Goal: Submit feedback/report problem

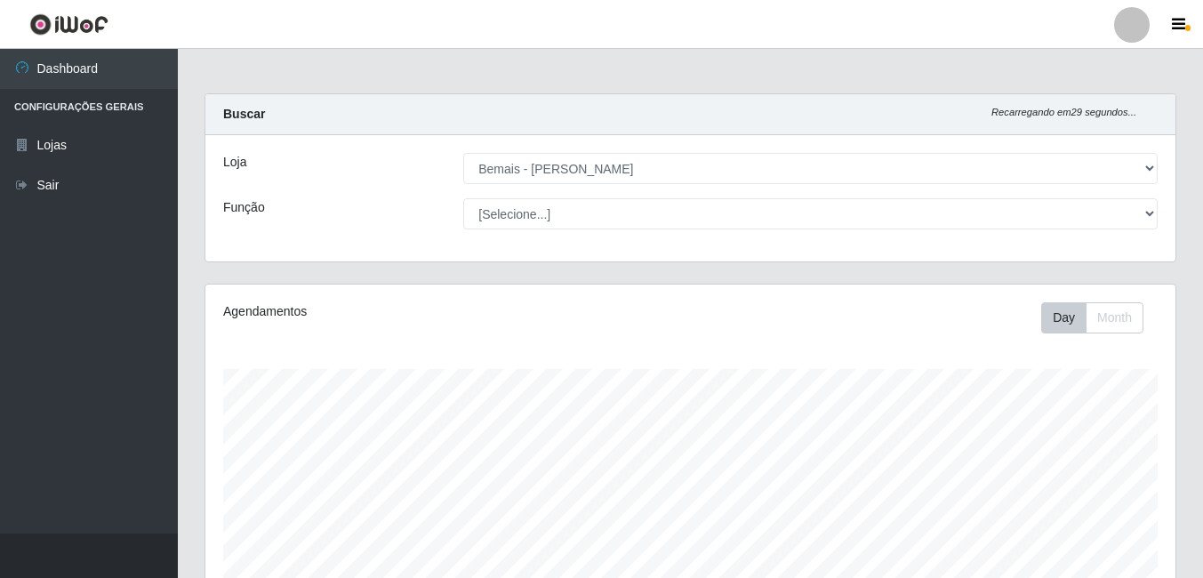
select select "230"
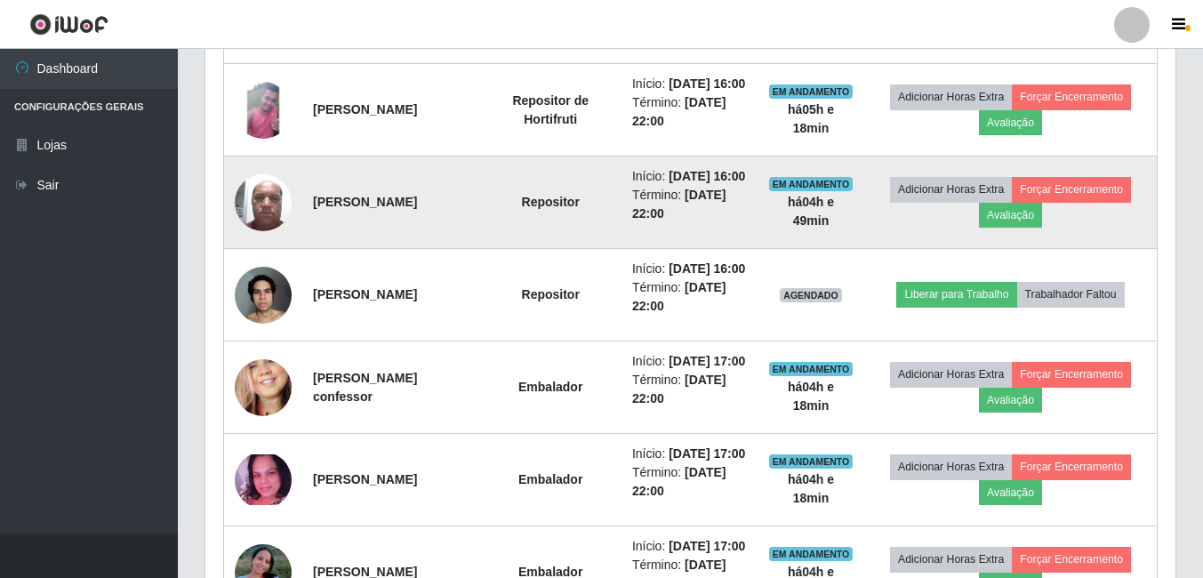
scroll to position [820, 0]
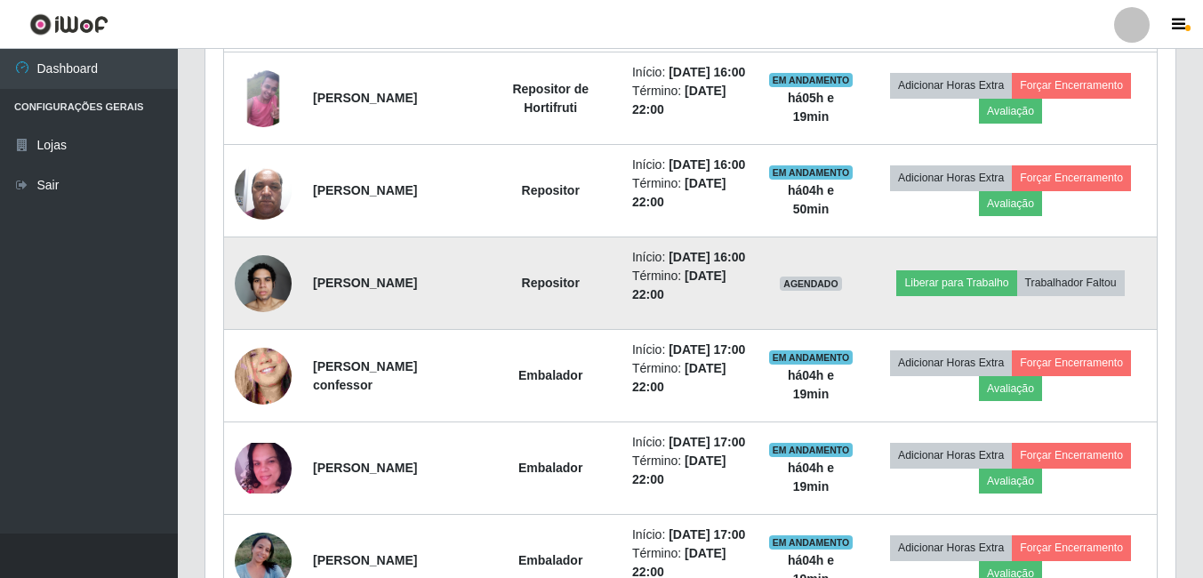
drag, startPoint x: 463, startPoint y: 349, endPoint x: 316, endPoint y: 361, distance: 148.0
click at [316, 330] on td "[PERSON_NAME]" at bounding box center [390, 283] width 177 height 92
drag, startPoint x: 316, startPoint y: 361, endPoint x: 327, endPoint y: 352, distance: 14.6
copy strong "[PERSON_NAME]"
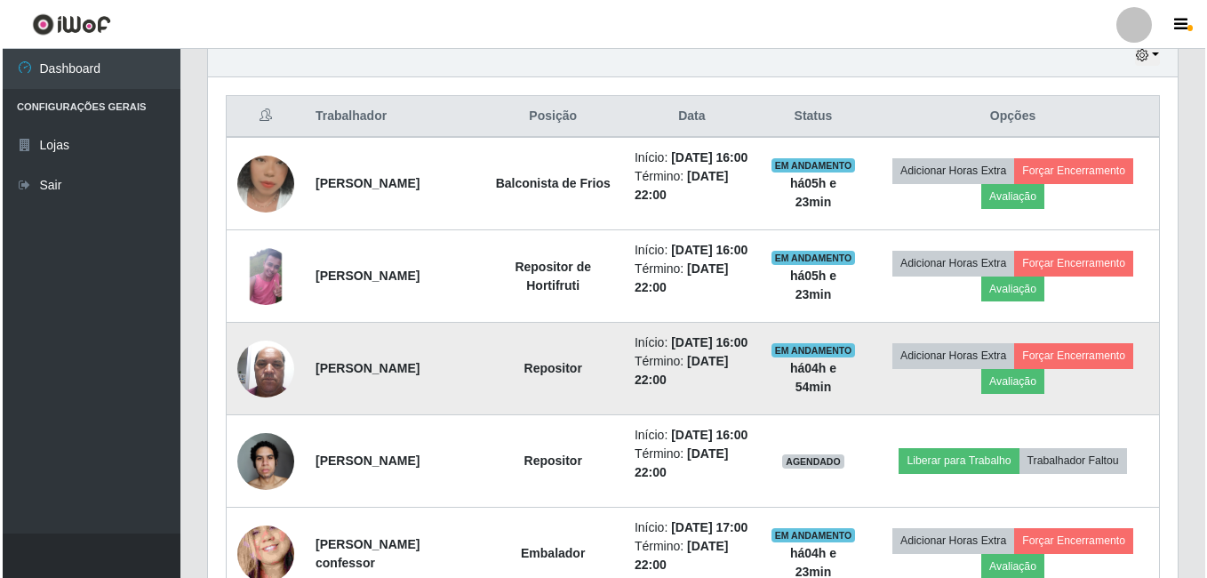
scroll to position [553, 0]
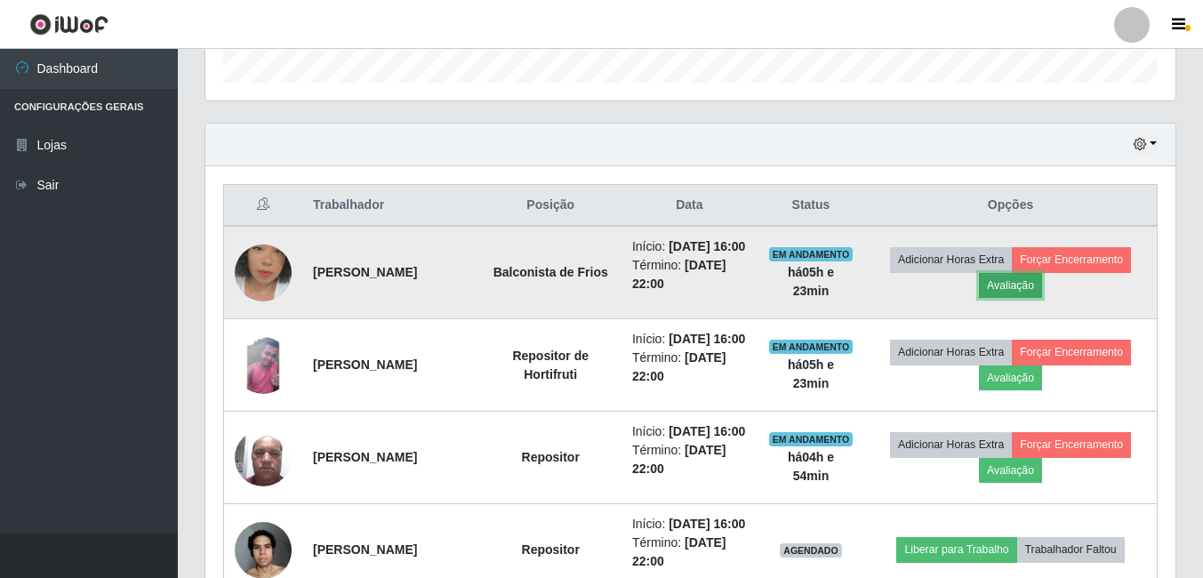
click at [1028, 295] on button "Avaliação" at bounding box center [1010, 285] width 63 height 25
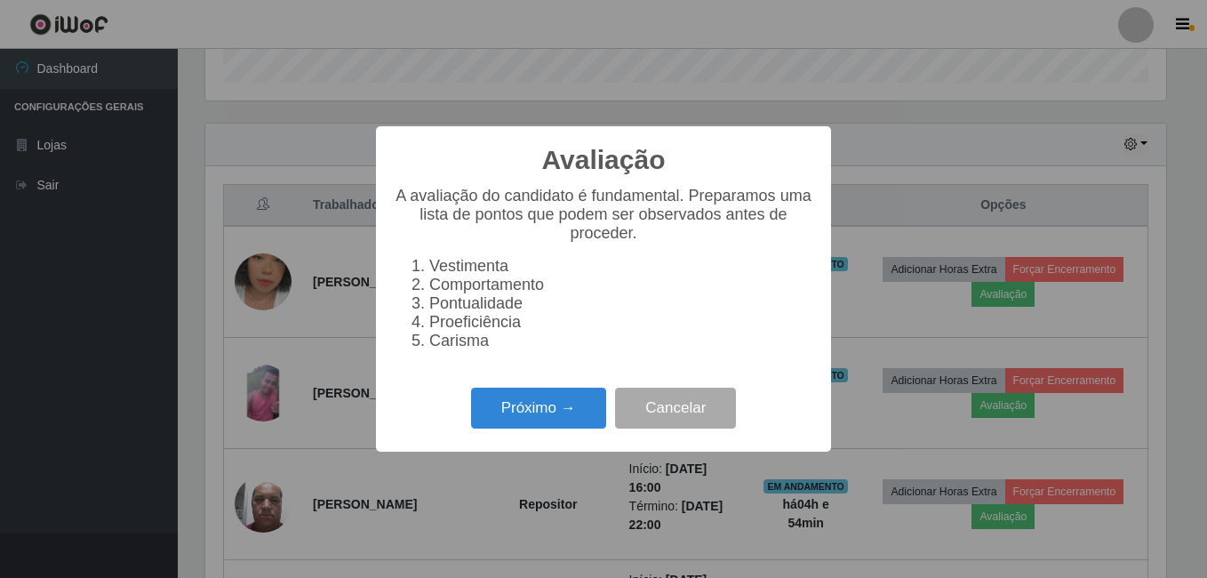
scroll to position [369, 961]
click at [569, 419] on button "Próximo →" at bounding box center [538, 409] width 135 height 42
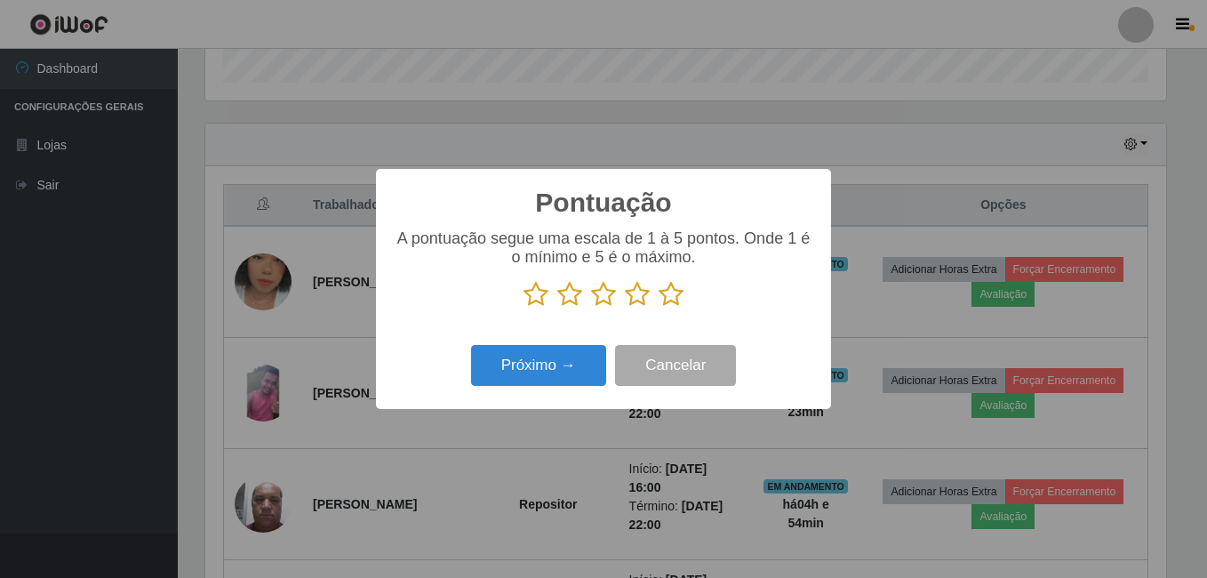
click at [674, 293] on icon at bounding box center [671, 294] width 25 height 27
click at [659, 308] on input "radio" at bounding box center [659, 308] width 0 height 0
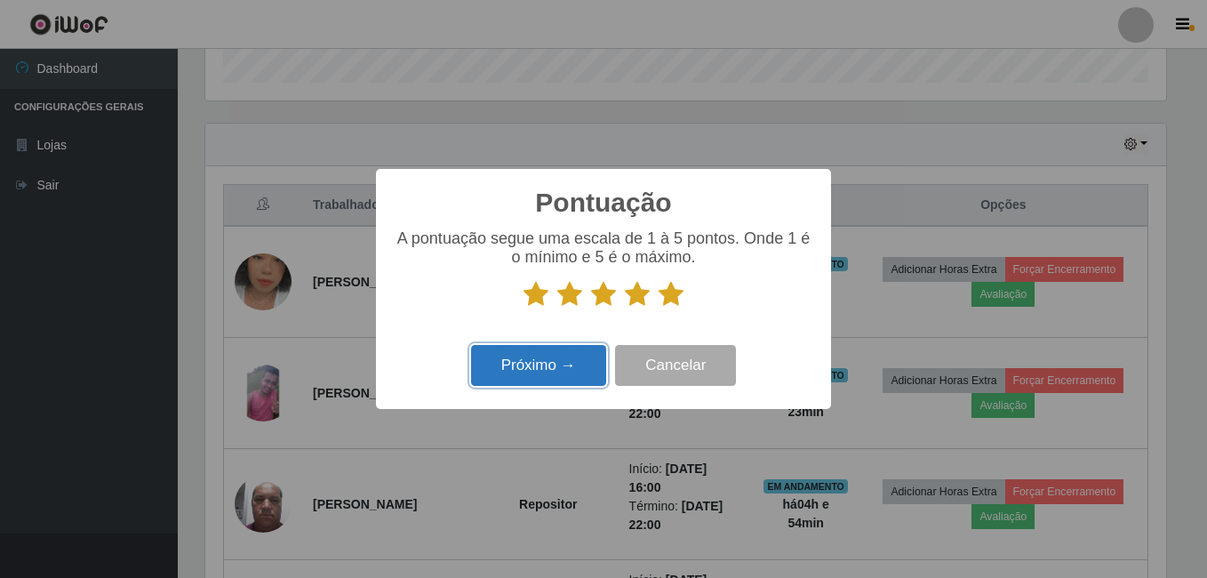
click at [529, 365] on button "Próximo →" at bounding box center [538, 366] width 135 height 42
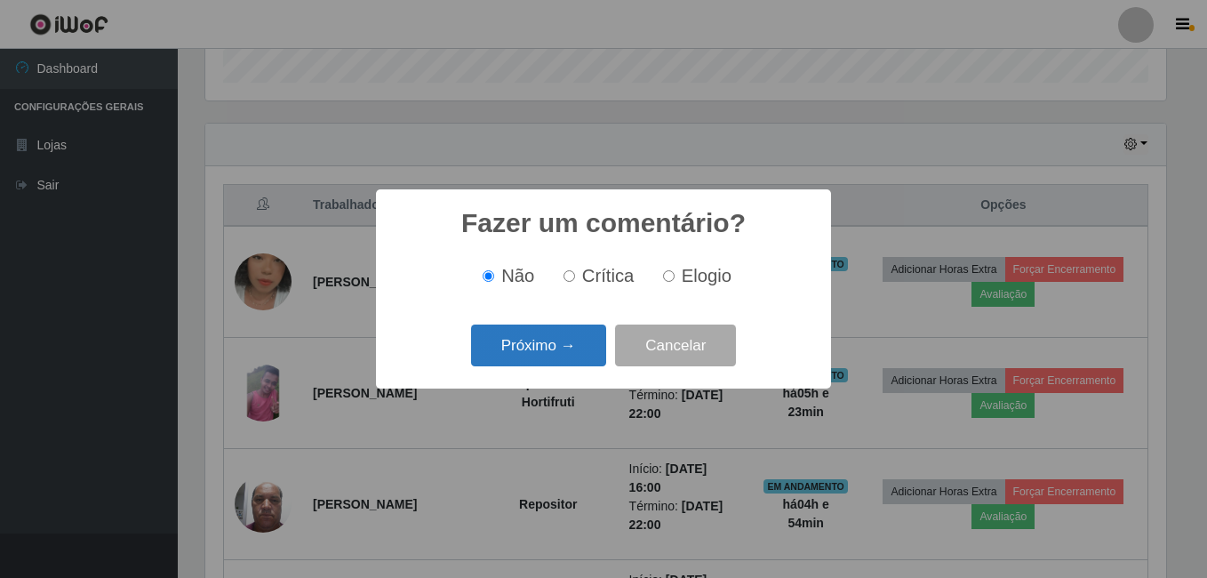
click at [530, 352] on button "Próximo →" at bounding box center [538, 345] width 135 height 42
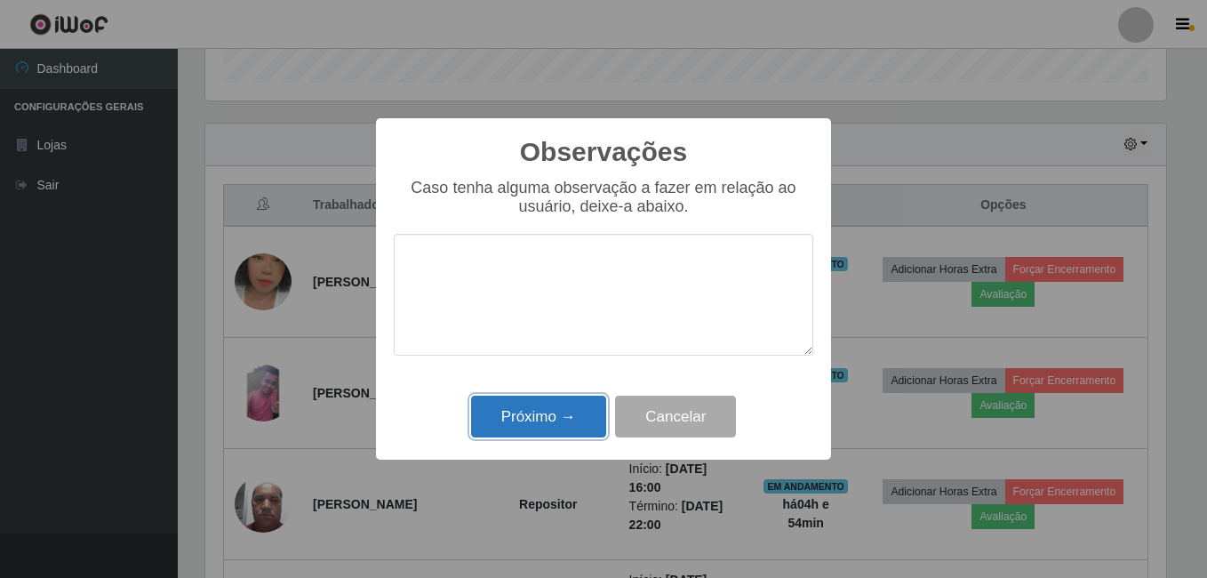
click at [546, 416] on button "Próximo →" at bounding box center [538, 417] width 135 height 42
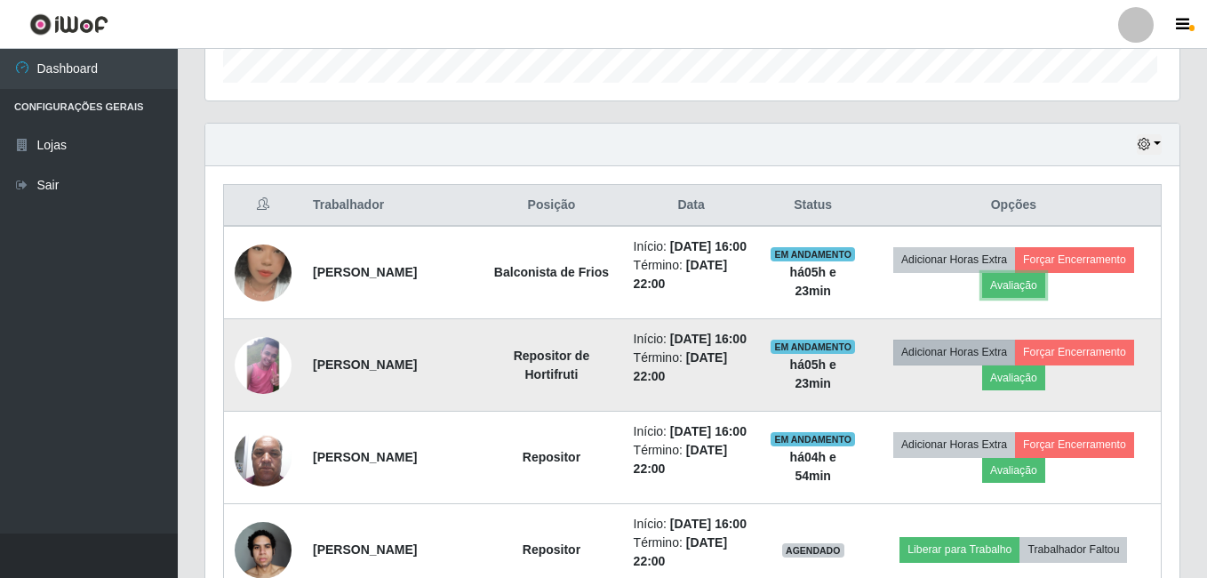
scroll to position [369, 970]
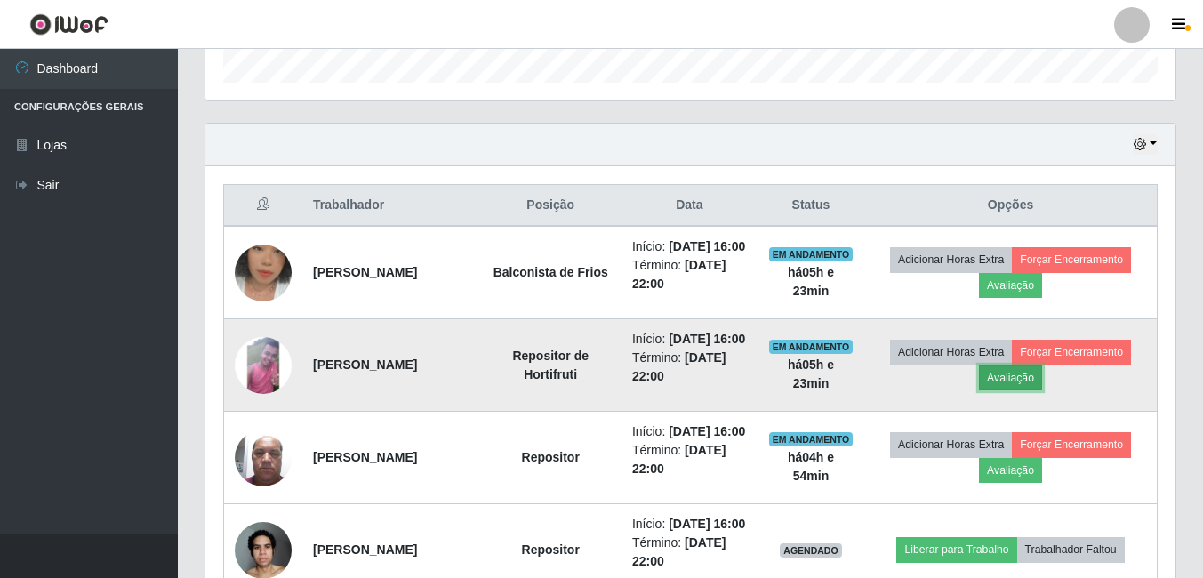
click at [1015, 390] on button "Avaliação" at bounding box center [1010, 377] width 63 height 25
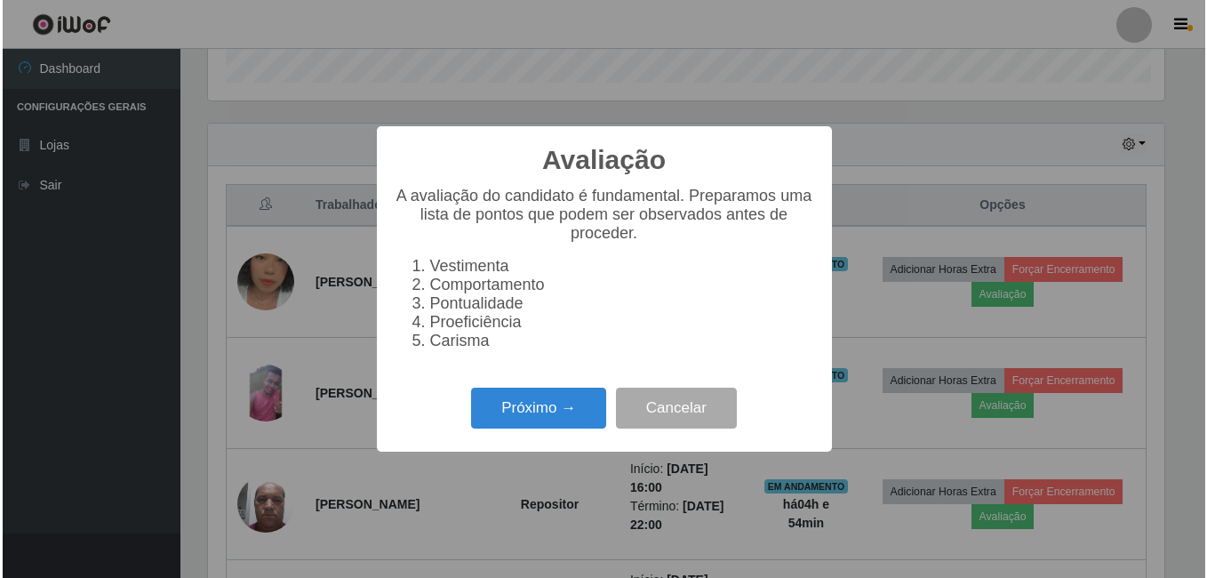
scroll to position [369, 961]
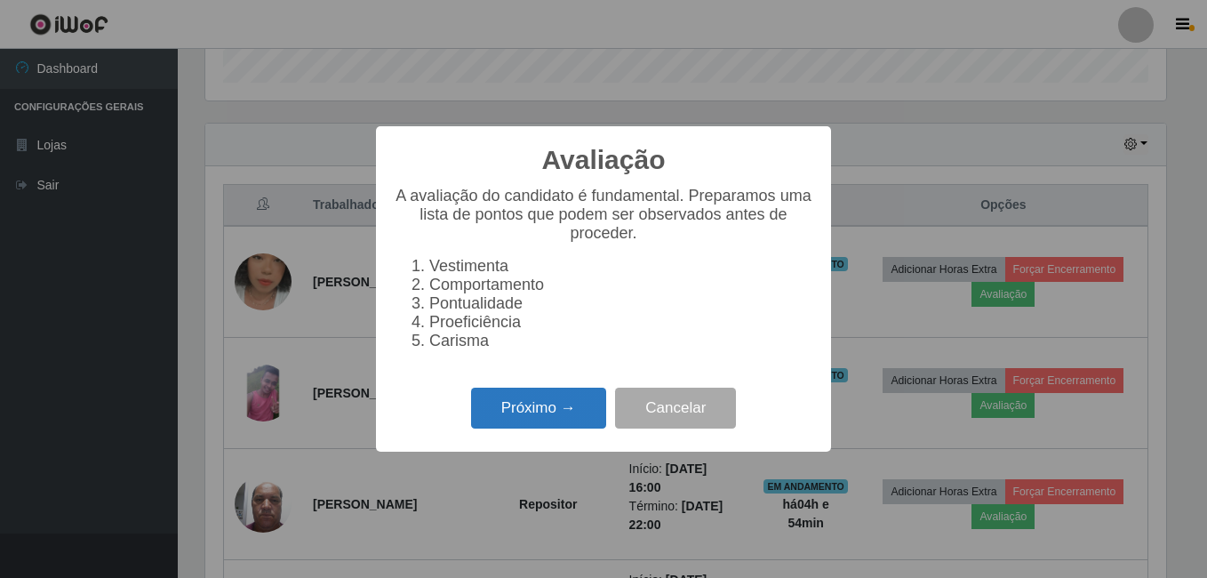
click at [528, 426] on button "Próximo →" at bounding box center [538, 409] width 135 height 42
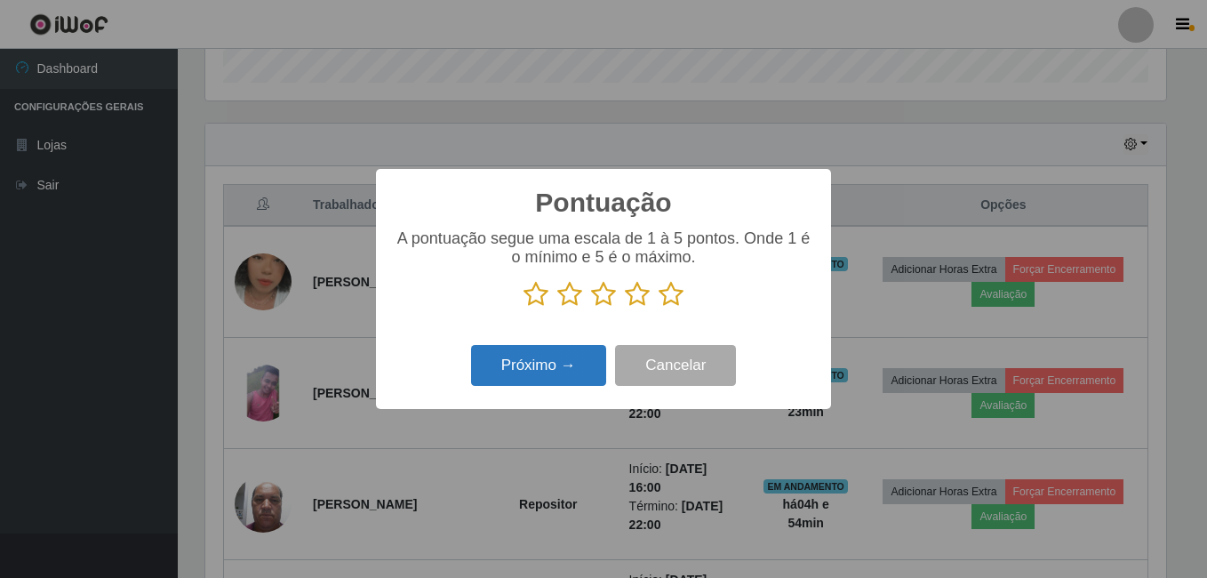
scroll to position [888660, 888068]
click at [667, 292] on icon at bounding box center [671, 294] width 25 height 27
click at [659, 308] on input "radio" at bounding box center [659, 308] width 0 height 0
click at [565, 364] on button "Próximo →" at bounding box center [538, 366] width 135 height 42
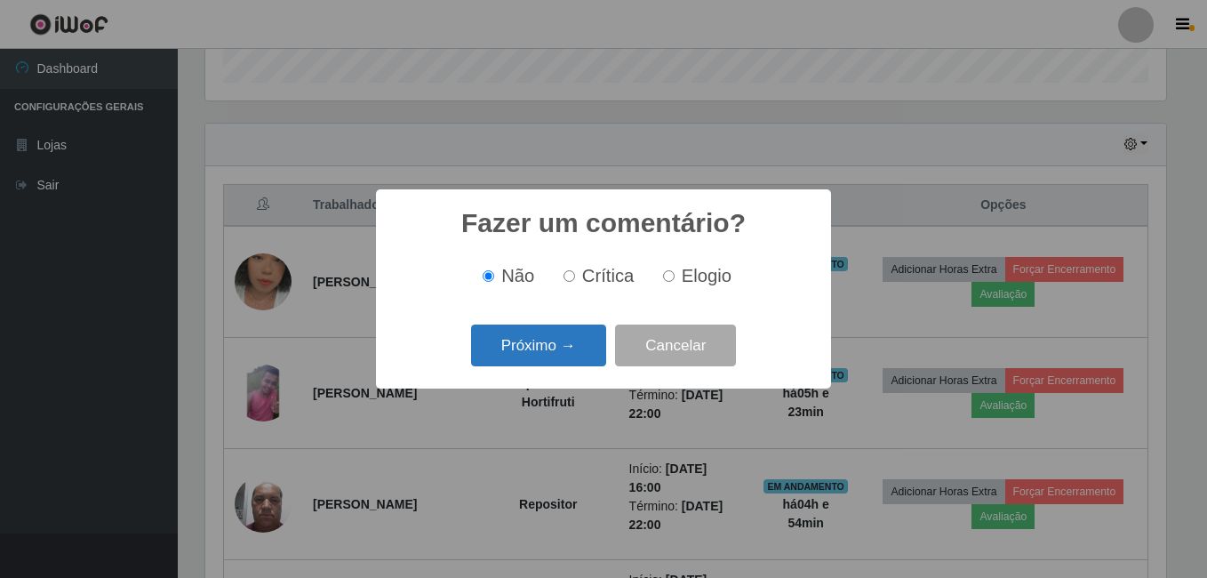
click at [527, 348] on button "Próximo →" at bounding box center [538, 345] width 135 height 42
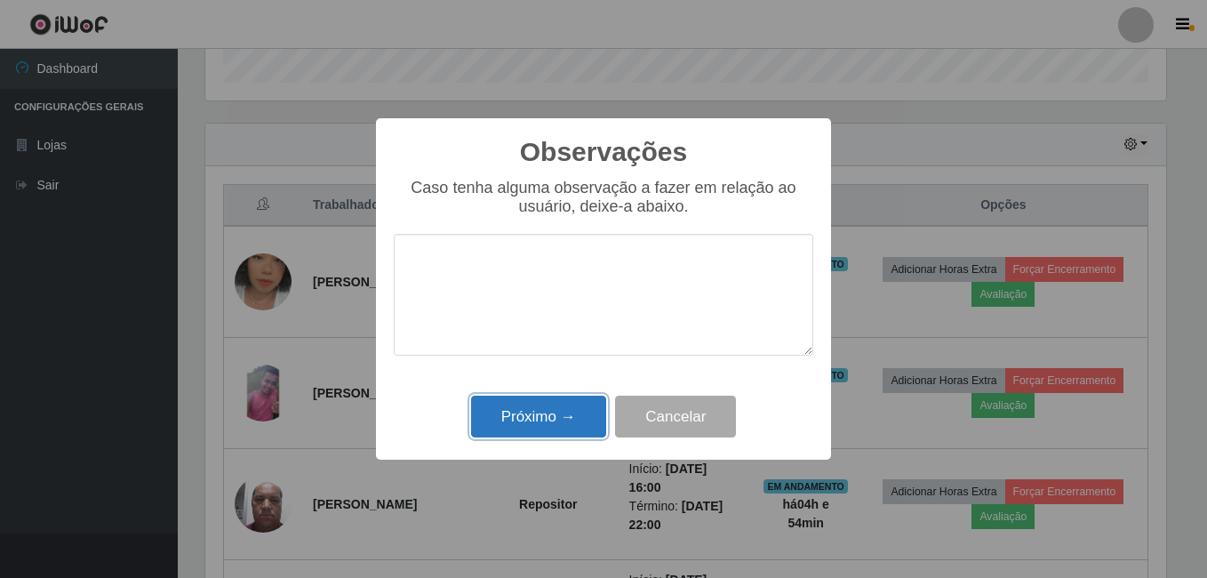
click at [519, 413] on button "Próximo →" at bounding box center [538, 417] width 135 height 42
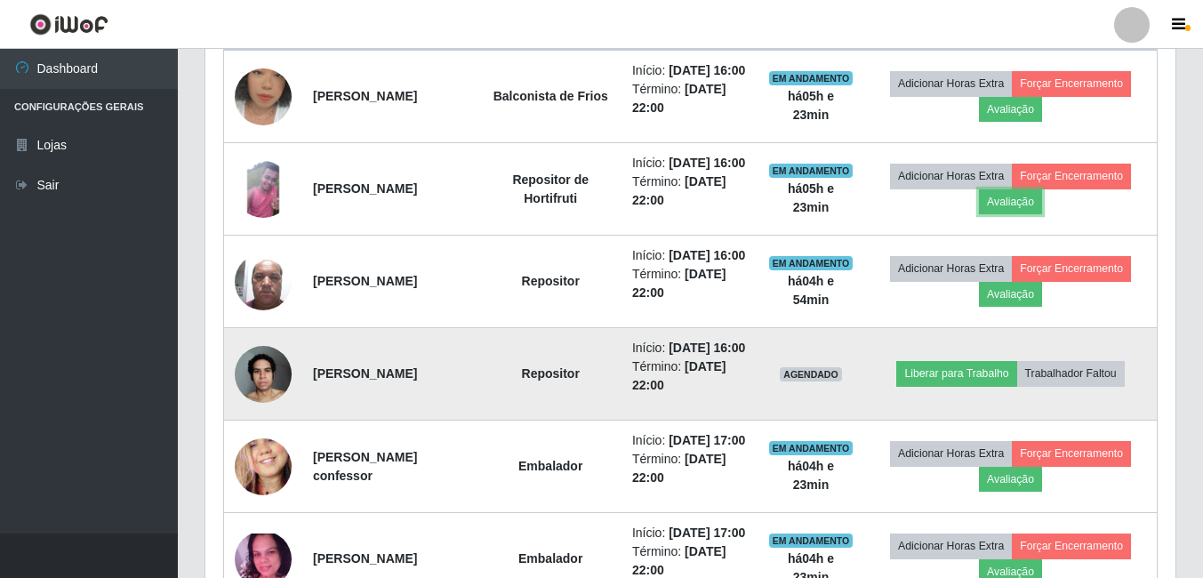
scroll to position [731, 0]
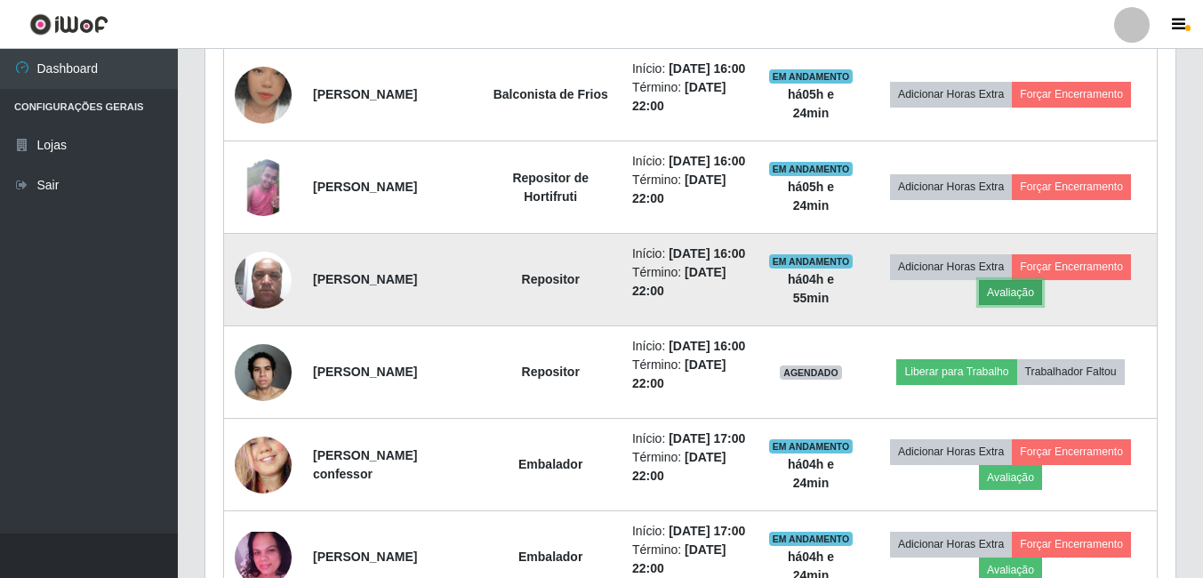
click at [1023, 305] on button "Avaliação" at bounding box center [1010, 292] width 63 height 25
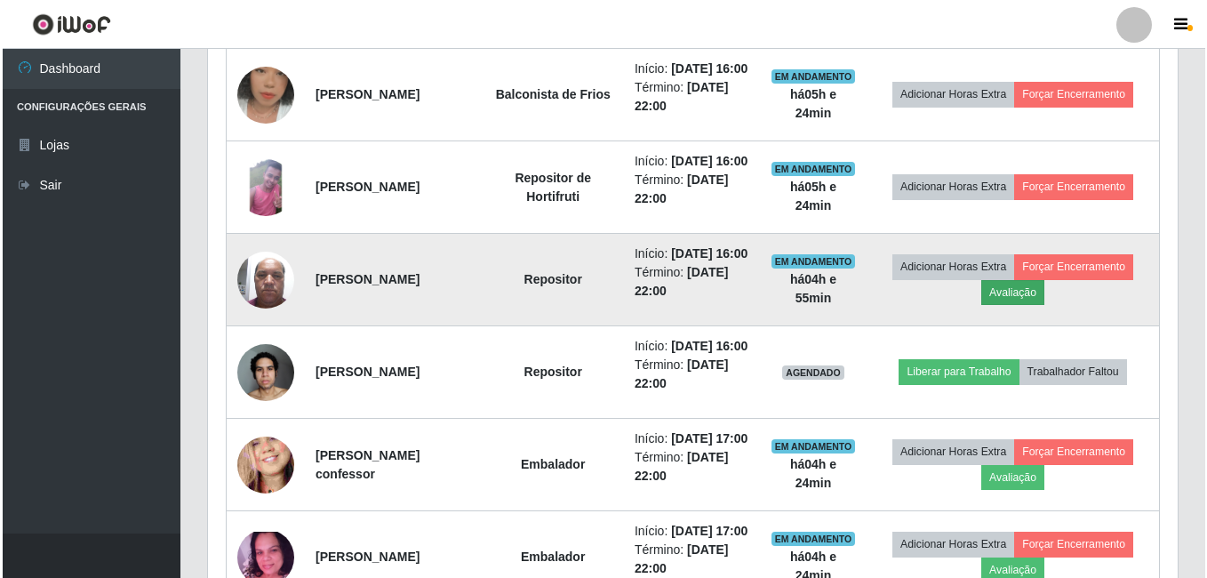
scroll to position [369, 961]
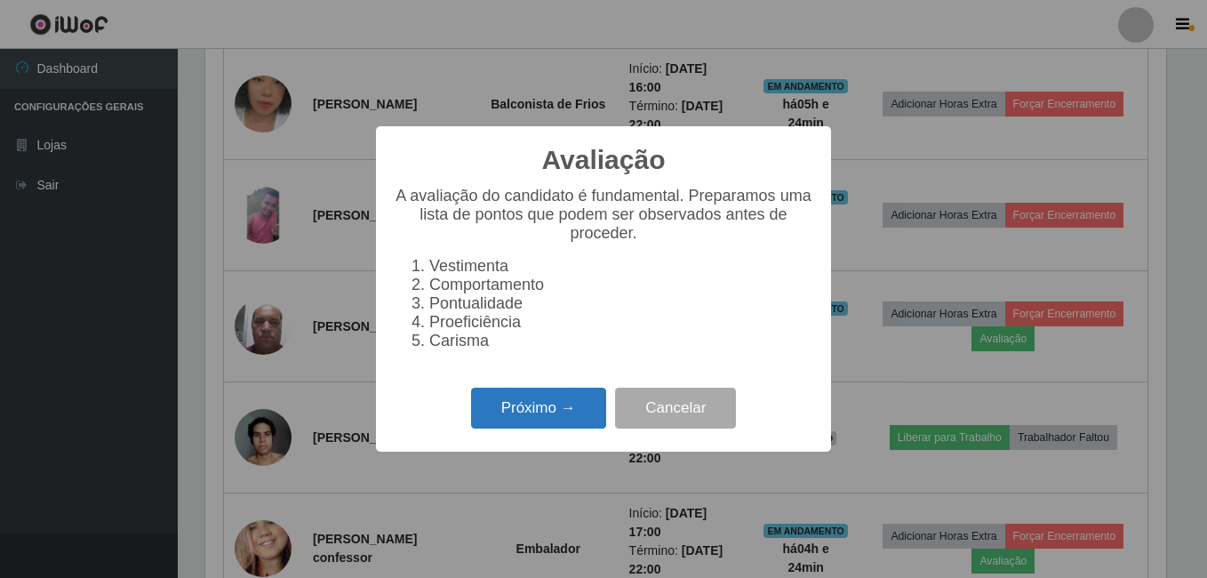
click at [522, 426] on button "Próximo →" at bounding box center [538, 409] width 135 height 42
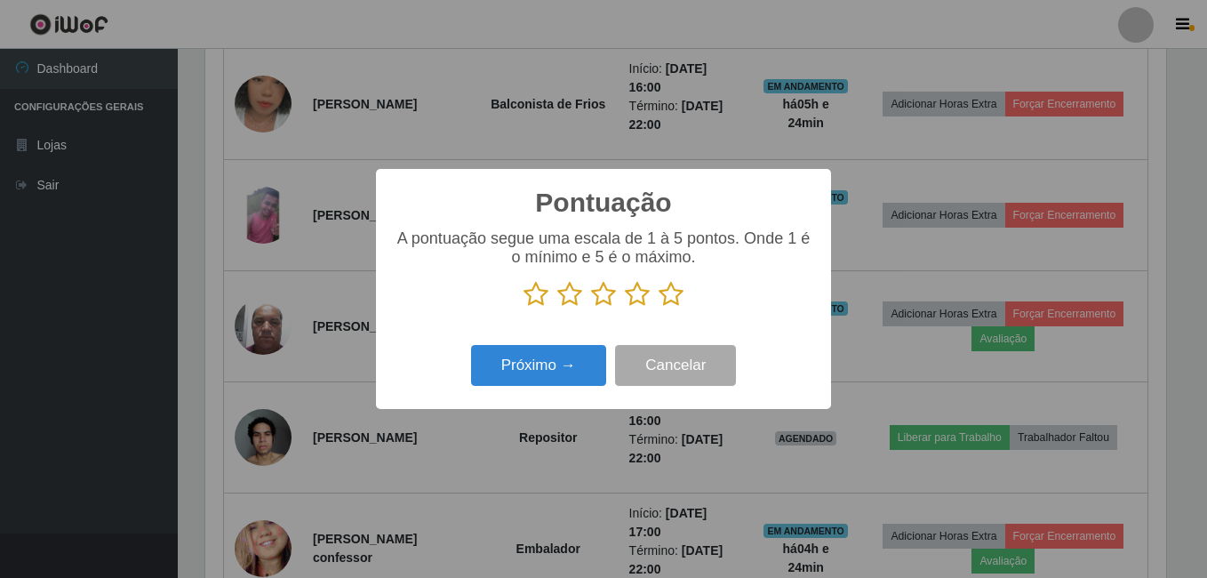
click at [669, 300] on icon at bounding box center [671, 294] width 25 height 27
click at [659, 308] on input "radio" at bounding box center [659, 308] width 0 height 0
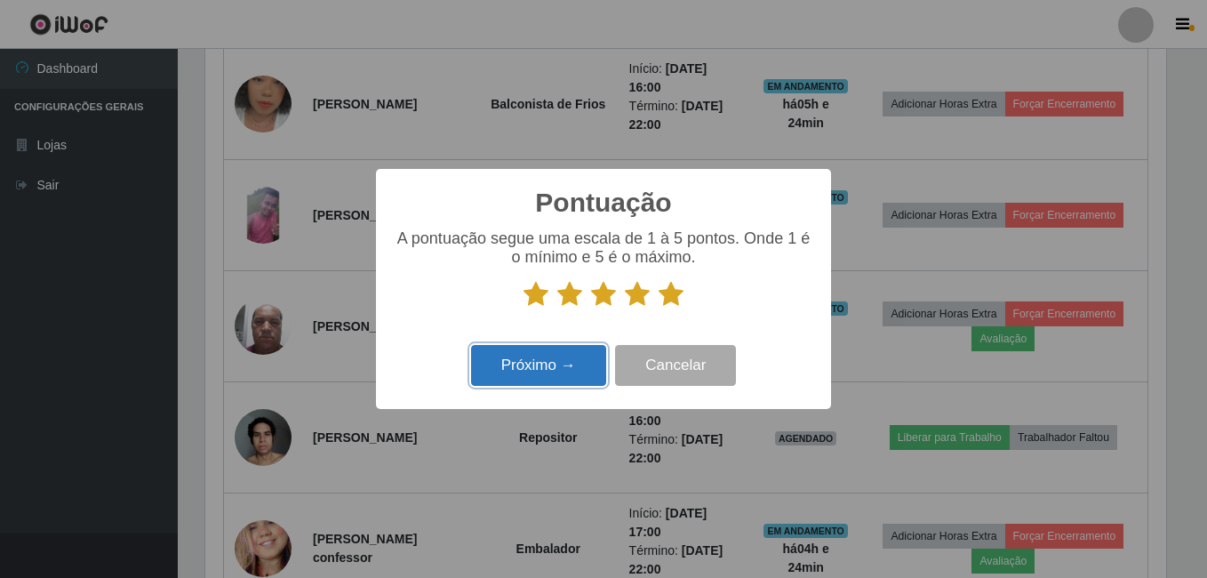
click at [550, 360] on button "Próximo →" at bounding box center [538, 366] width 135 height 42
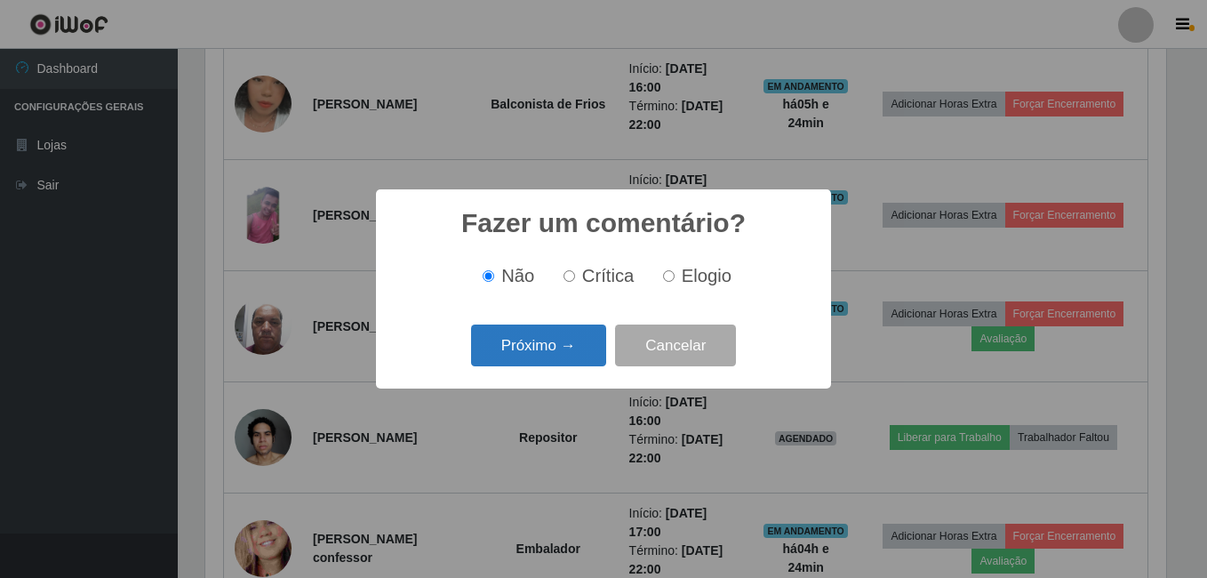
click at [550, 357] on button "Próximo →" at bounding box center [538, 345] width 135 height 42
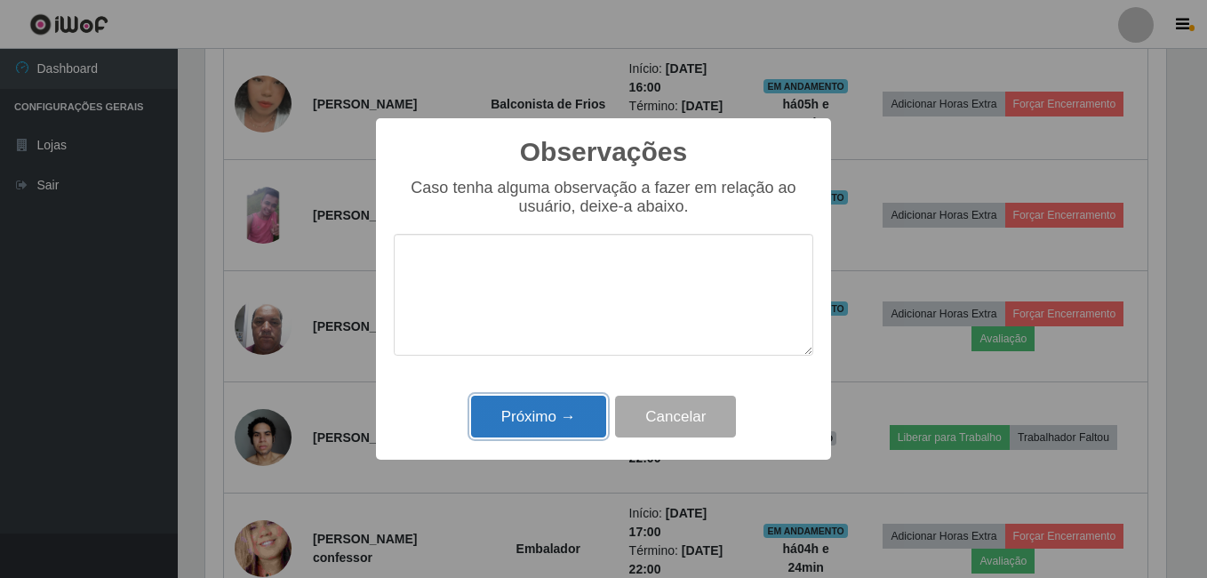
click at [525, 428] on button "Próximo →" at bounding box center [538, 417] width 135 height 42
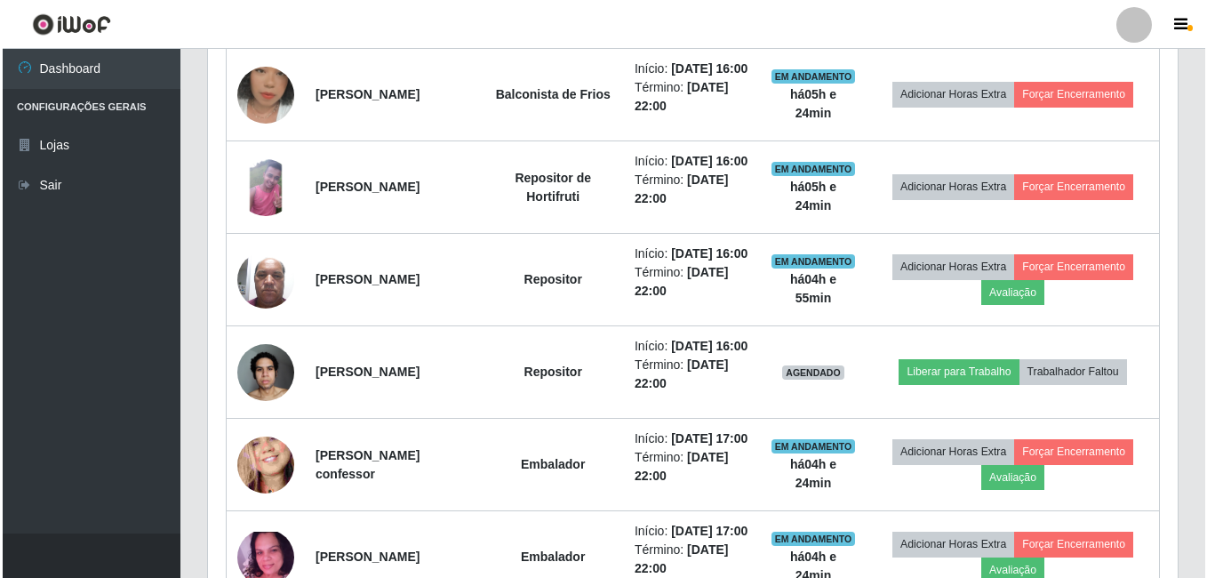
scroll to position [369, 970]
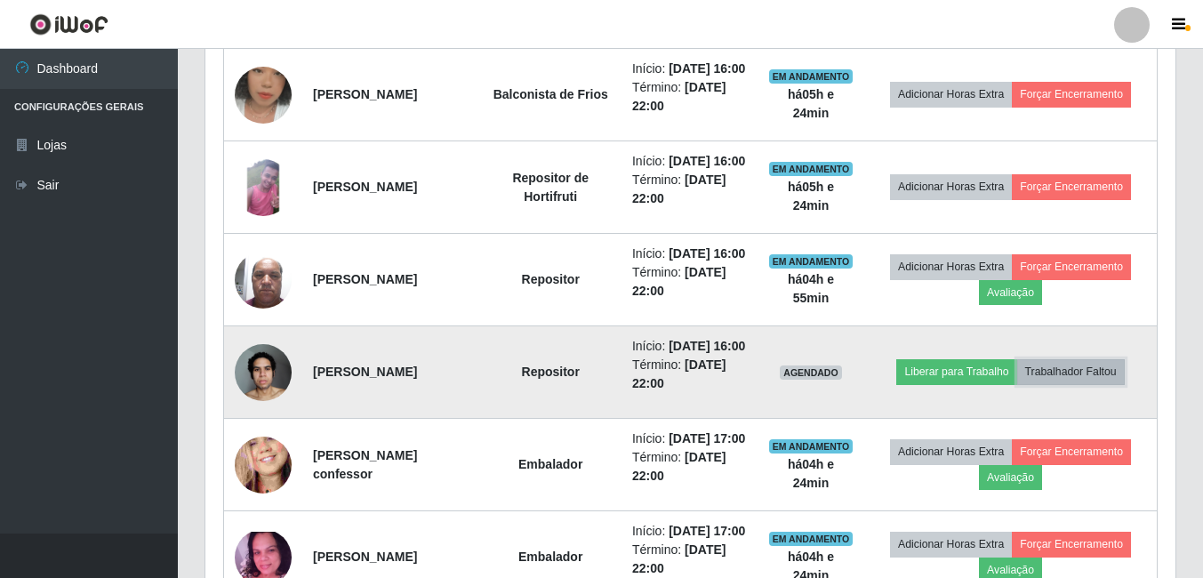
click at [1075, 384] on button "Trabalhador Faltou" at bounding box center [1071, 371] width 108 height 25
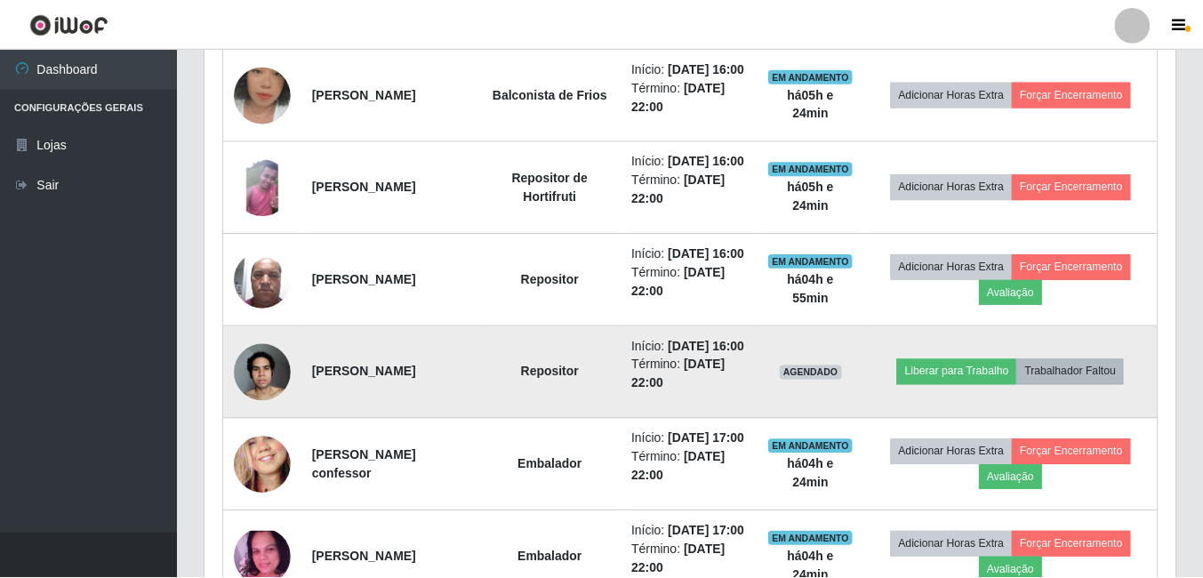
scroll to position [369, 961]
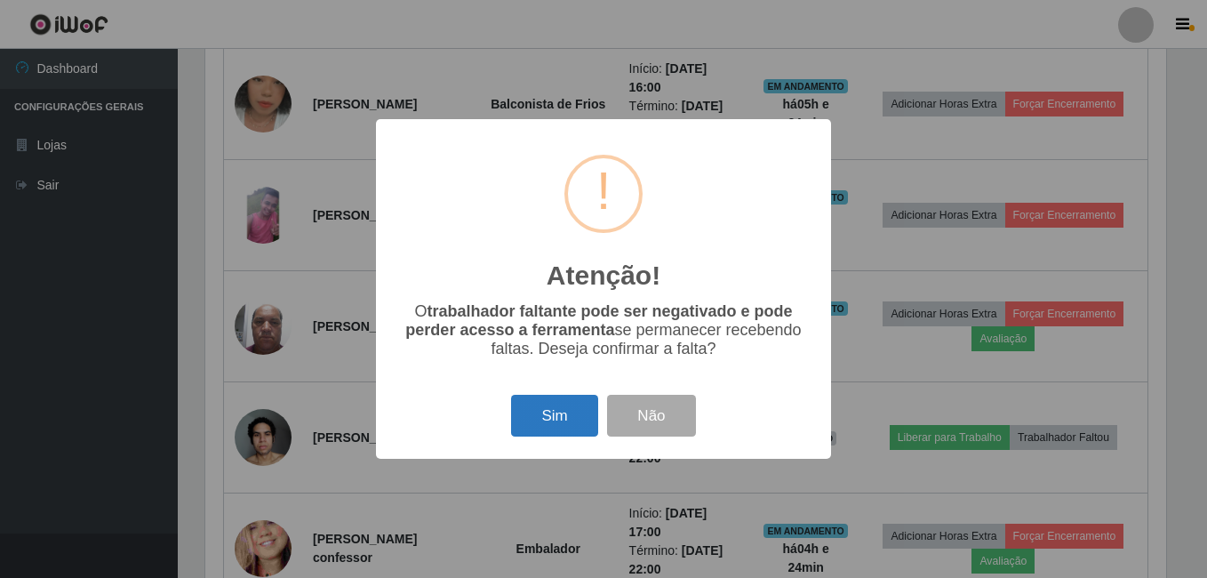
click at [565, 425] on button "Sim" at bounding box center [554, 416] width 86 height 42
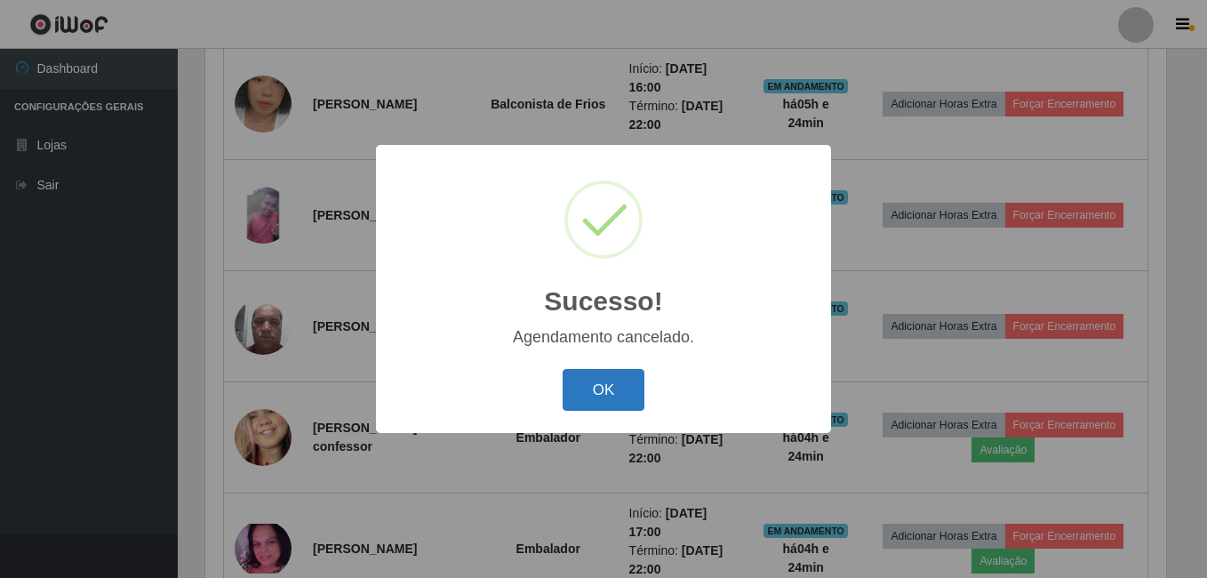
click at [614, 391] on button "OK" at bounding box center [604, 390] width 83 height 42
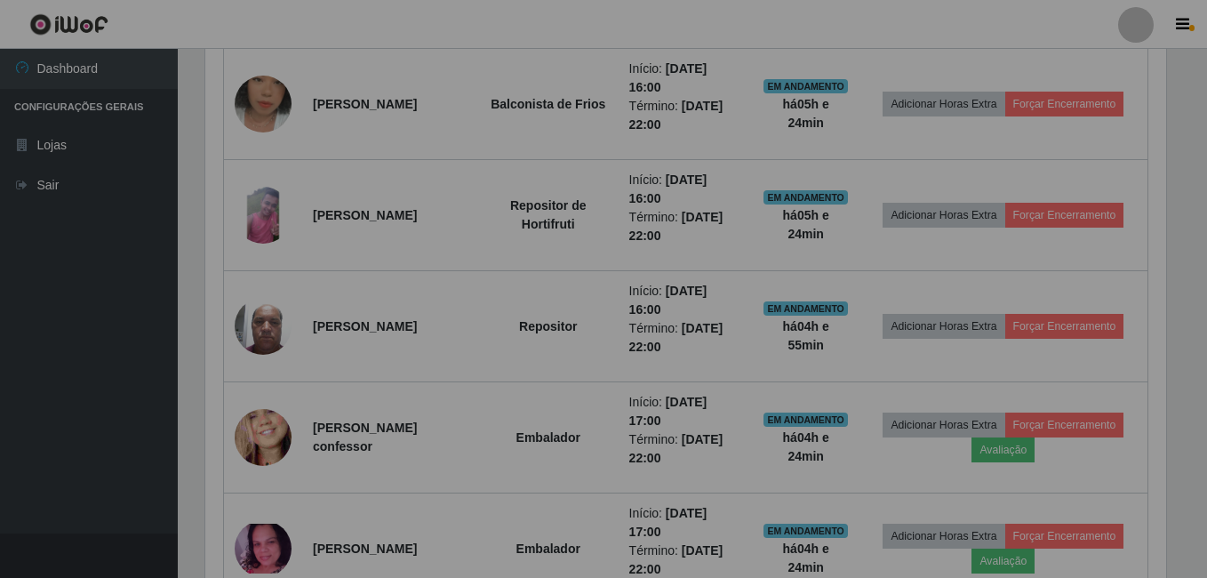
scroll to position [369, 970]
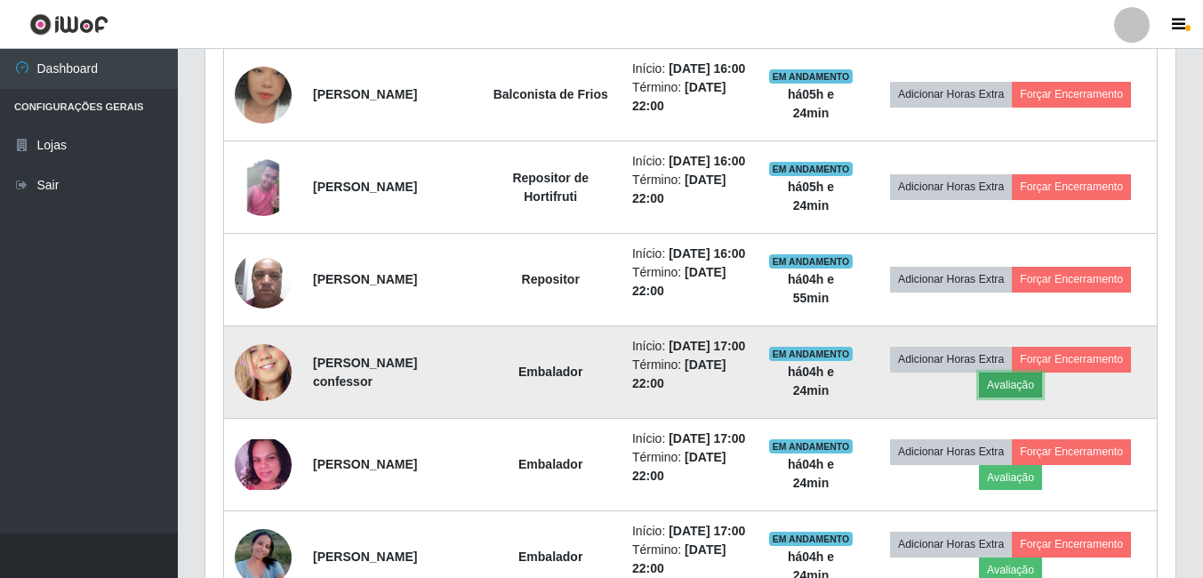
click at [1017, 397] on button "Avaliação" at bounding box center [1010, 385] width 63 height 25
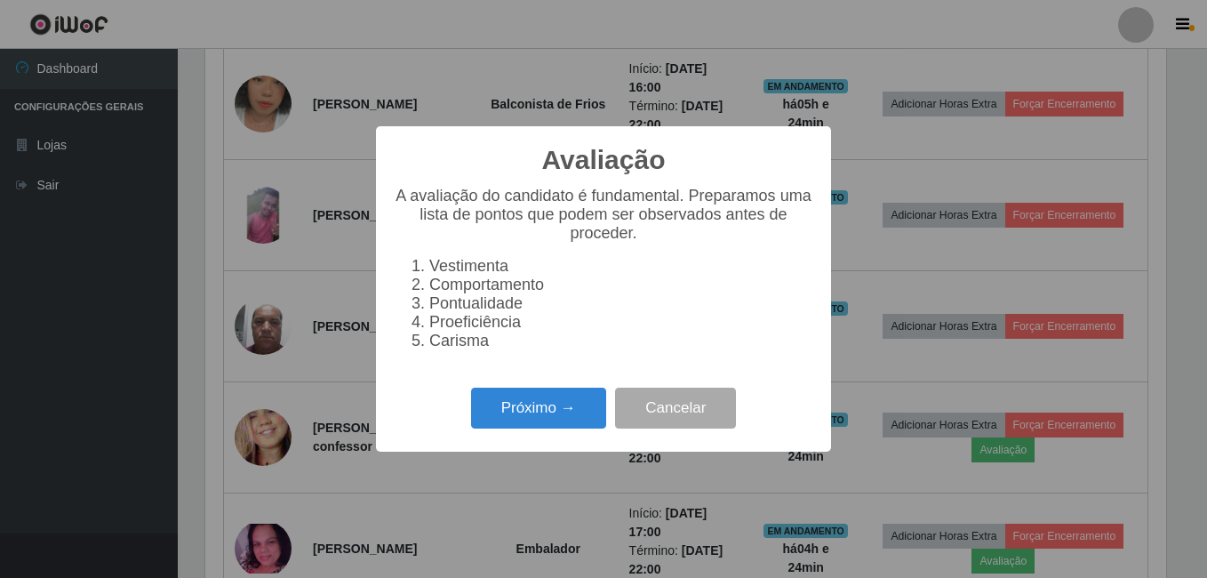
scroll to position [369, 961]
click at [566, 422] on button "Próximo →" at bounding box center [538, 409] width 135 height 42
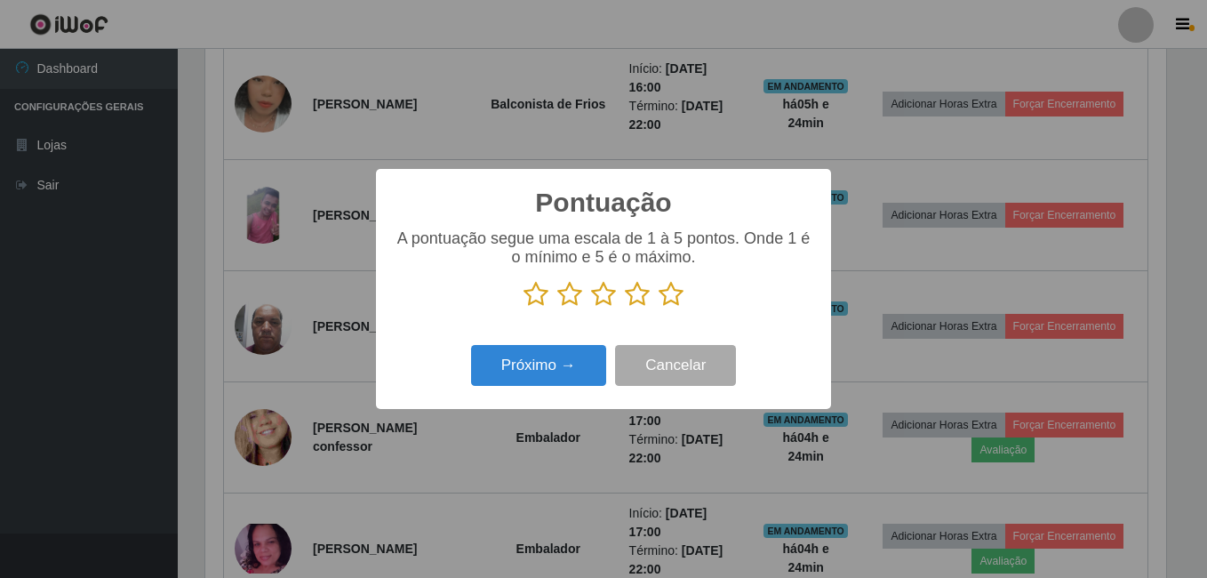
click at [667, 299] on icon at bounding box center [671, 294] width 25 height 27
click at [659, 308] on input "radio" at bounding box center [659, 308] width 0 height 0
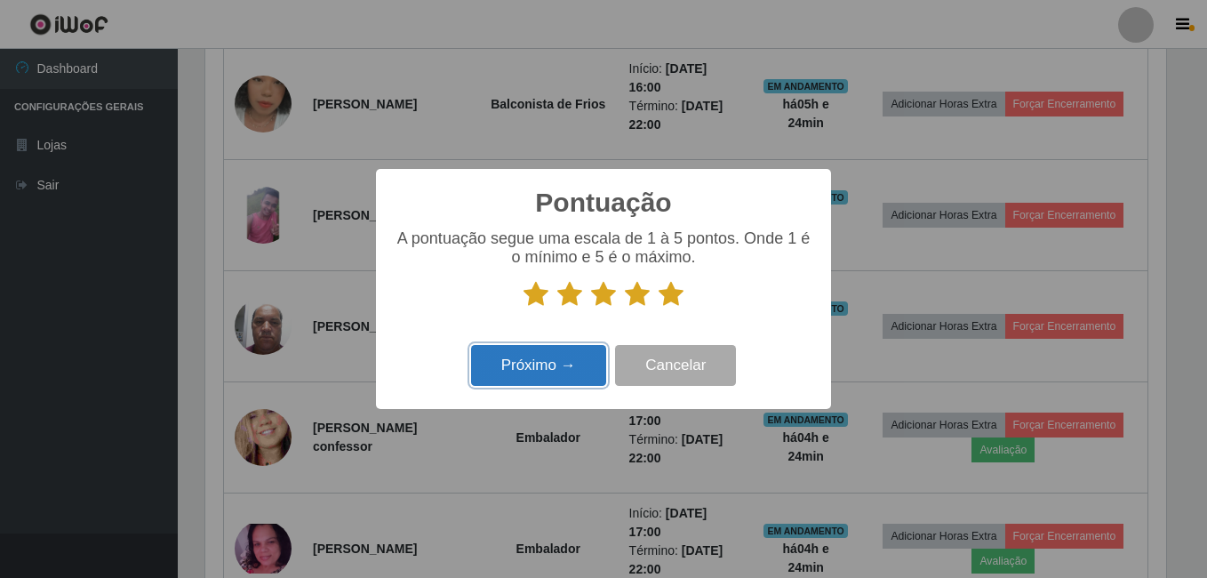
click at [562, 365] on button "Próximo →" at bounding box center [538, 366] width 135 height 42
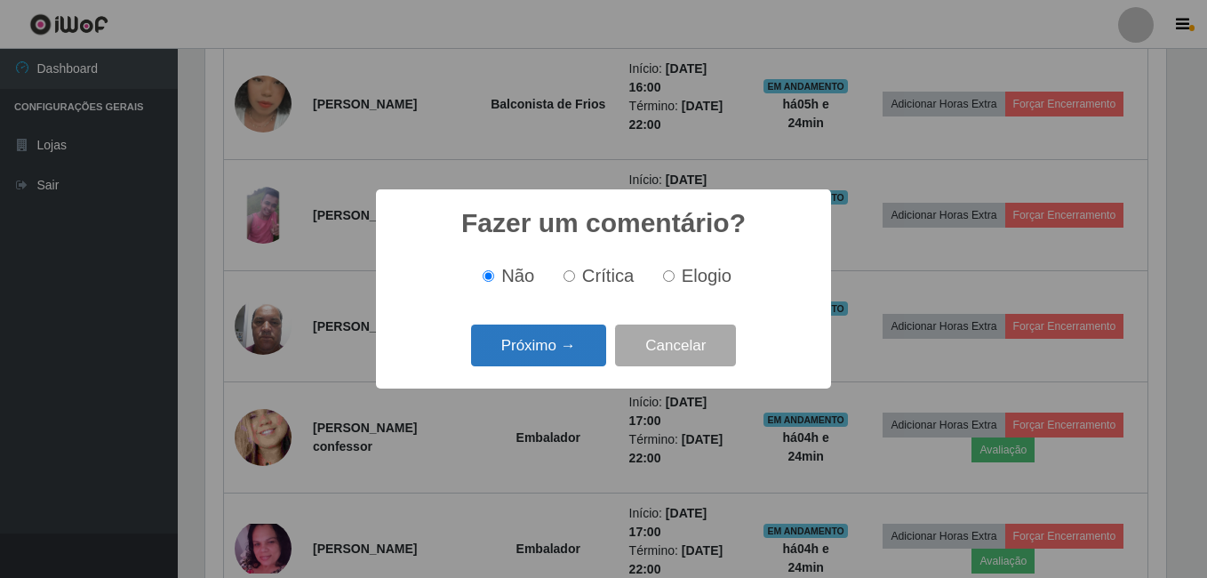
click at [555, 351] on button "Próximo →" at bounding box center [538, 345] width 135 height 42
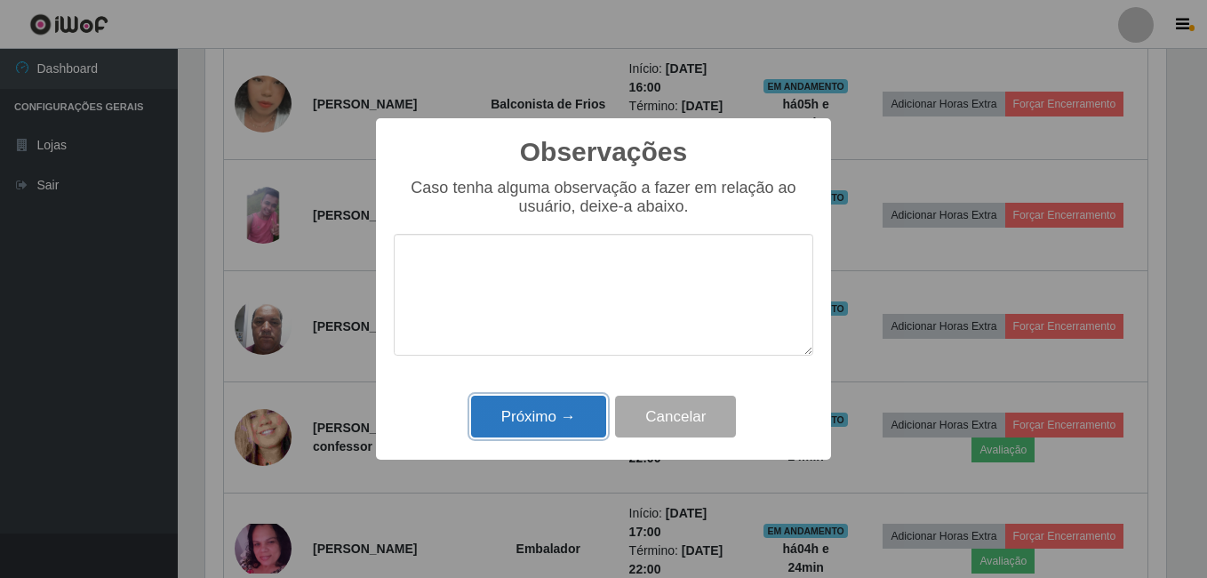
click at [539, 406] on button "Próximo →" at bounding box center [538, 417] width 135 height 42
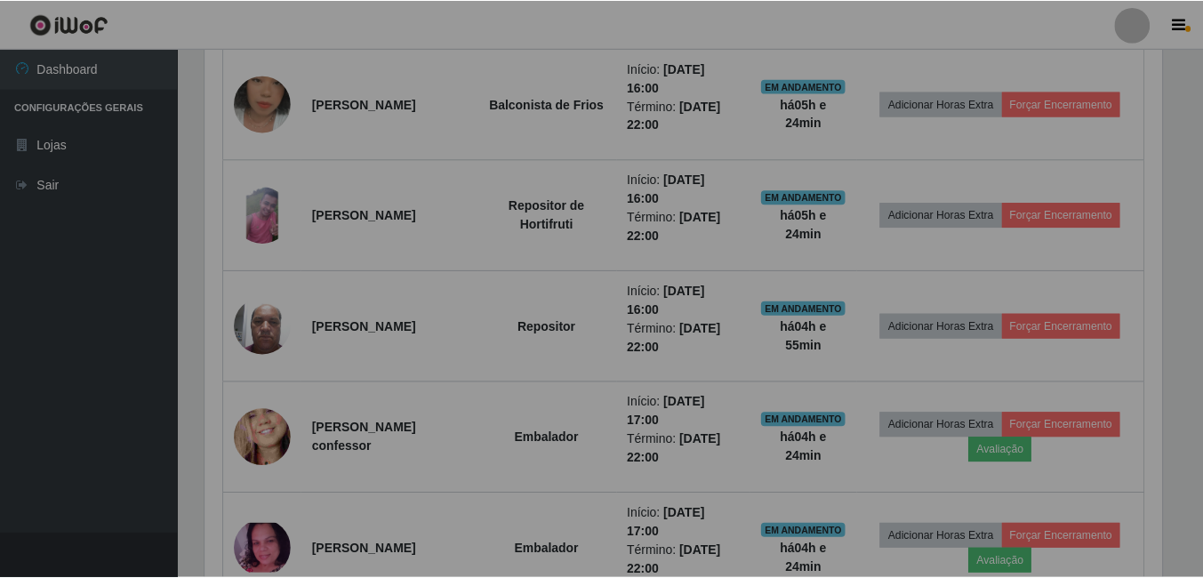
scroll to position [0, 0]
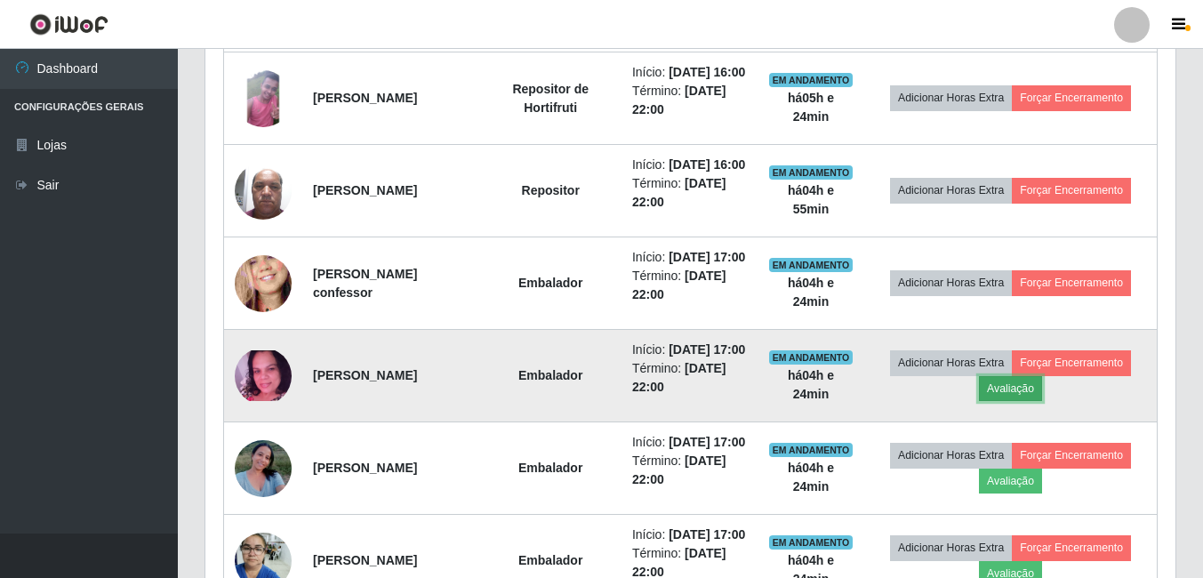
click at [1013, 401] on button "Avaliação" at bounding box center [1010, 388] width 63 height 25
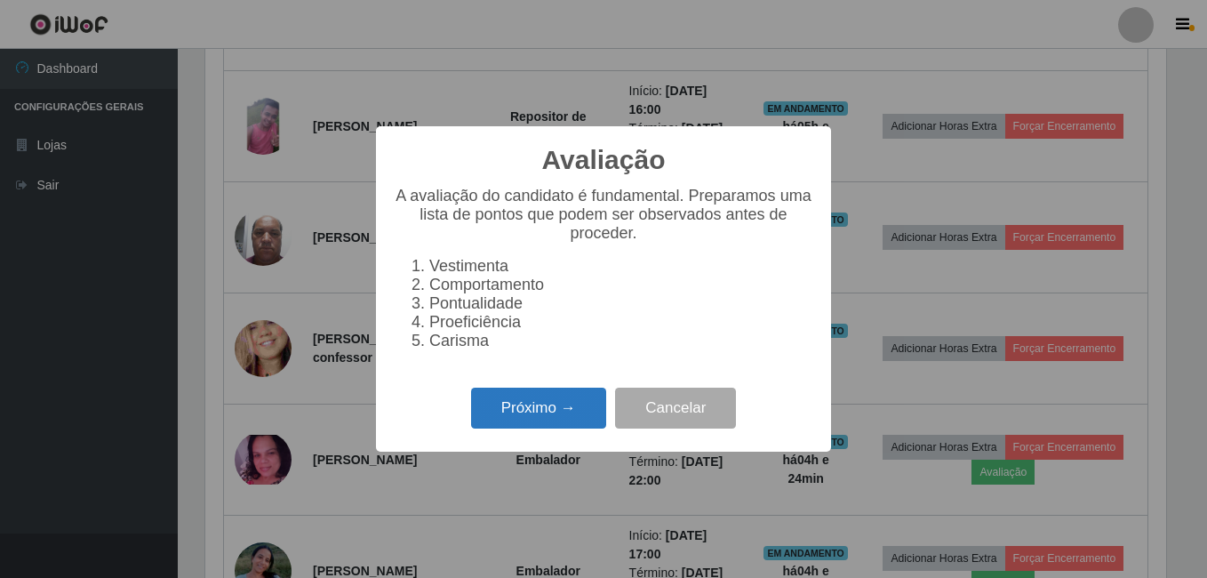
click at [589, 424] on button "Próximo →" at bounding box center [538, 409] width 135 height 42
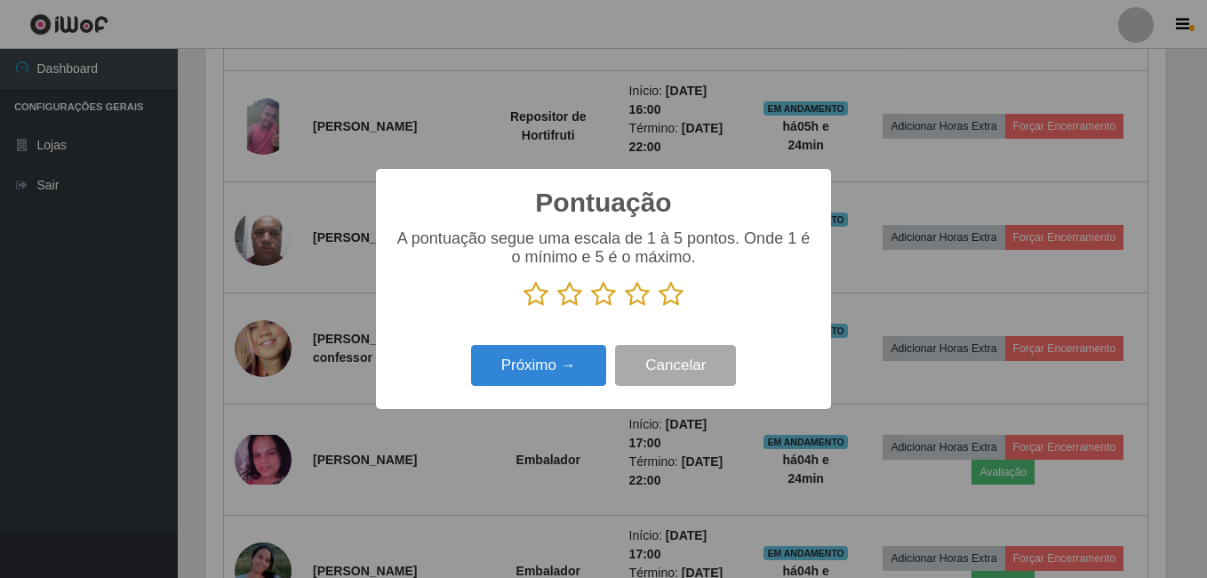
click at [678, 301] on icon at bounding box center [671, 294] width 25 height 27
click at [659, 308] on input "radio" at bounding box center [659, 308] width 0 height 0
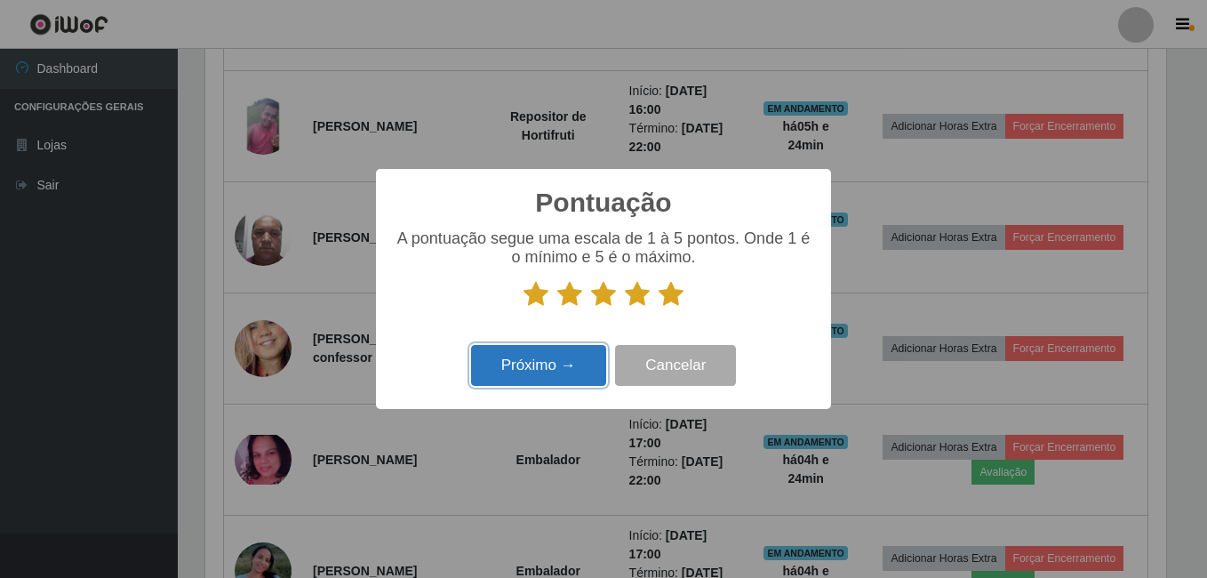
click at [573, 363] on button "Próximo →" at bounding box center [538, 366] width 135 height 42
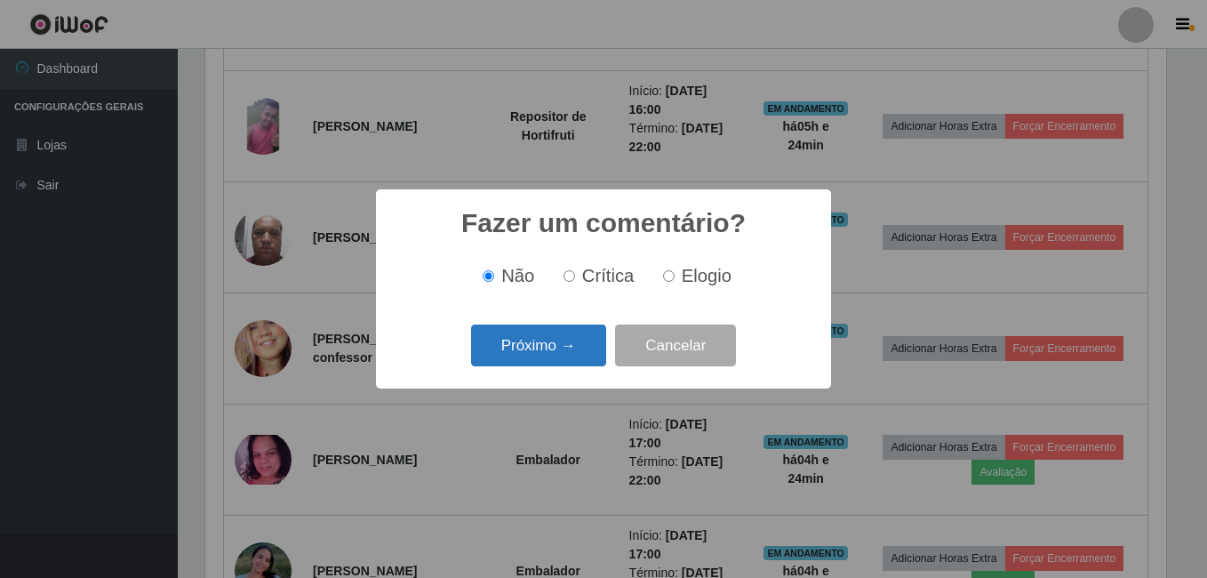
click at [565, 360] on button "Próximo →" at bounding box center [538, 345] width 135 height 42
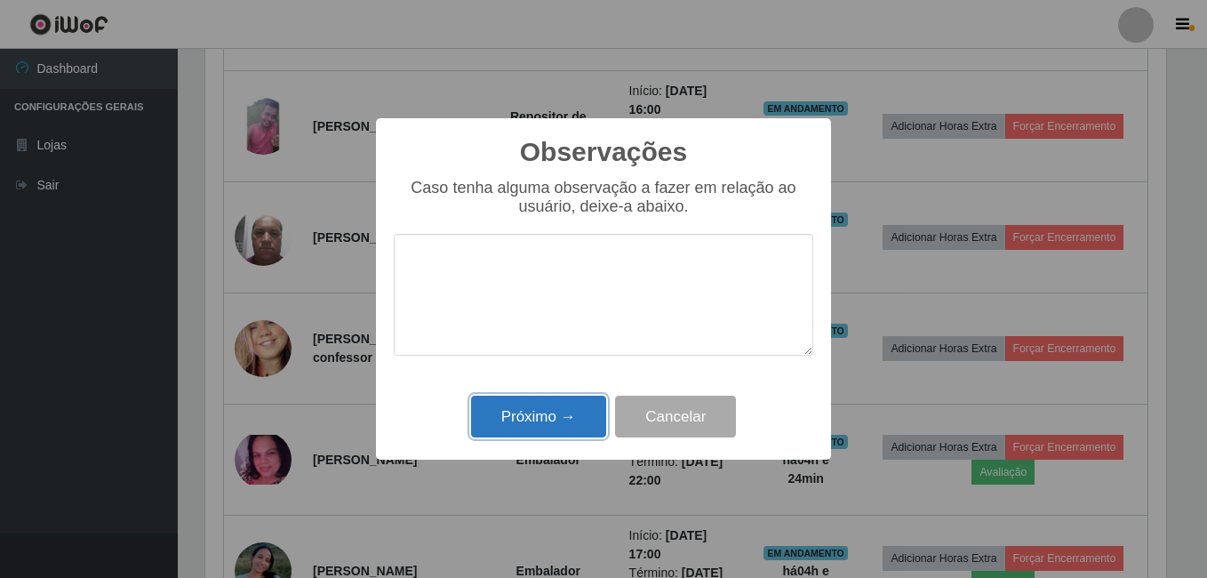
click at [533, 411] on button "Próximo →" at bounding box center [538, 417] width 135 height 42
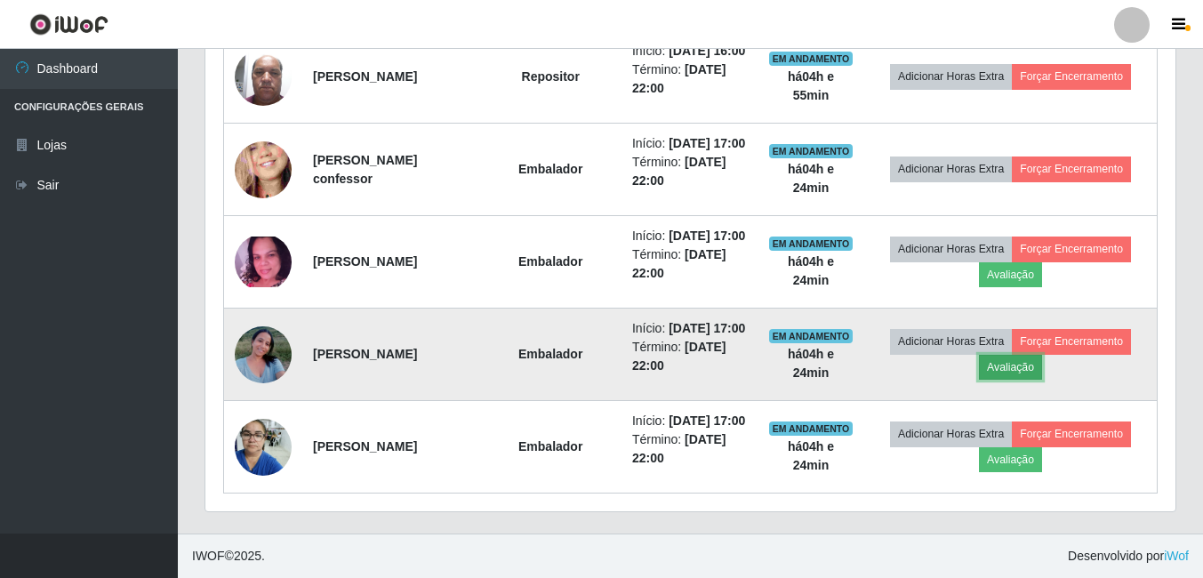
click at [1041, 380] on button "Avaliação" at bounding box center [1010, 367] width 63 height 25
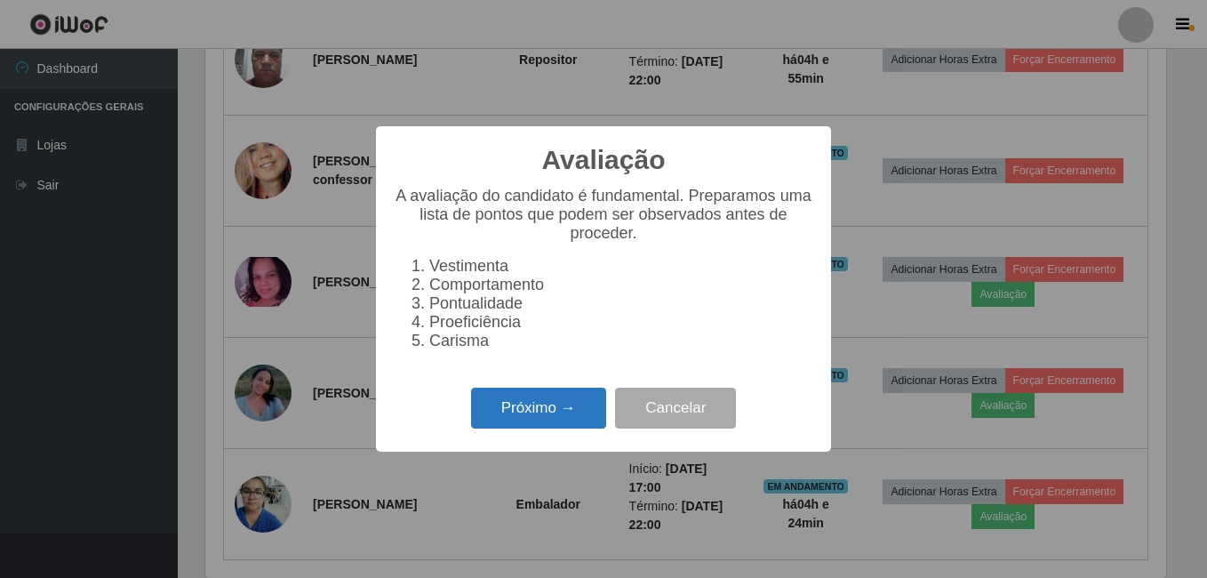
click at [585, 415] on button "Próximo →" at bounding box center [538, 409] width 135 height 42
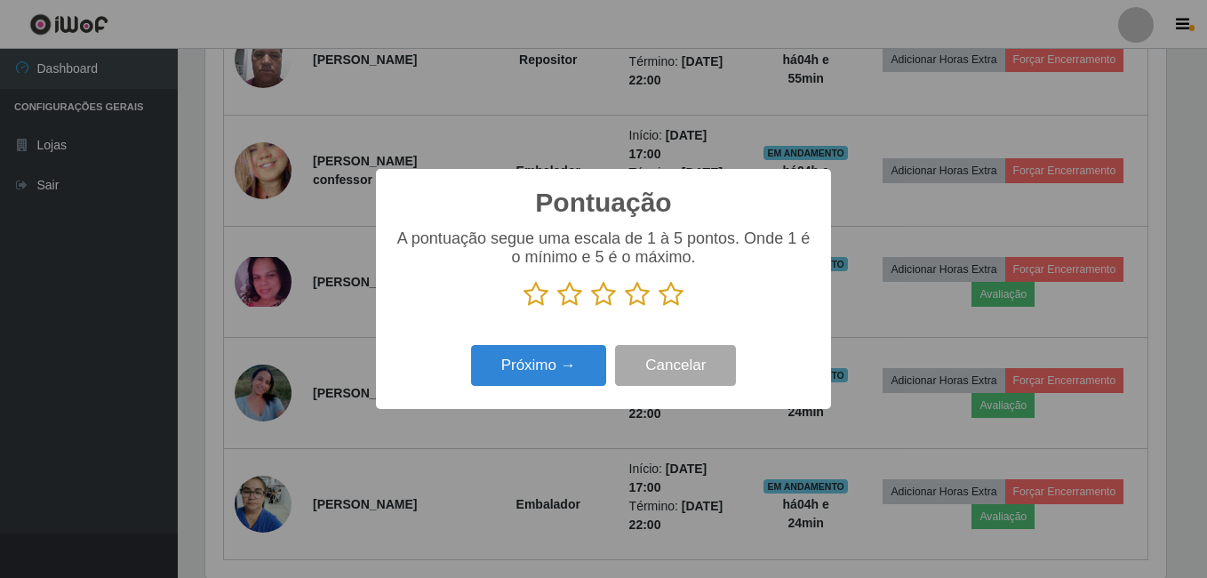
click at [672, 302] on icon at bounding box center [671, 294] width 25 height 27
click at [659, 308] on input "radio" at bounding box center [659, 308] width 0 height 0
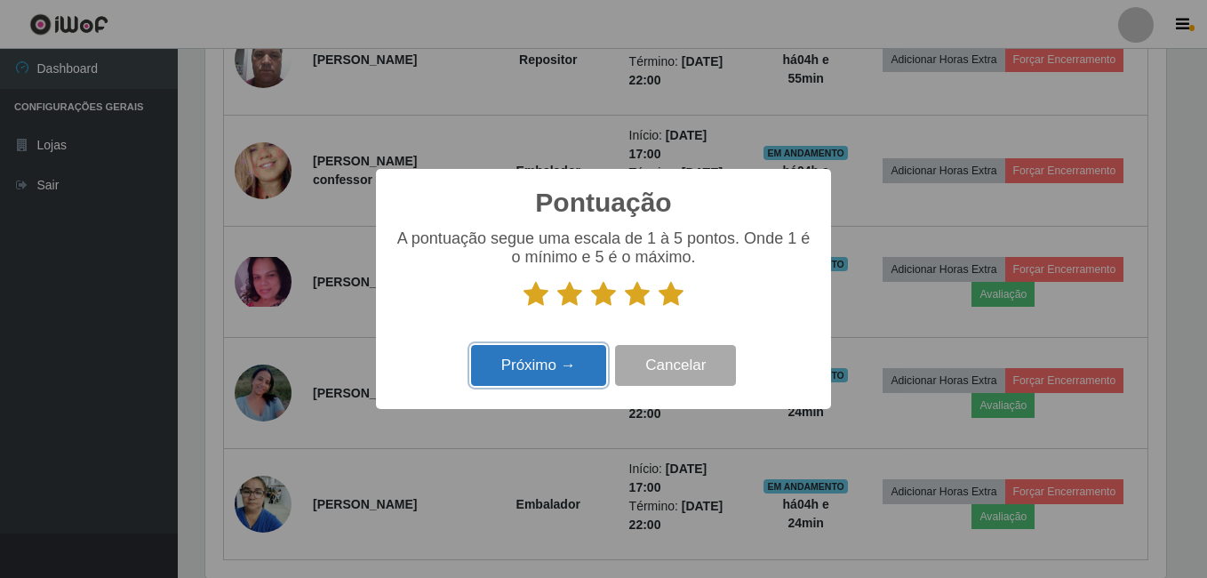
click at [569, 378] on button "Próximo →" at bounding box center [538, 366] width 135 height 42
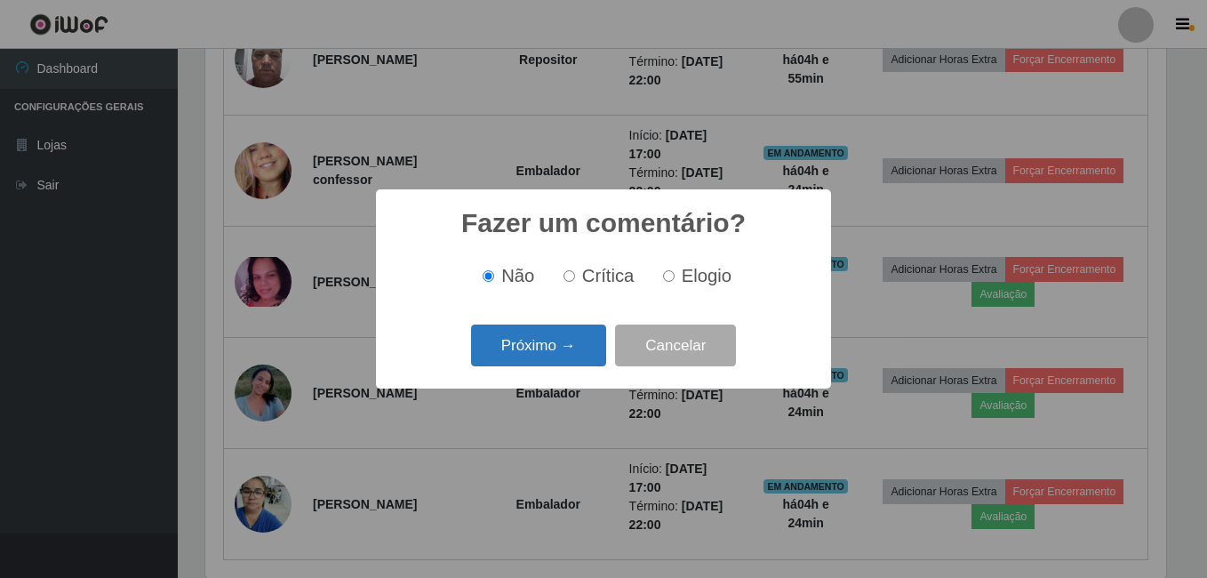
click at [561, 354] on button "Próximo →" at bounding box center [538, 345] width 135 height 42
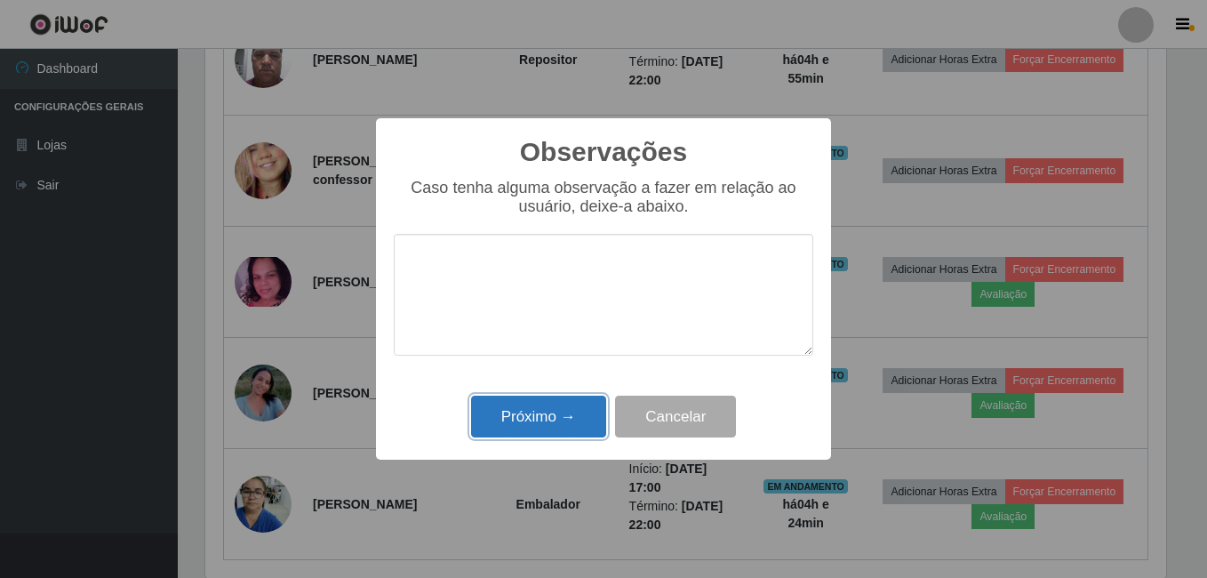
click at [522, 416] on button "Próximo →" at bounding box center [538, 417] width 135 height 42
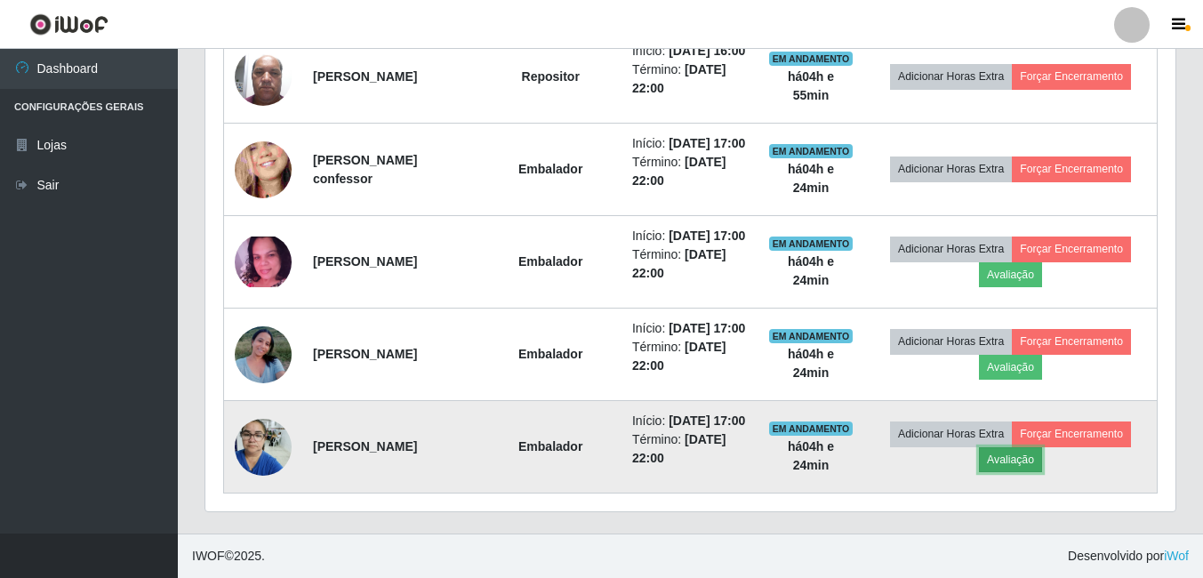
click at [1022, 472] on button "Avaliação" at bounding box center [1010, 459] width 63 height 25
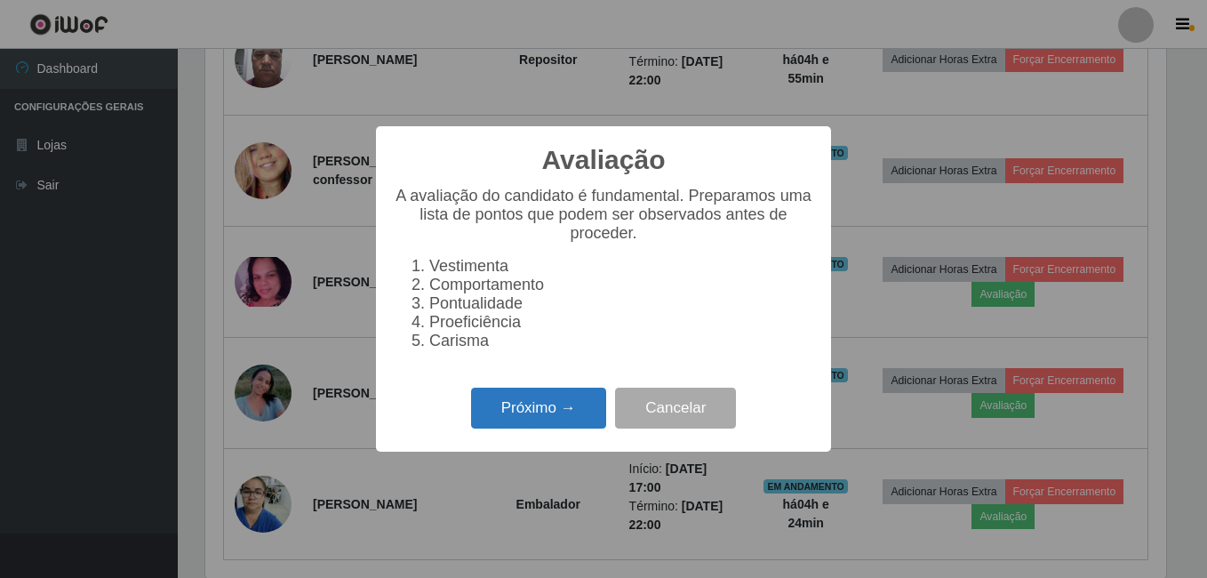
click at [561, 411] on button "Próximo →" at bounding box center [538, 409] width 135 height 42
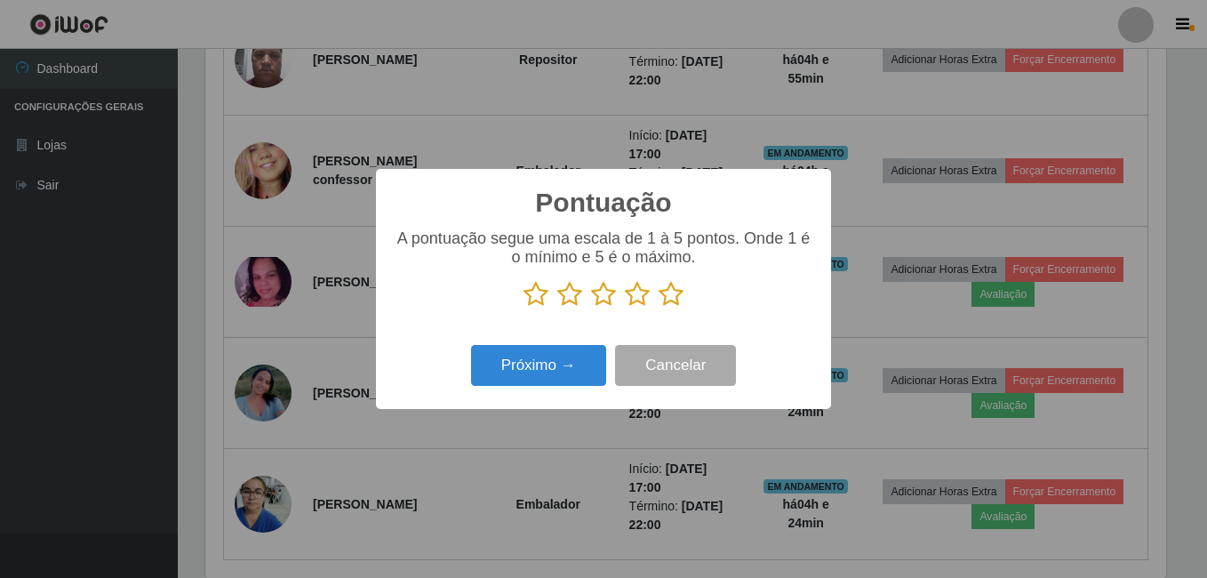
click at [673, 299] on icon at bounding box center [671, 294] width 25 height 27
click at [659, 308] on input "radio" at bounding box center [659, 308] width 0 height 0
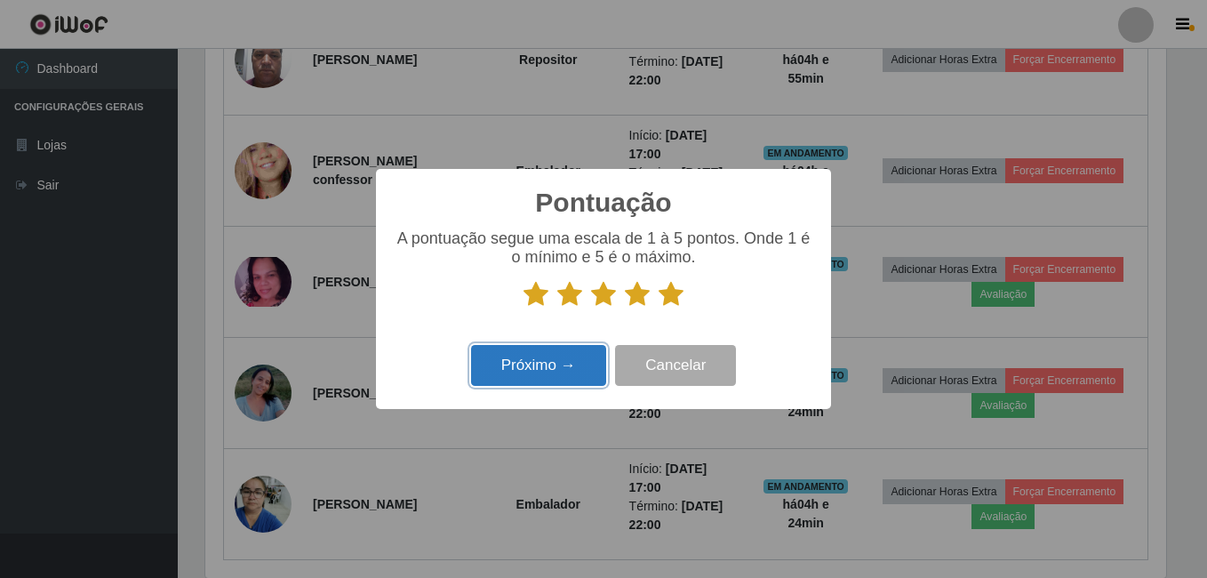
click at [571, 372] on button "Próximo →" at bounding box center [538, 366] width 135 height 42
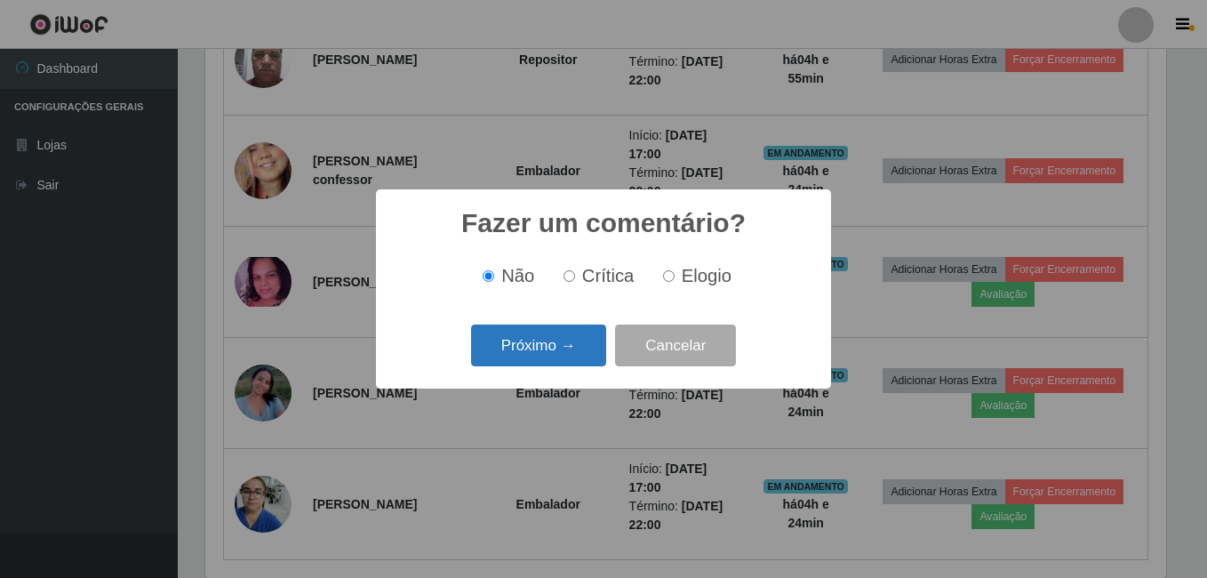
click at [572, 353] on button "Próximo →" at bounding box center [538, 345] width 135 height 42
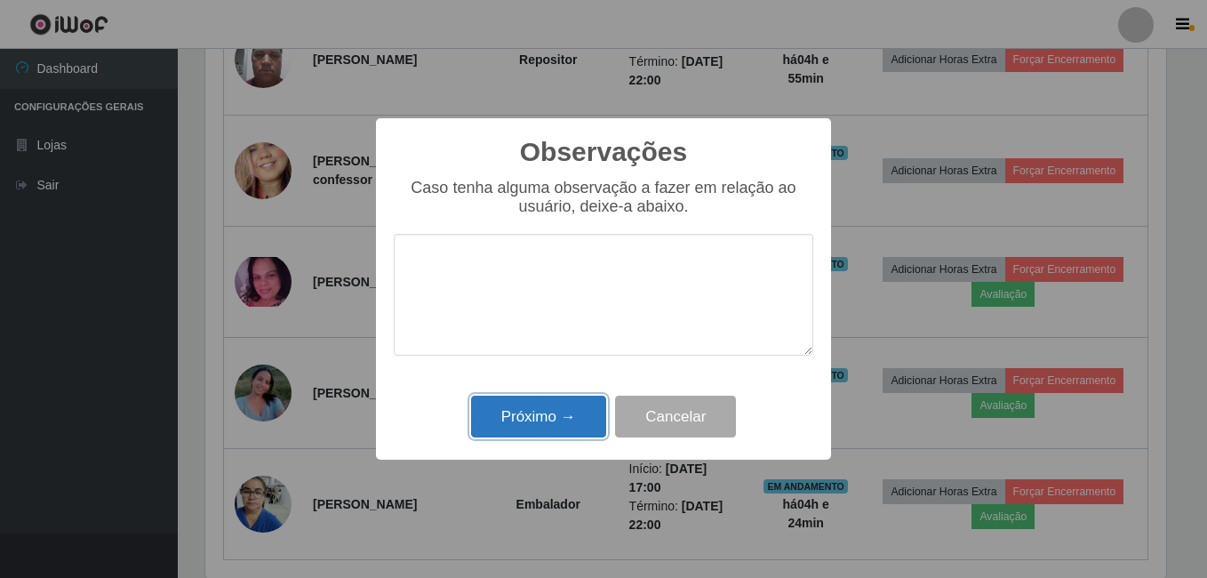
click at [533, 430] on button "Próximo →" at bounding box center [538, 417] width 135 height 42
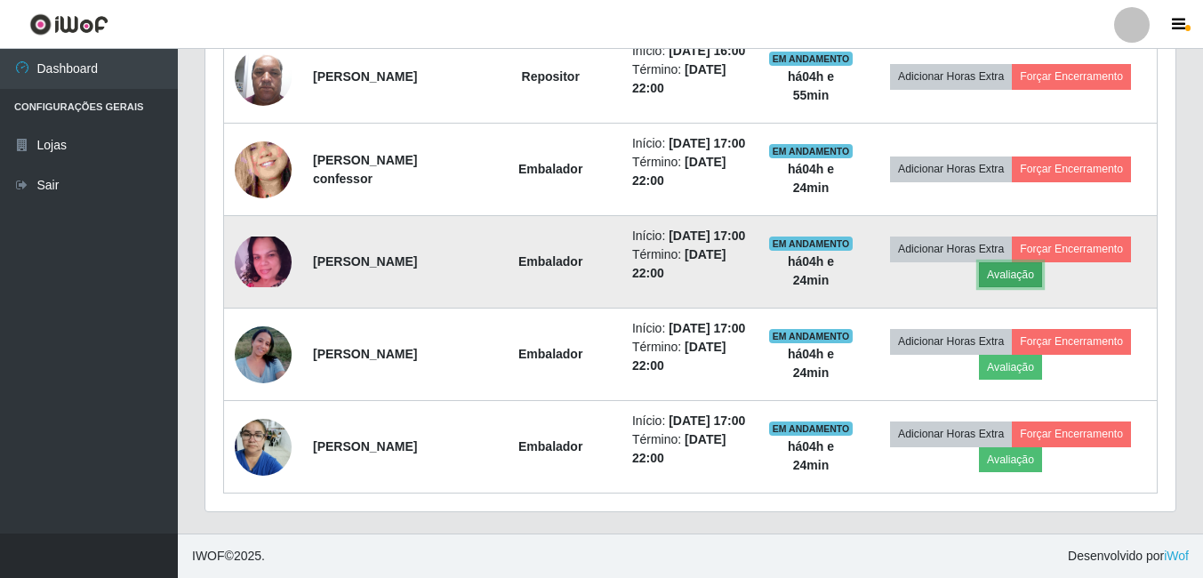
click at [1037, 262] on button "Avaliação" at bounding box center [1010, 274] width 63 height 25
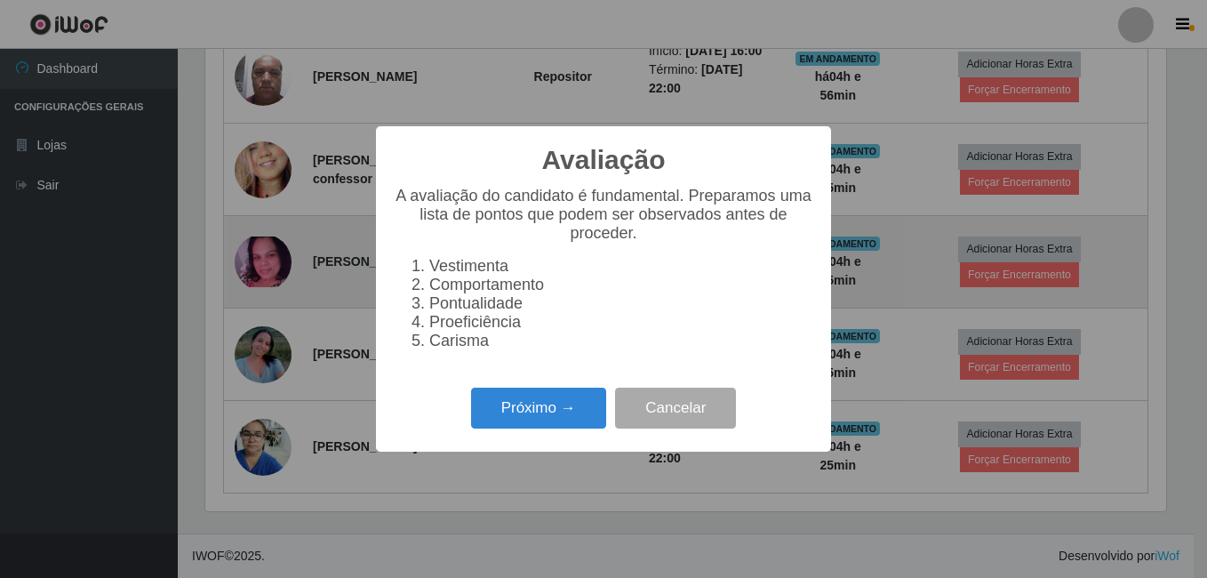
click at [695, 505] on div "Avaliação × A avaliação do candidato é fundamental. Preparamos uma lista de pon…" at bounding box center [603, 289] width 1207 height 578
click at [686, 426] on button "Cancelar" at bounding box center [675, 409] width 121 height 42
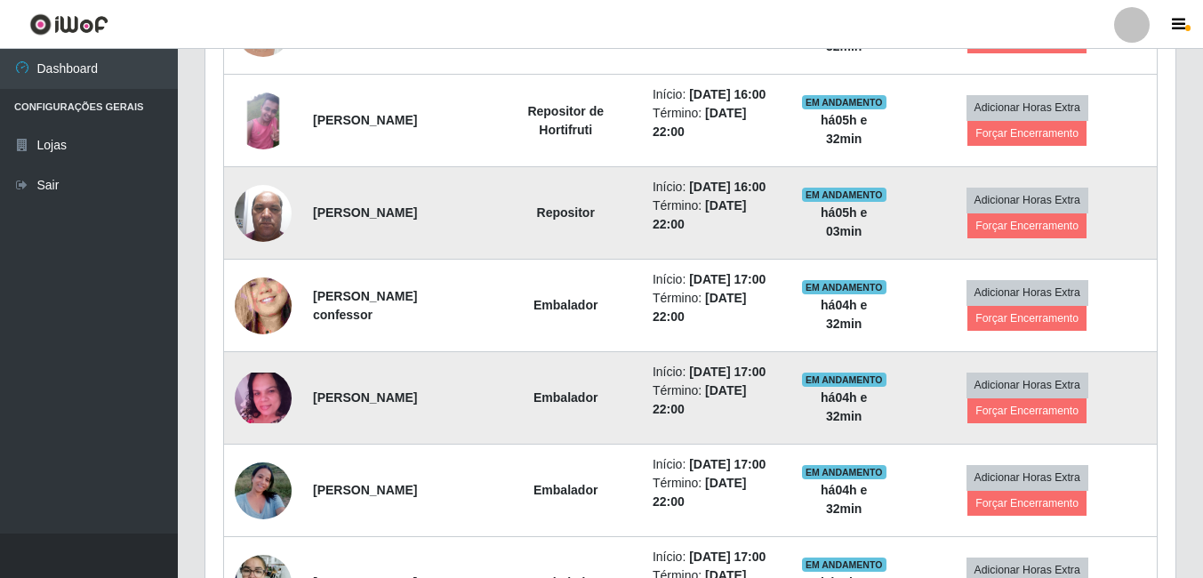
click at [258, 244] on img at bounding box center [263, 213] width 57 height 76
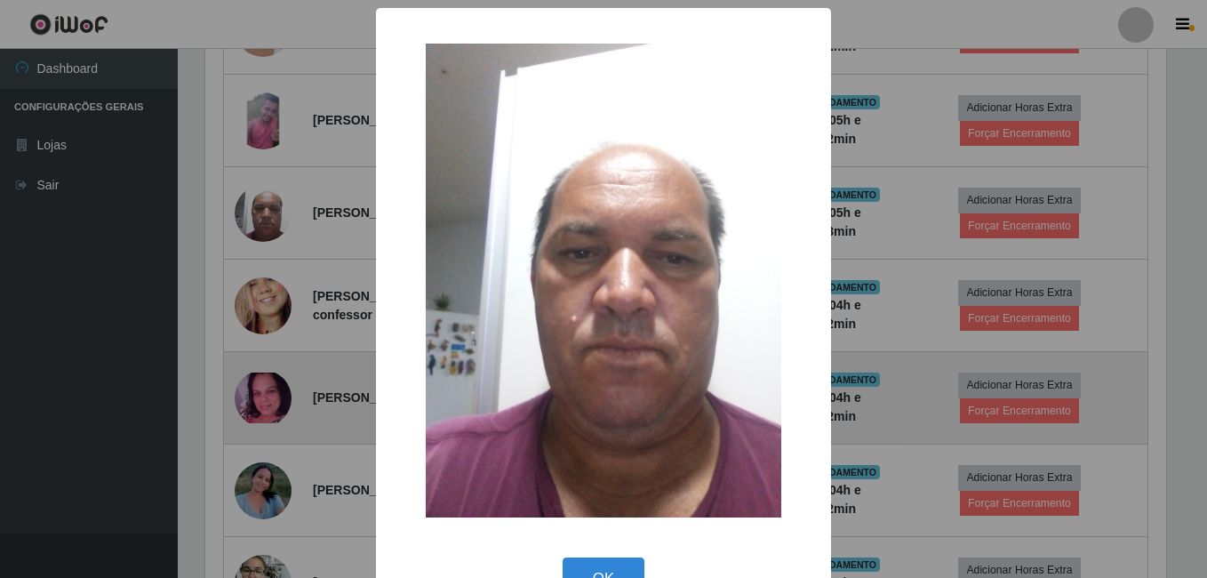
click at [262, 341] on div "× OK Cancel" at bounding box center [603, 289] width 1207 height 578
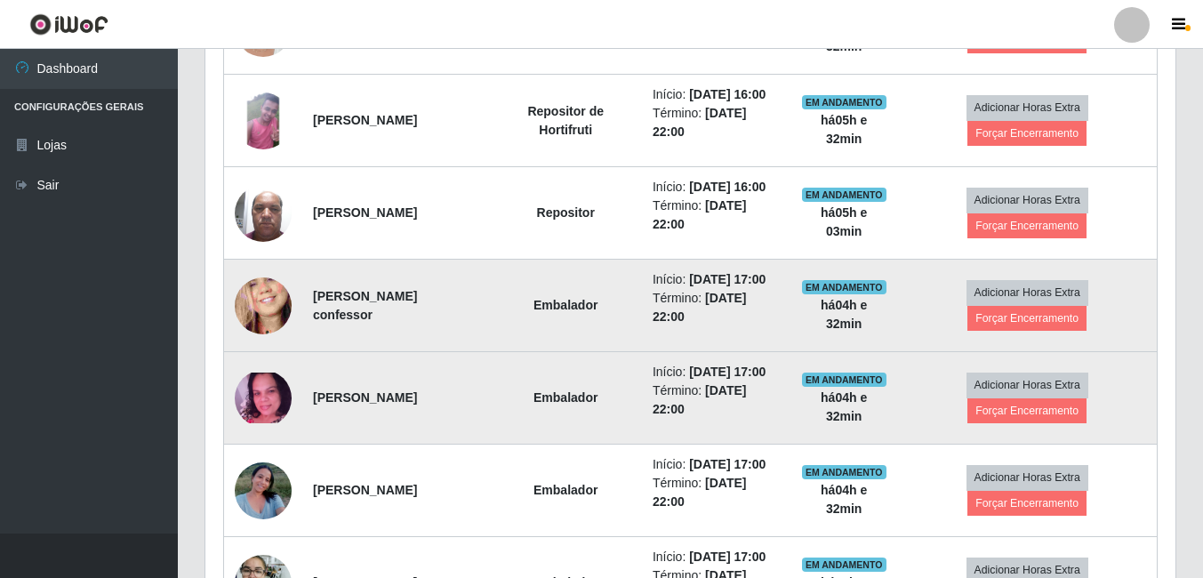
scroll to position [369, 970]
click at [236, 352] on td at bounding box center [263, 306] width 79 height 92
click at [252, 367] on img at bounding box center [263, 306] width 57 height 124
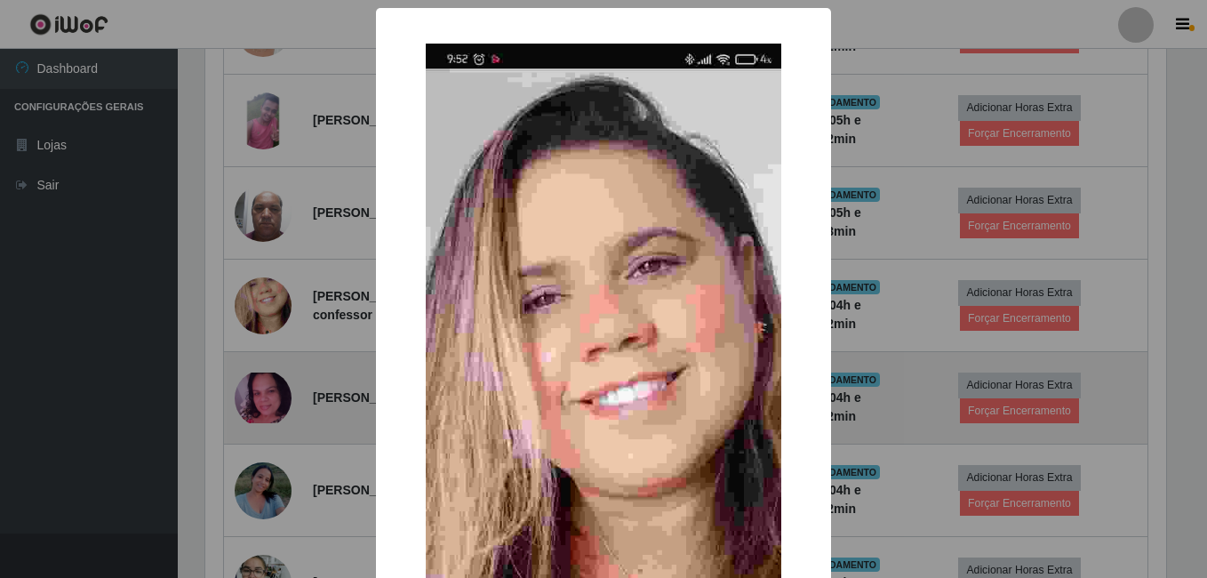
click at [211, 384] on div "× OK Cancel" at bounding box center [603, 289] width 1207 height 578
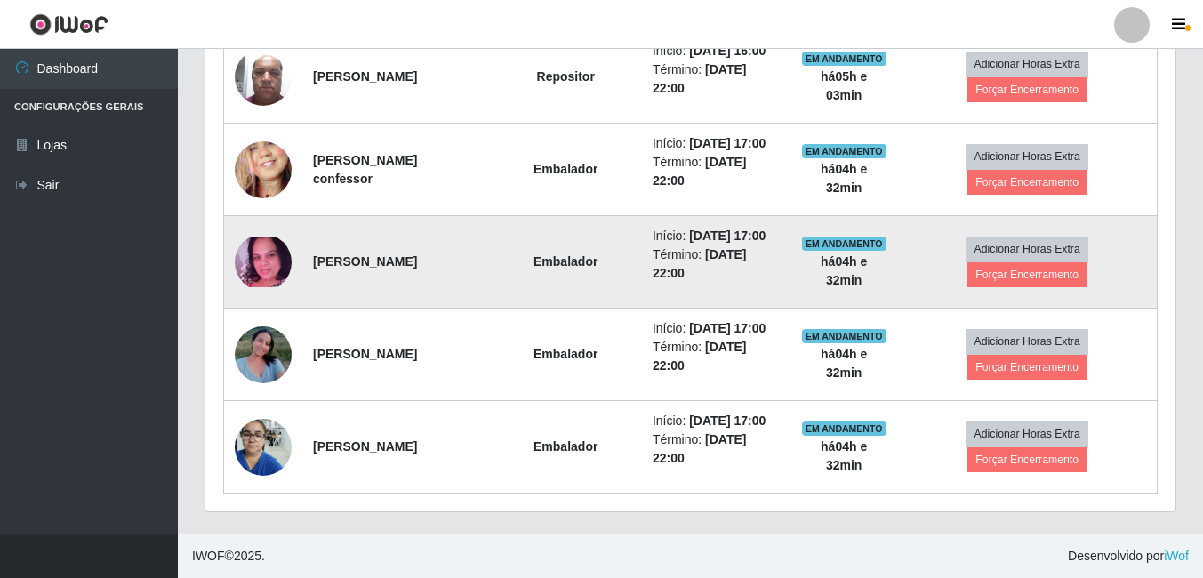
scroll to position [975, 0]
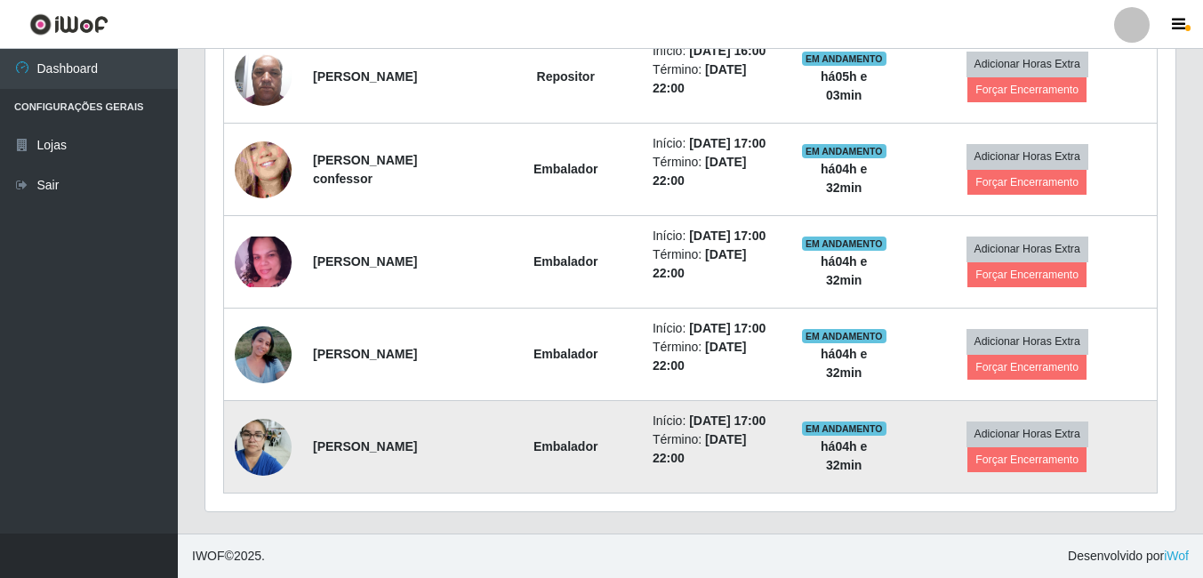
click at [244, 485] on img at bounding box center [263, 447] width 57 height 76
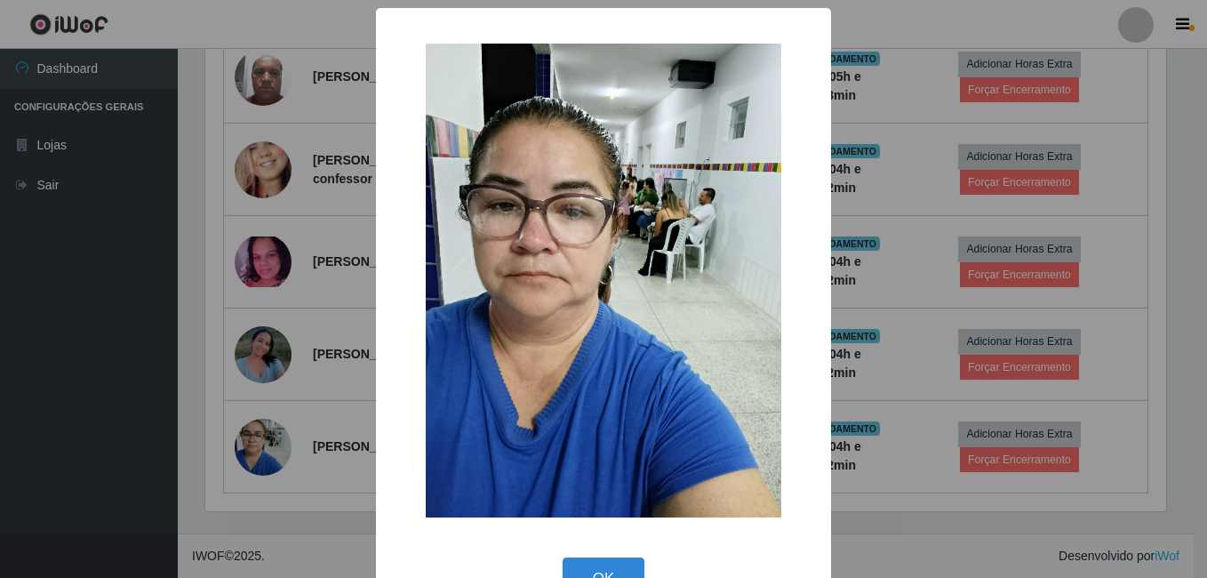
click at [242, 349] on div "× OK Cancel" at bounding box center [603, 289] width 1207 height 578
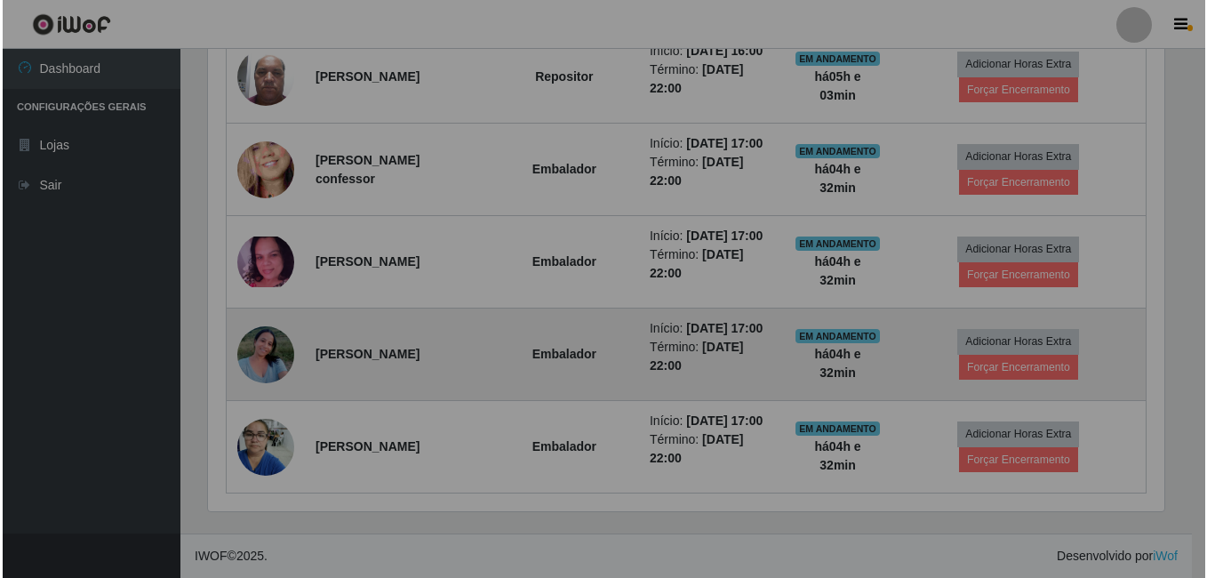
scroll to position [369, 970]
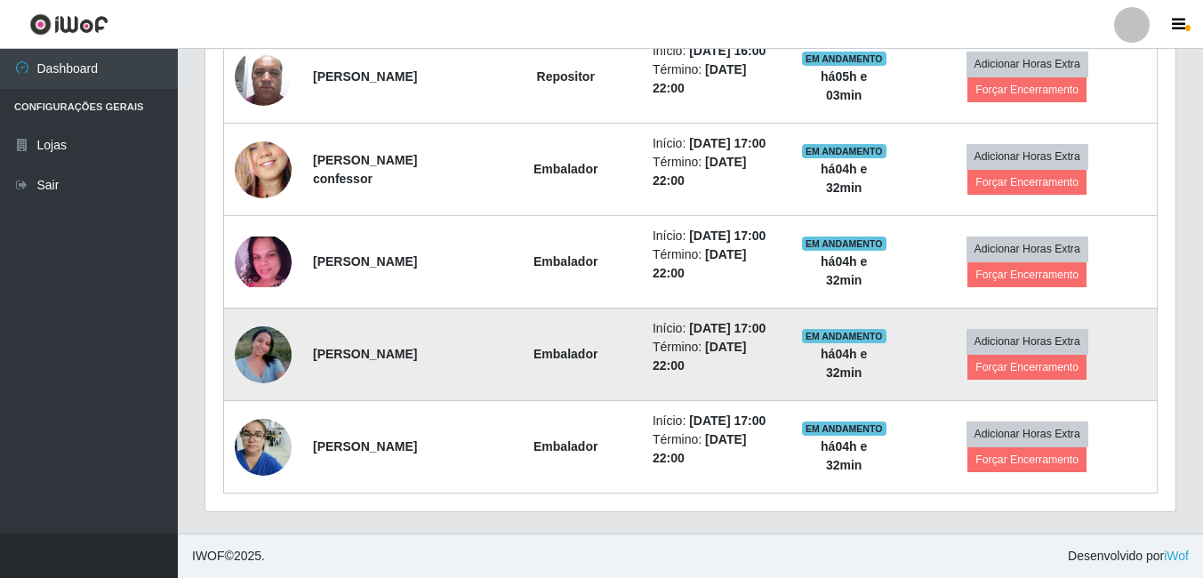
click at [266, 392] on img at bounding box center [263, 354] width 57 height 76
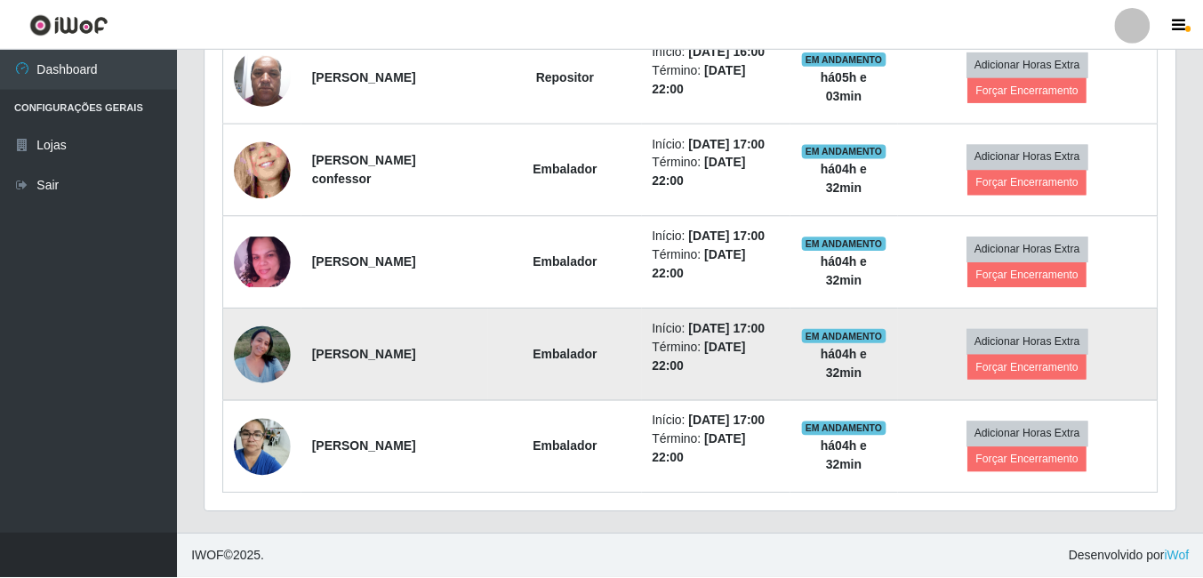
scroll to position [369, 961]
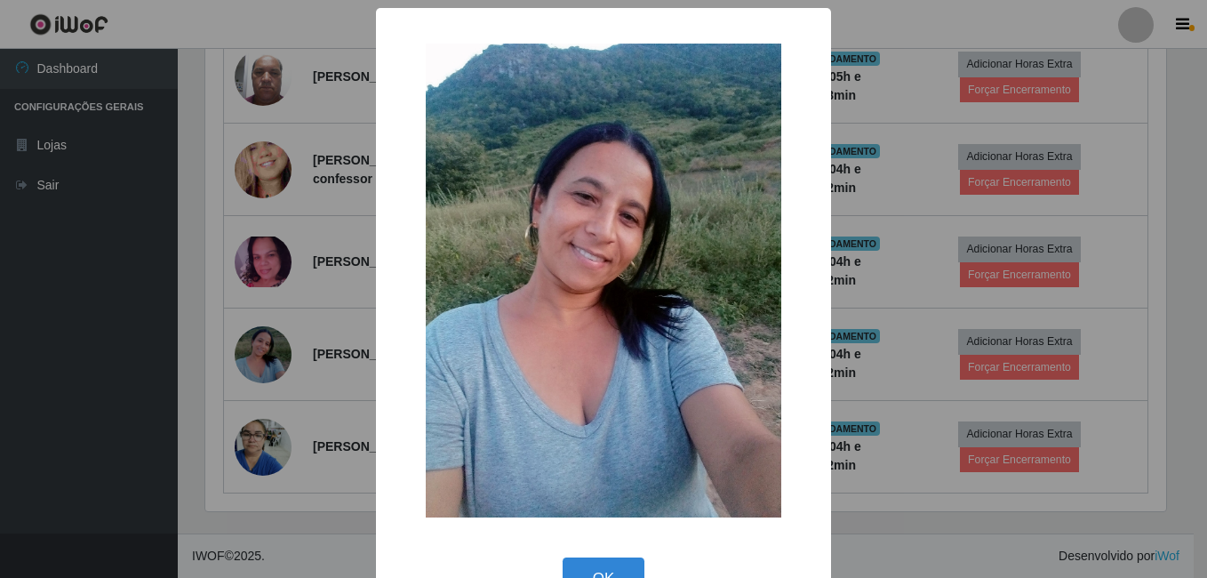
click at [204, 391] on div "× OK Cancel" at bounding box center [603, 289] width 1207 height 578
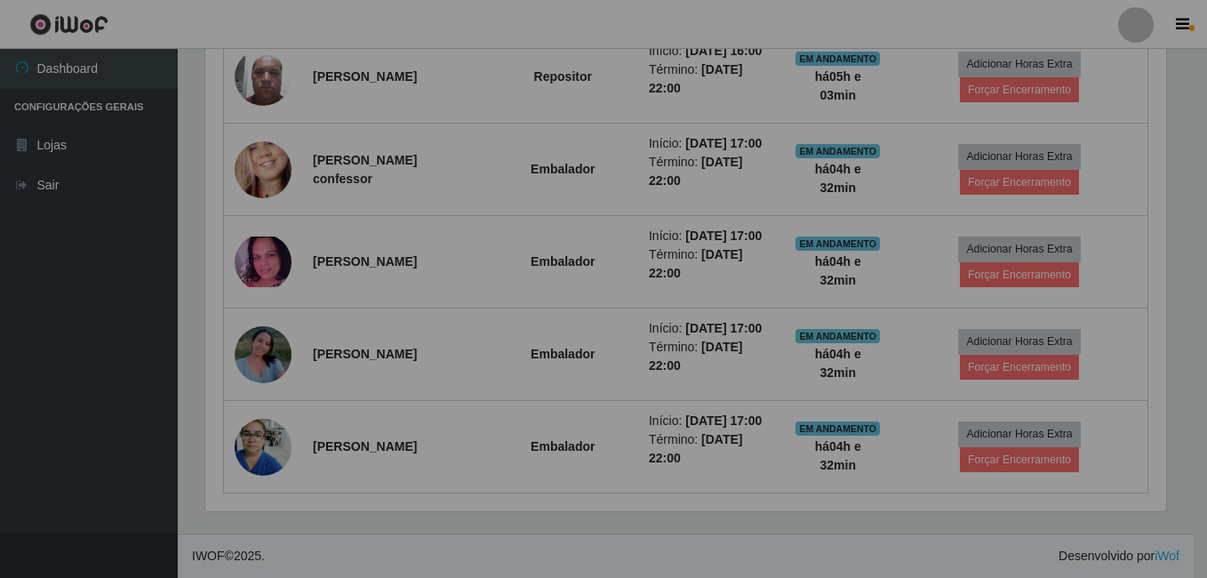
scroll to position [369, 970]
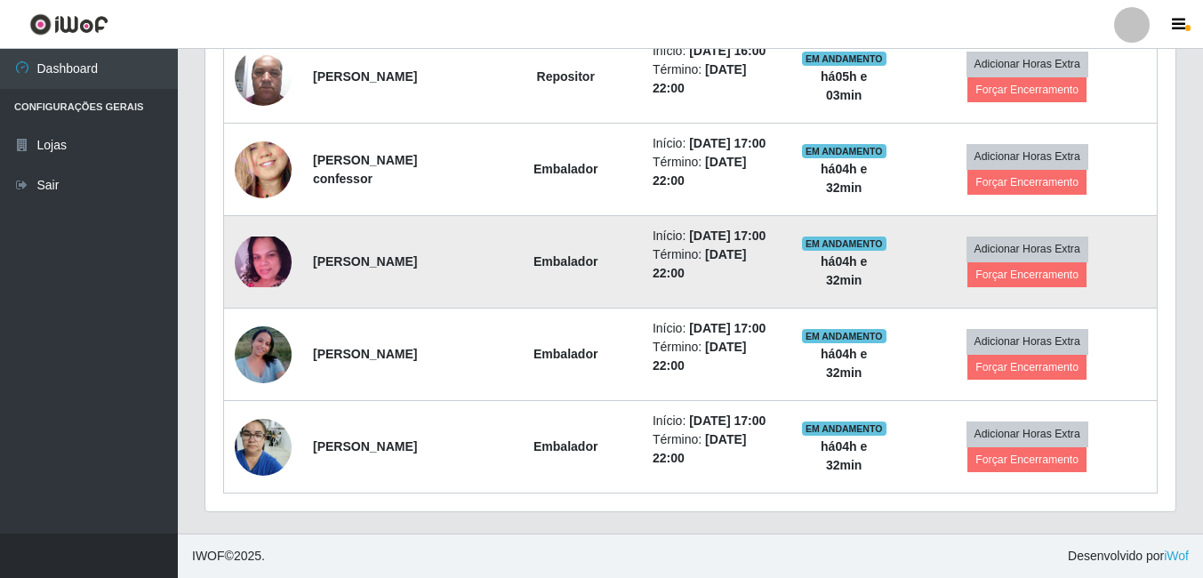
click at [276, 286] on img at bounding box center [263, 261] width 57 height 50
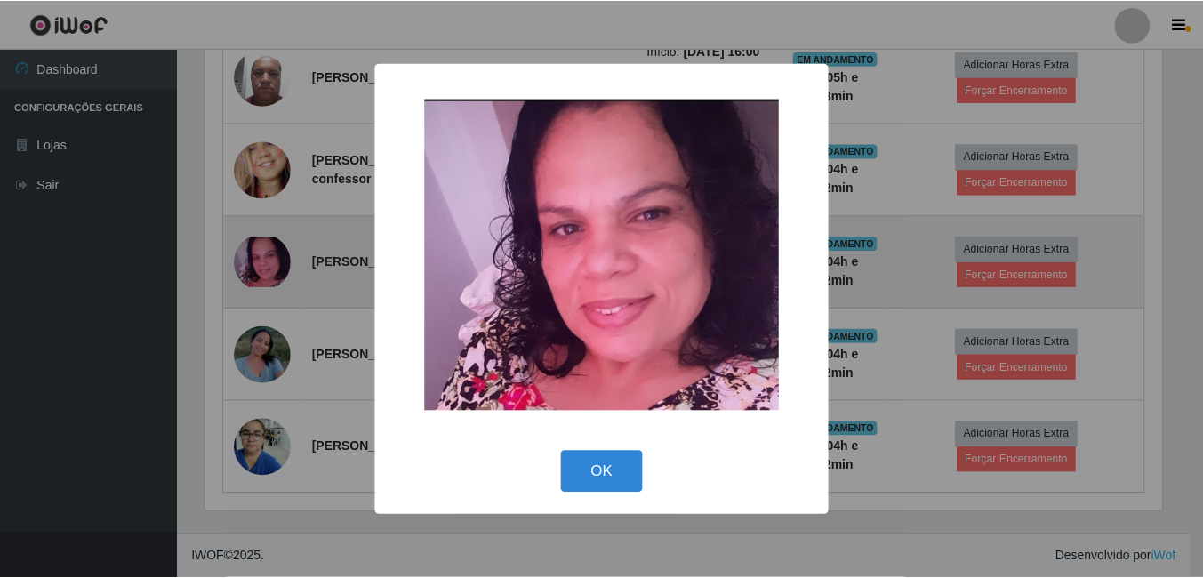
scroll to position [369, 961]
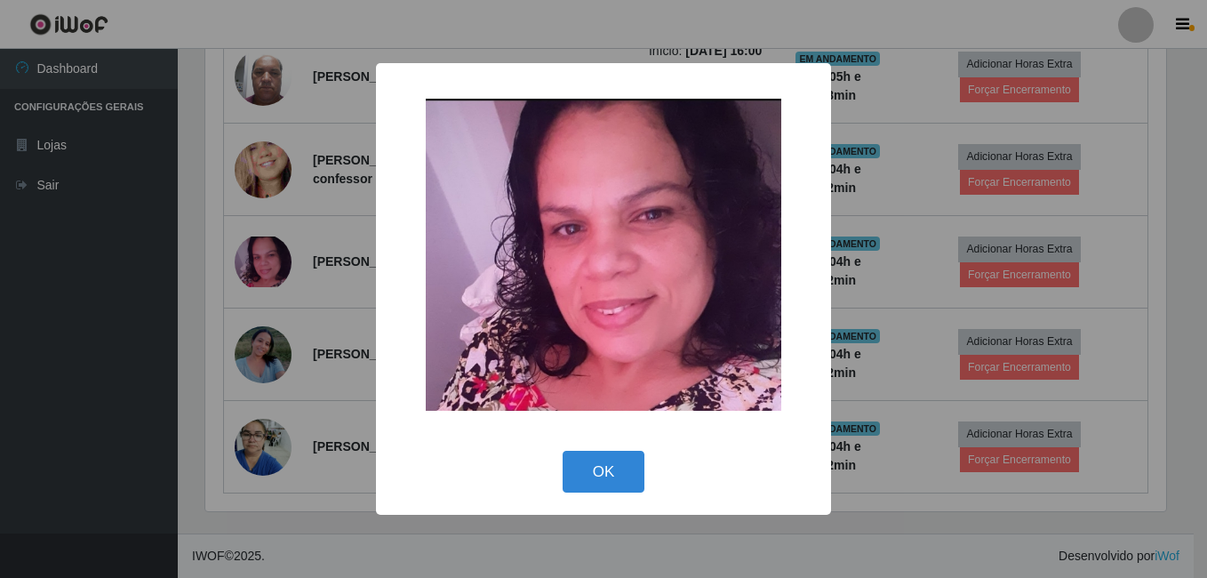
click at [190, 276] on div "× OK Cancel" at bounding box center [603, 289] width 1207 height 578
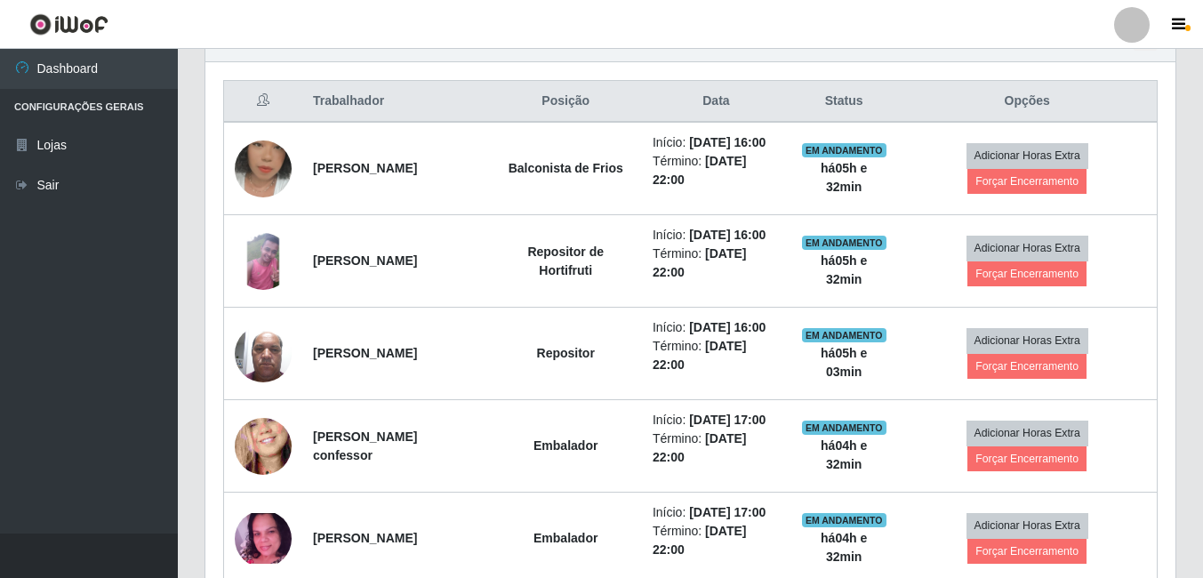
scroll to position [620, 0]
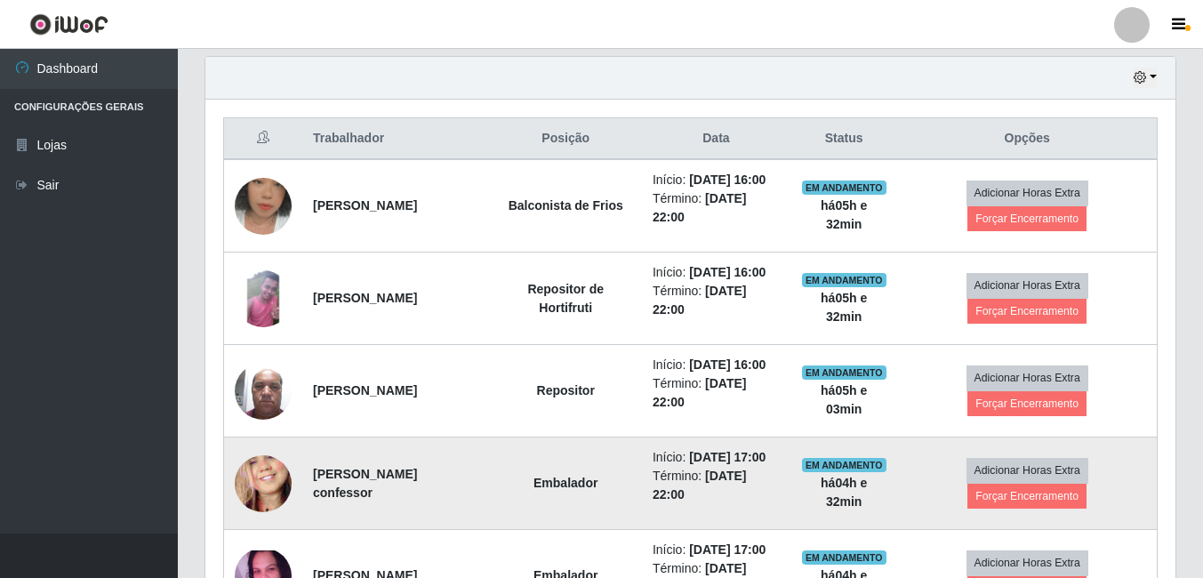
click at [243, 537] on img at bounding box center [263, 483] width 57 height 124
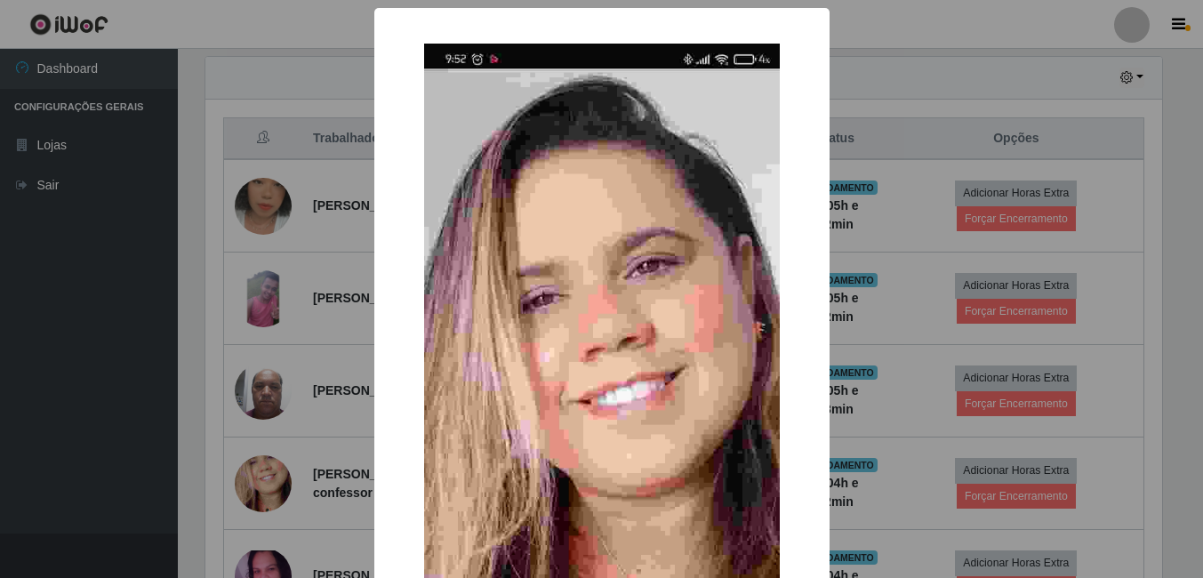
scroll to position [369, 961]
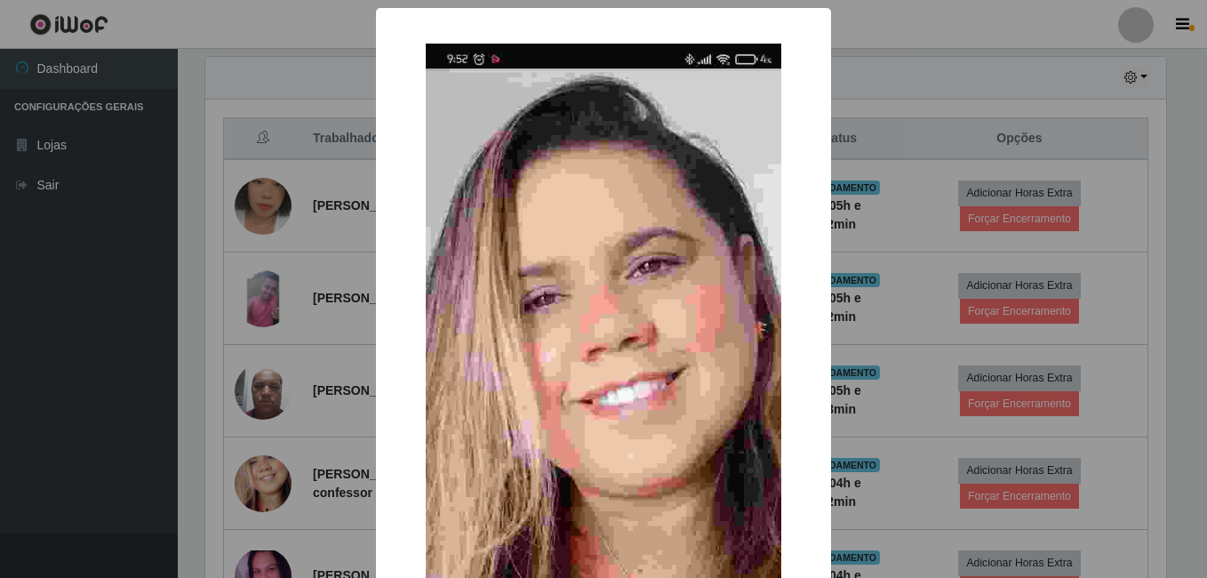
click at [286, 469] on div "× OK Cancel" at bounding box center [603, 289] width 1207 height 578
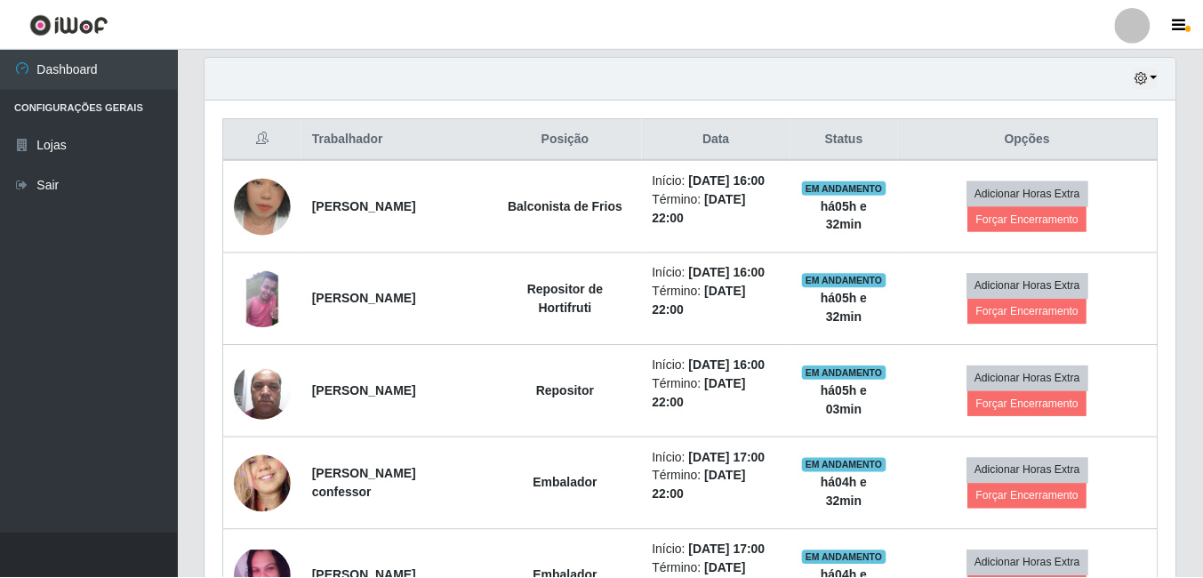
scroll to position [369, 970]
click at [286, 437] on td at bounding box center [263, 391] width 79 height 92
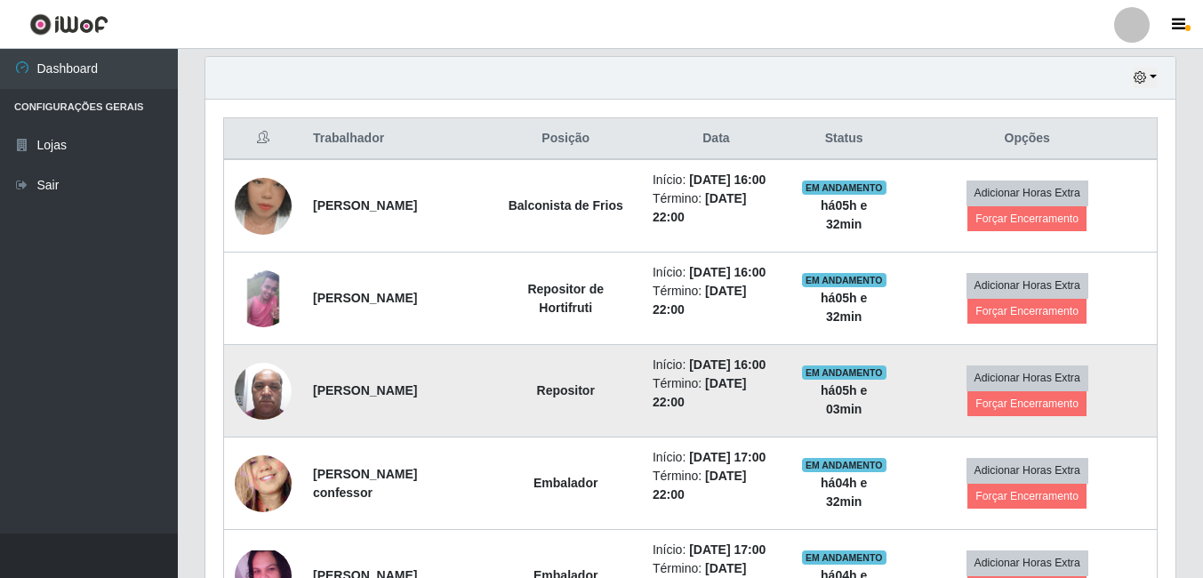
drag, startPoint x: 286, startPoint y: 469, endPoint x: 276, endPoint y: 455, distance: 17.1
click at [276, 429] on img at bounding box center [263, 391] width 57 height 76
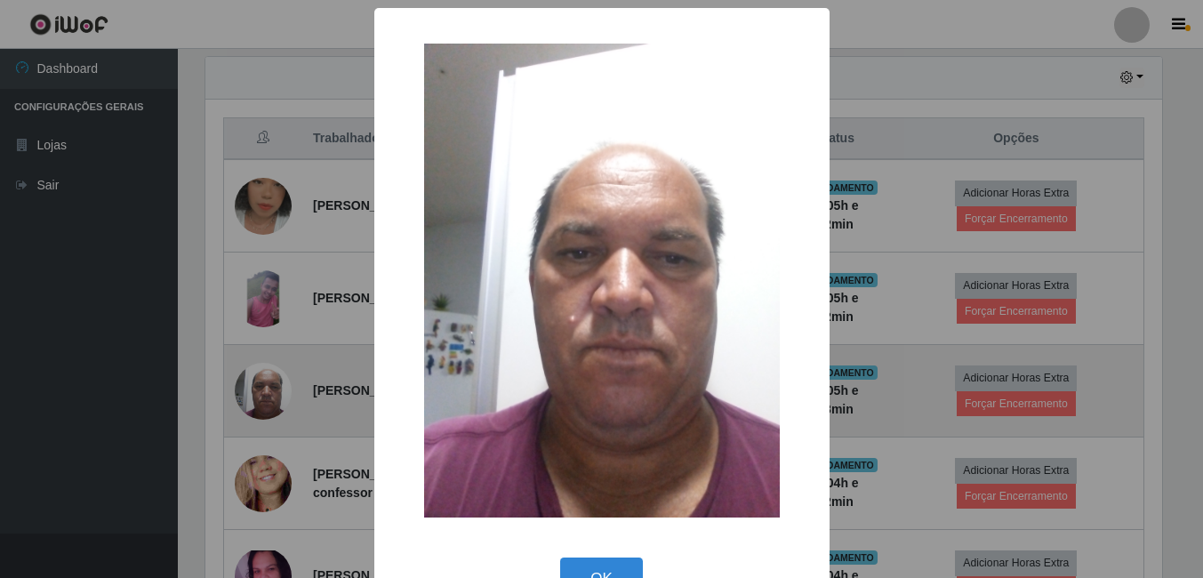
scroll to position [369, 961]
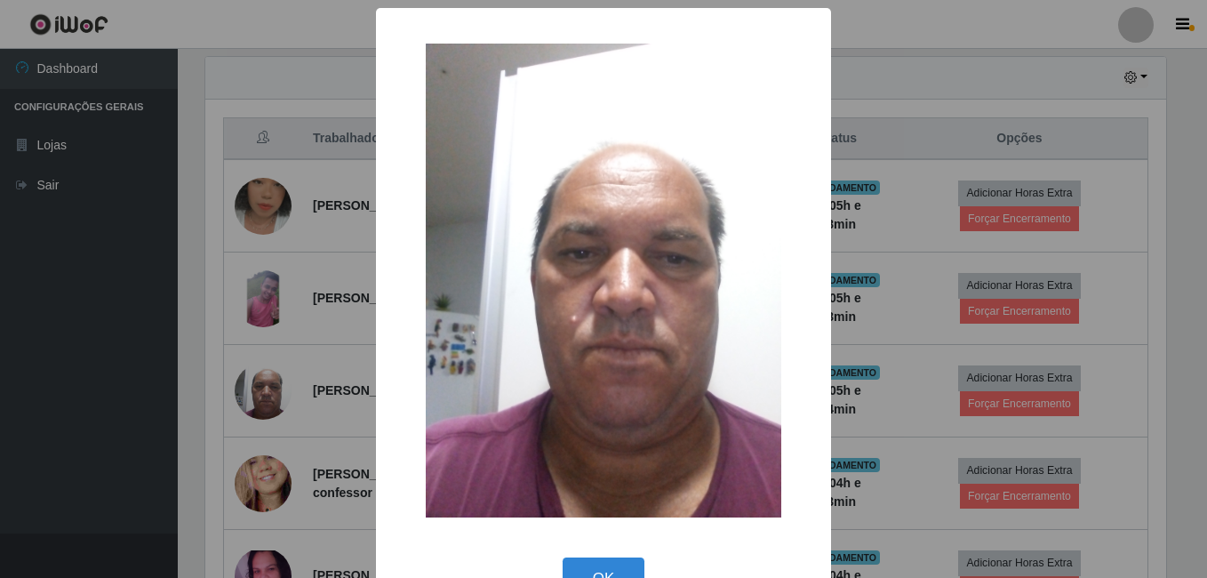
click at [215, 349] on div "× OK Cancel" at bounding box center [603, 289] width 1207 height 578
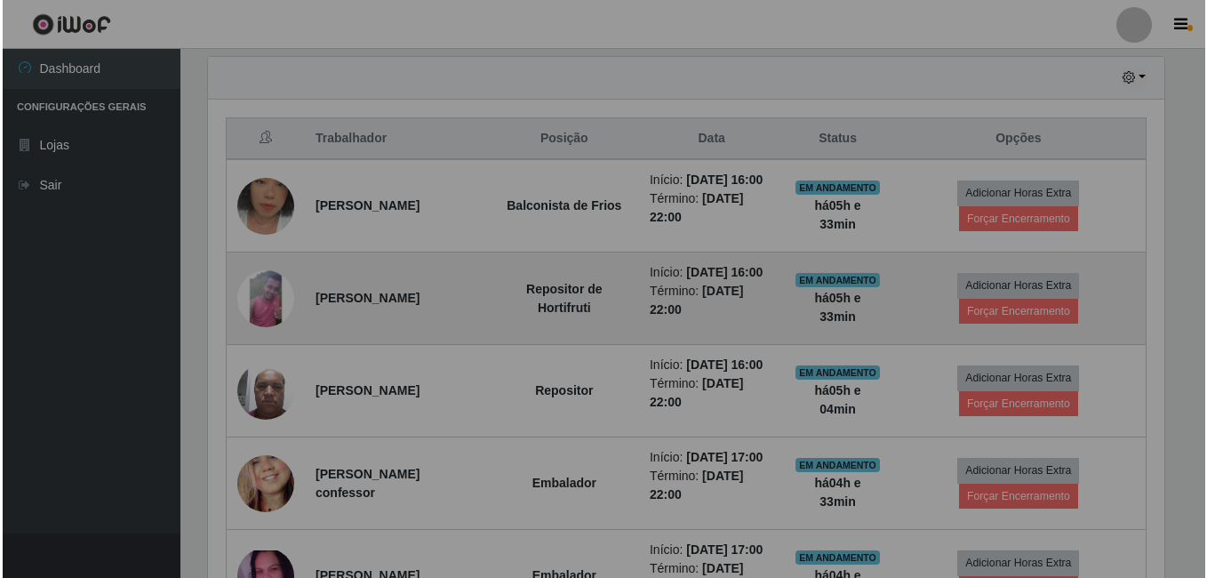
scroll to position [369, 970]
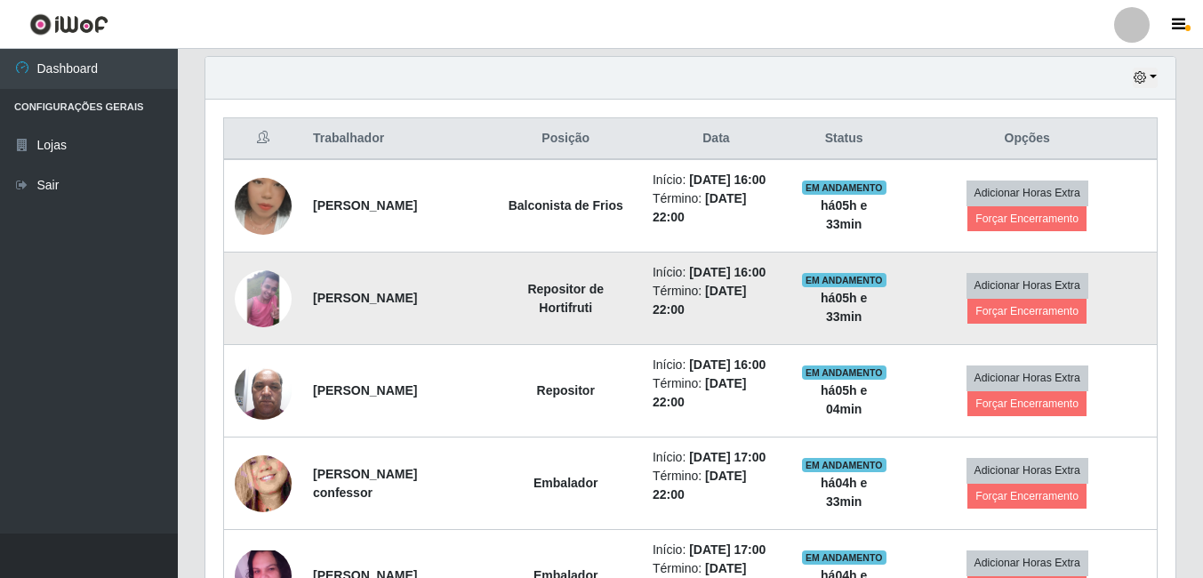
click at [249, 316] on img at bounding box center [263, 298] width 57 height 57
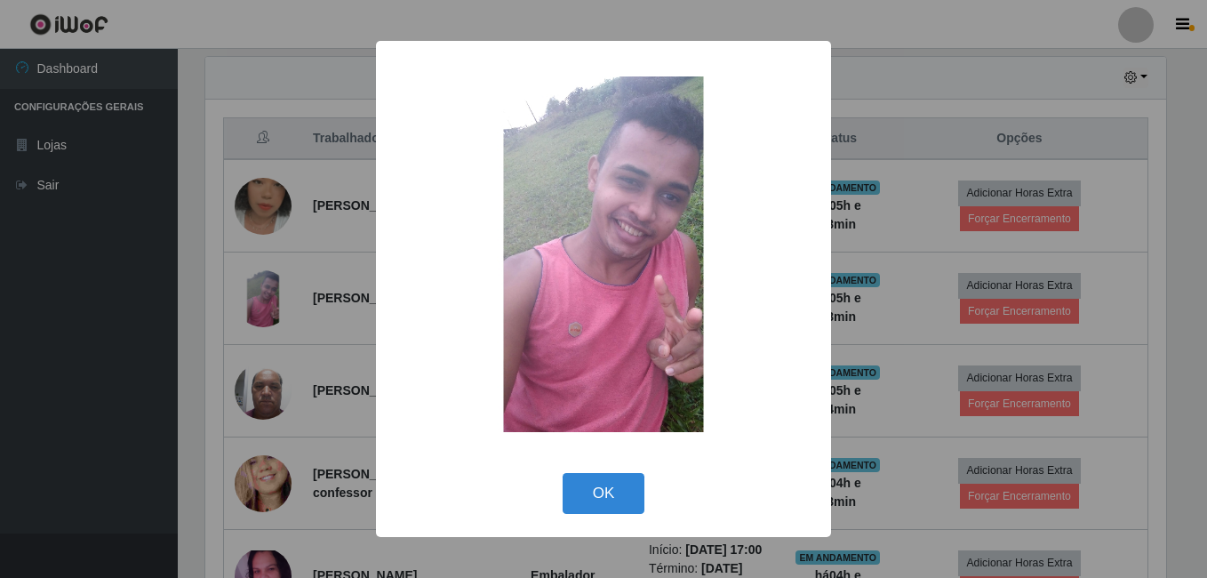
click at [274, 223] on div "× OK Cancel" at bounding box center [603, 289] width 1207 height 578
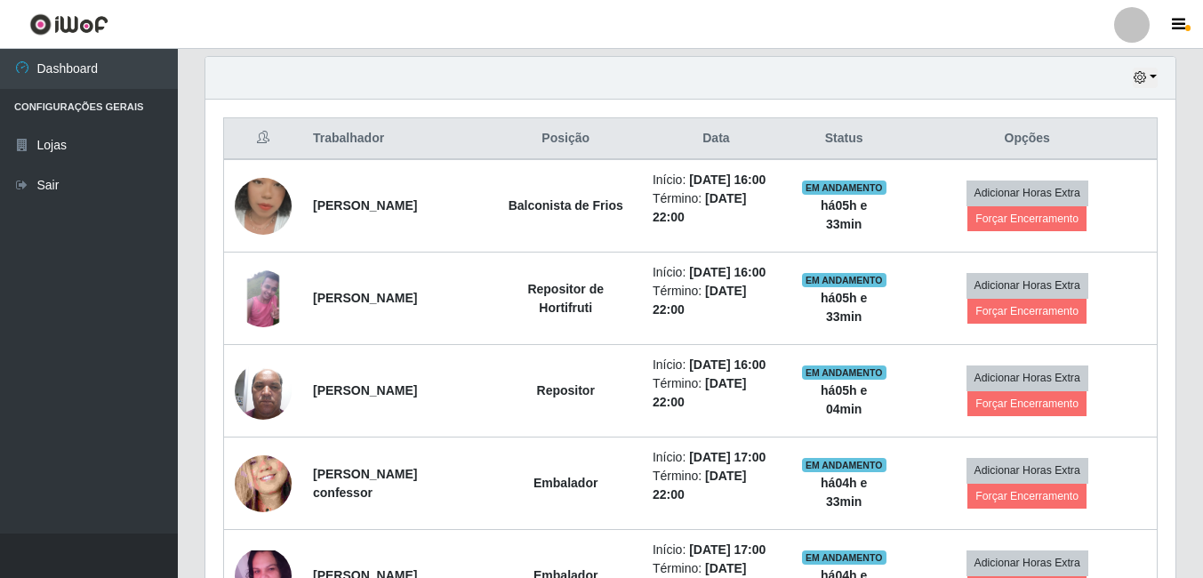
click at [274, 223] on img at bounding box center [263, 206] width 57 height 71
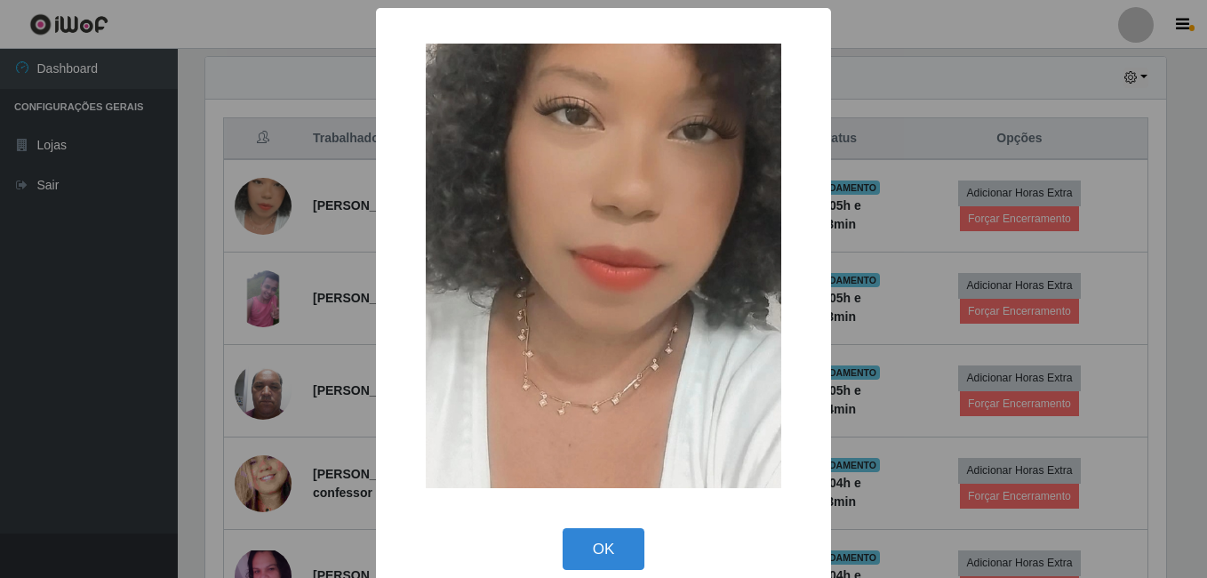
click at [244, 255] on div "× OK Cancel" at bounding box center [603, 289] width 1207 height 578
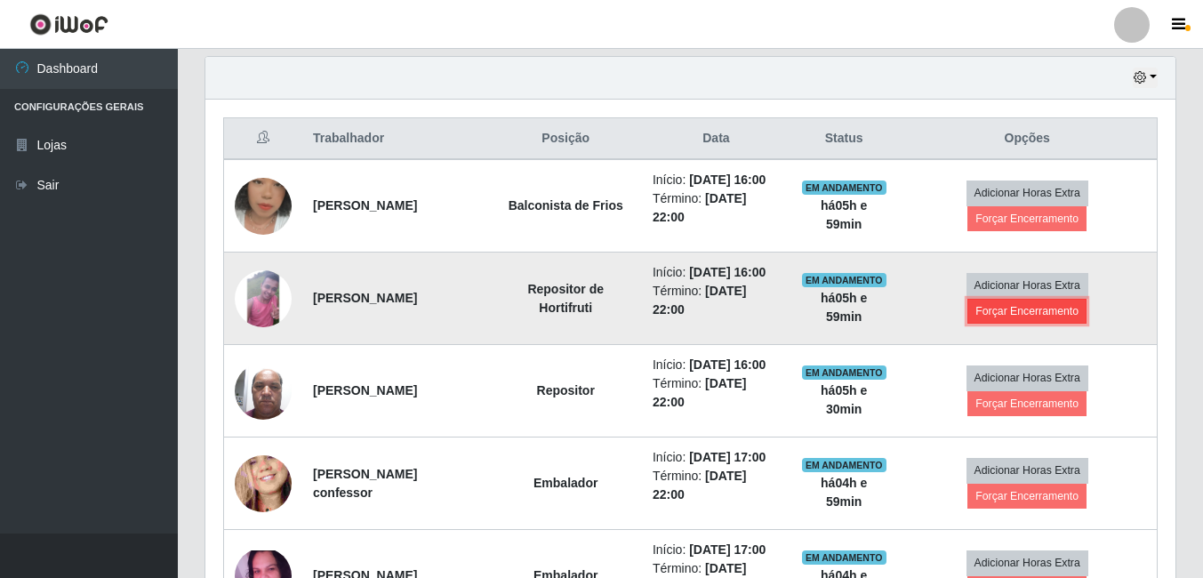
click at [1004, 324] on button "Forçar Encerramento" at bounding box center [1026, 311] width 119 height 25
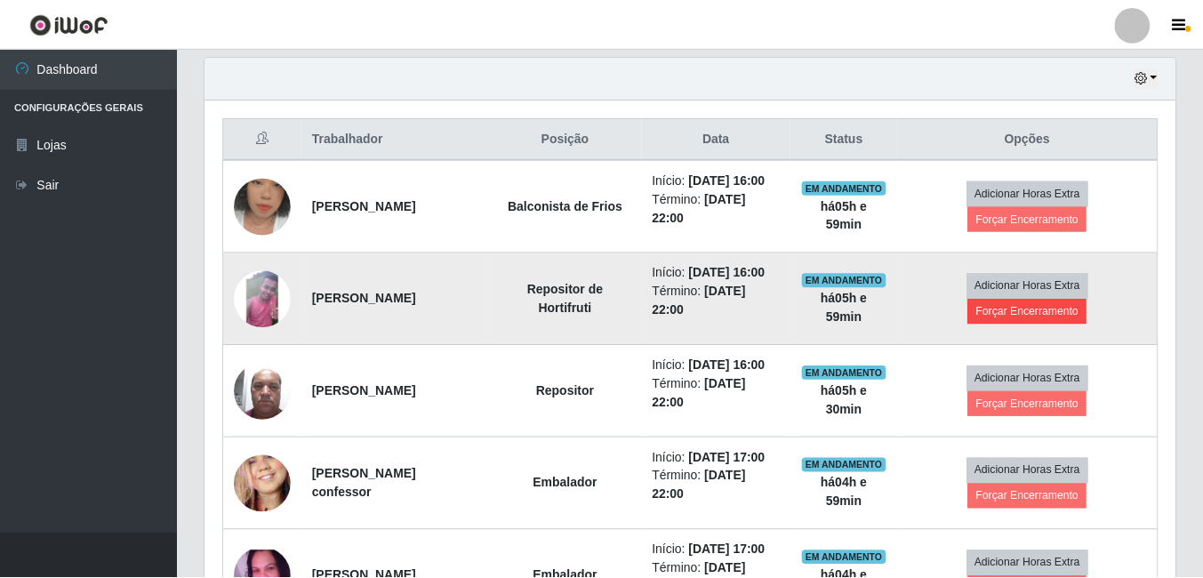
scroll to position [369, 961]
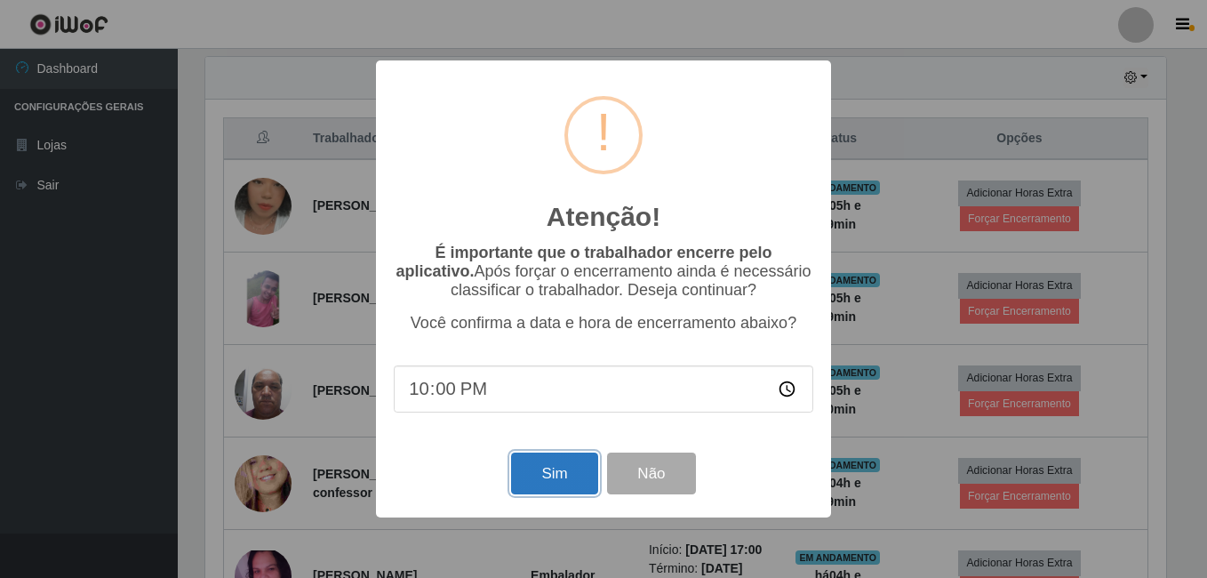
click at [565, 471] on button "Sim" at bounding box center [554, 474] width 86 height 42
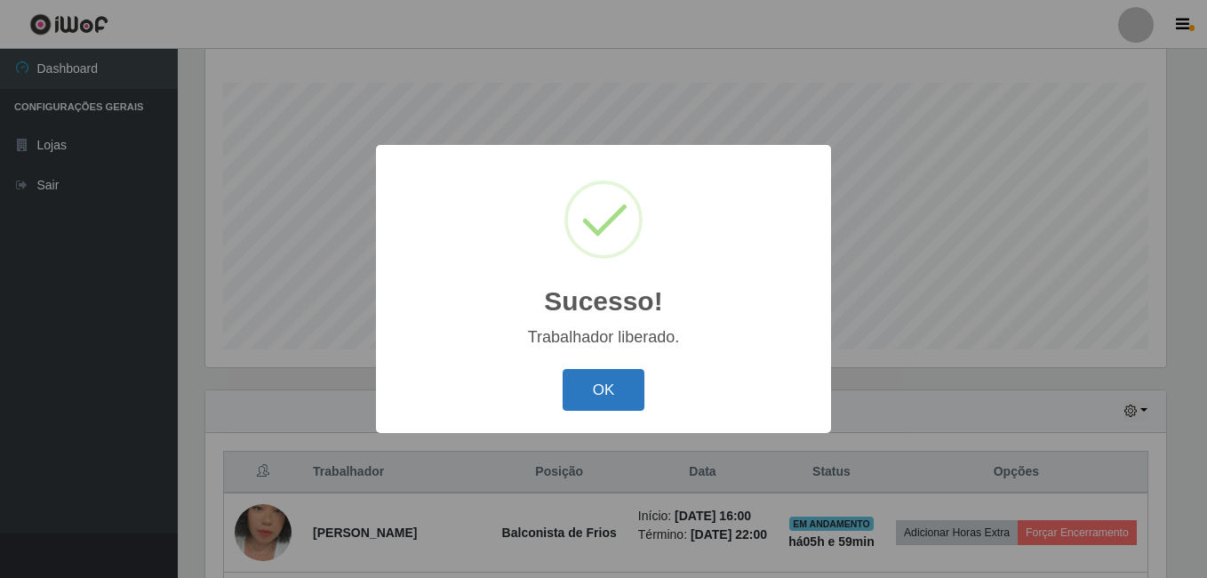
click at [589, 391] on button "OK" at bounding box center [604, 390] width 83 height 42
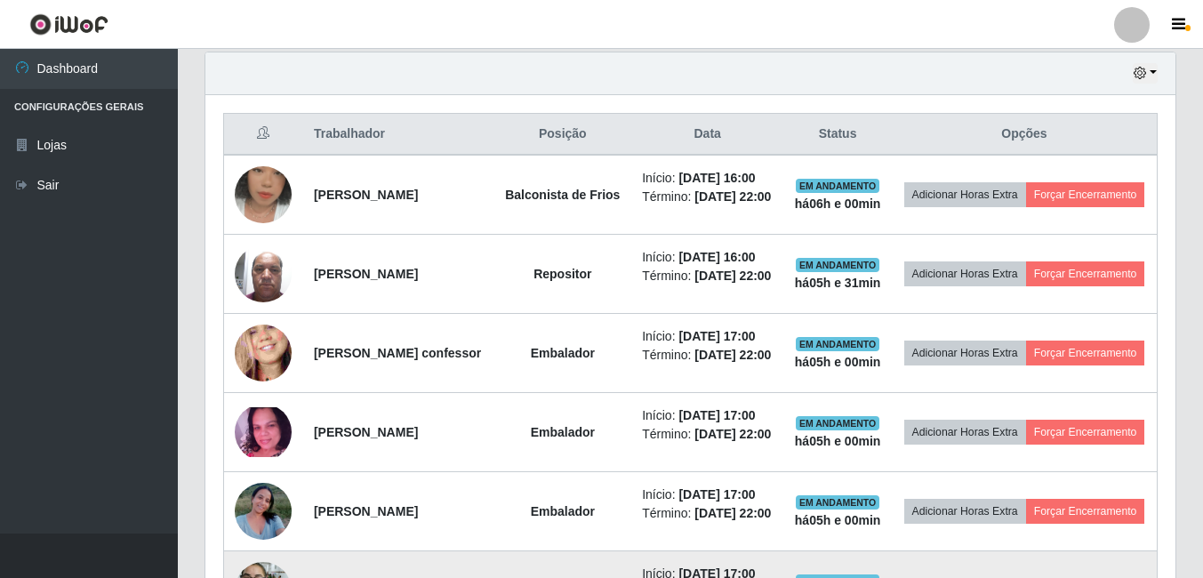
scroll to position [597, 0]
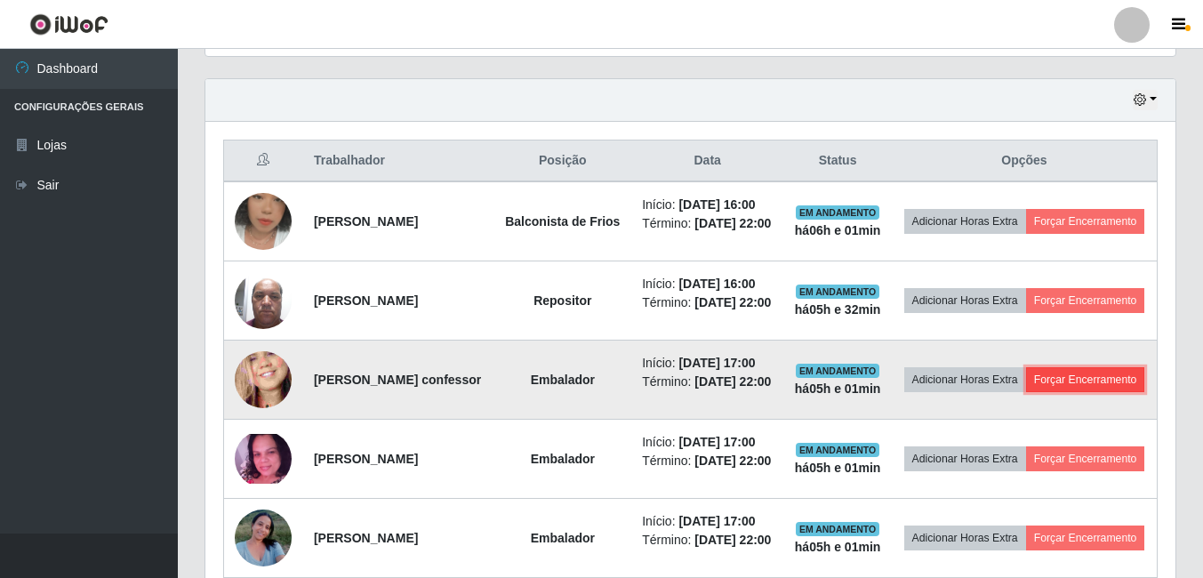
click at [1026, 392] on button "Forçar Encerramento" at bounding box center [1085, 379] width 119 height 25
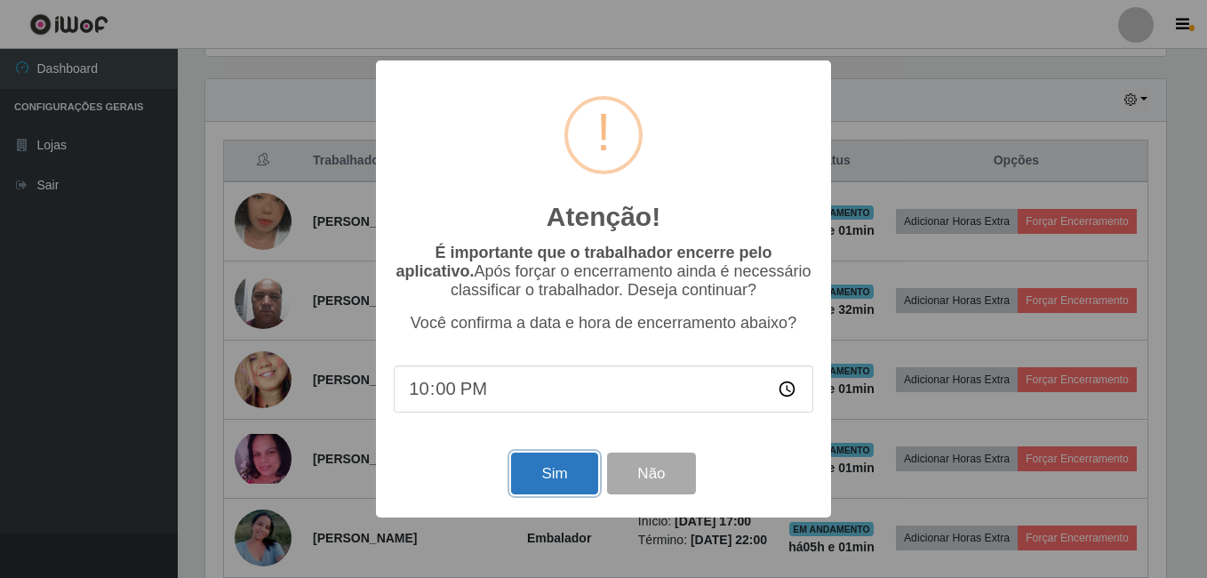
click at [565, 469] on button "Sim" at bounding box center [554, 474] width 86 height 42
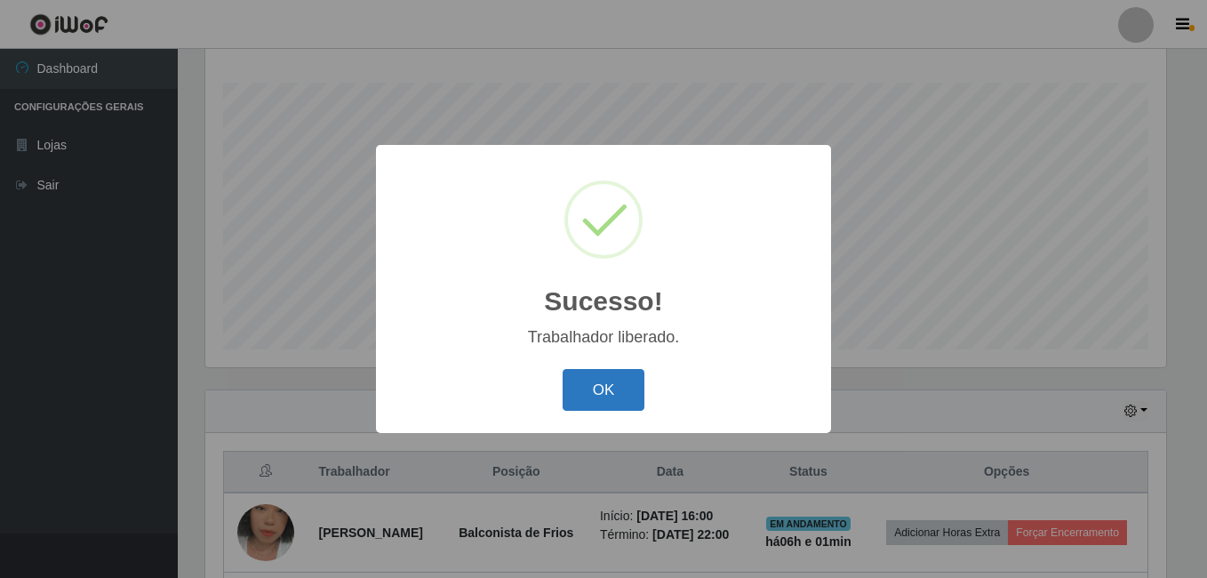
click at [620, 396] on button "OK" at bounding box center [604, 390] width 83 height 42
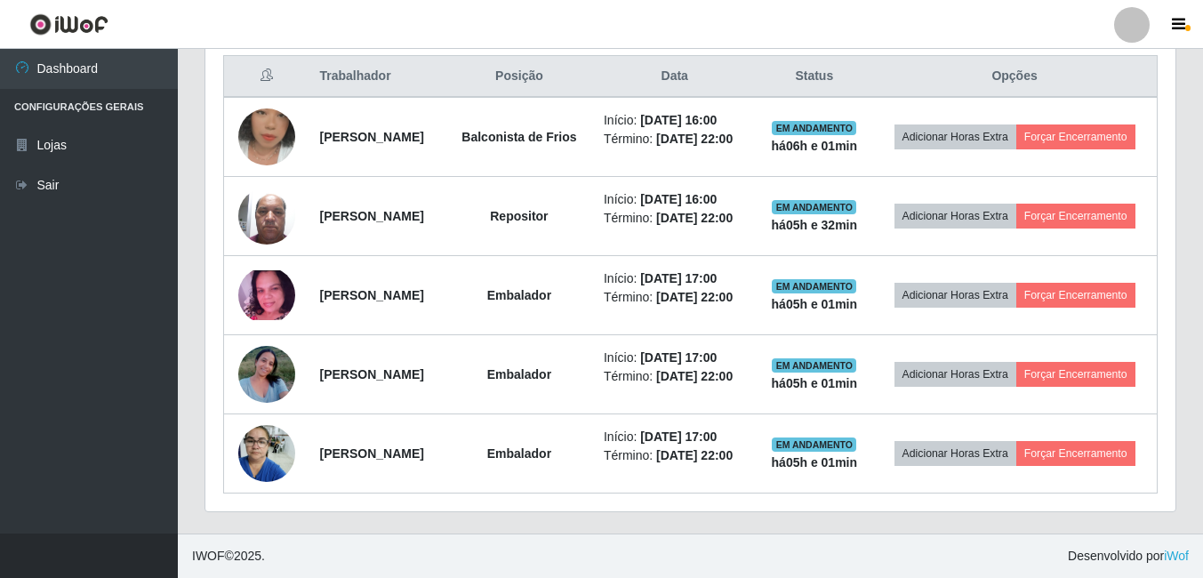
scroll to position [749, 0]
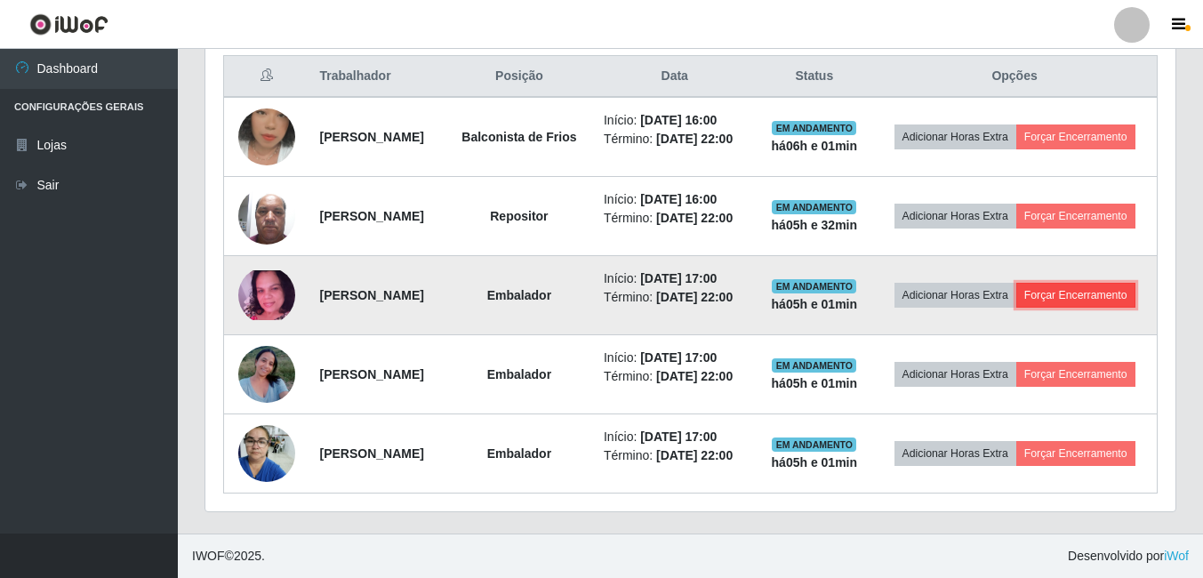
click at [1016, 283] on button "Forçar Encerramento" at bounding box center [1075, 295] width 119 height 25
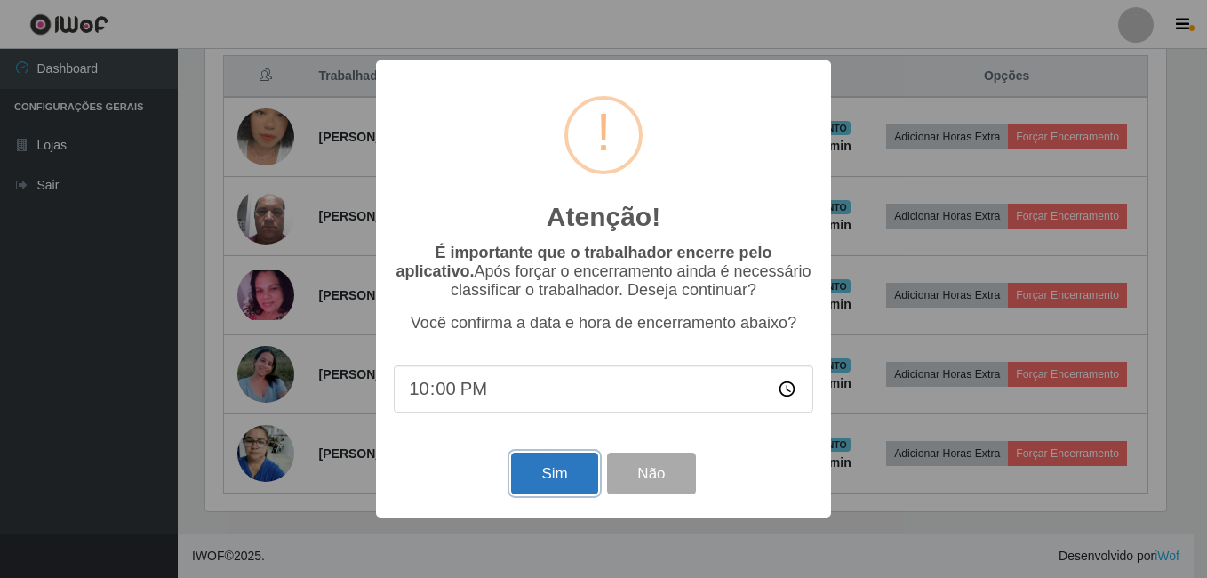
click at [558, 483] on button "Sim" at bounding box center [554, 474] width 86 height 42
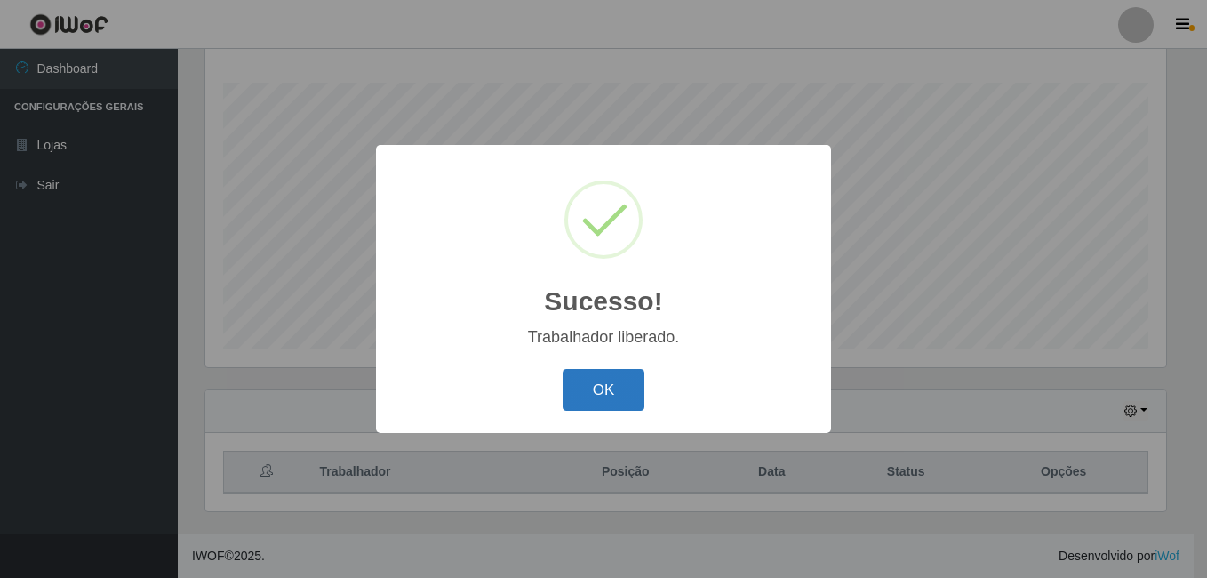
click at [570, 392] on button "OK" at bounding box center [604, 390] width 83 height 42
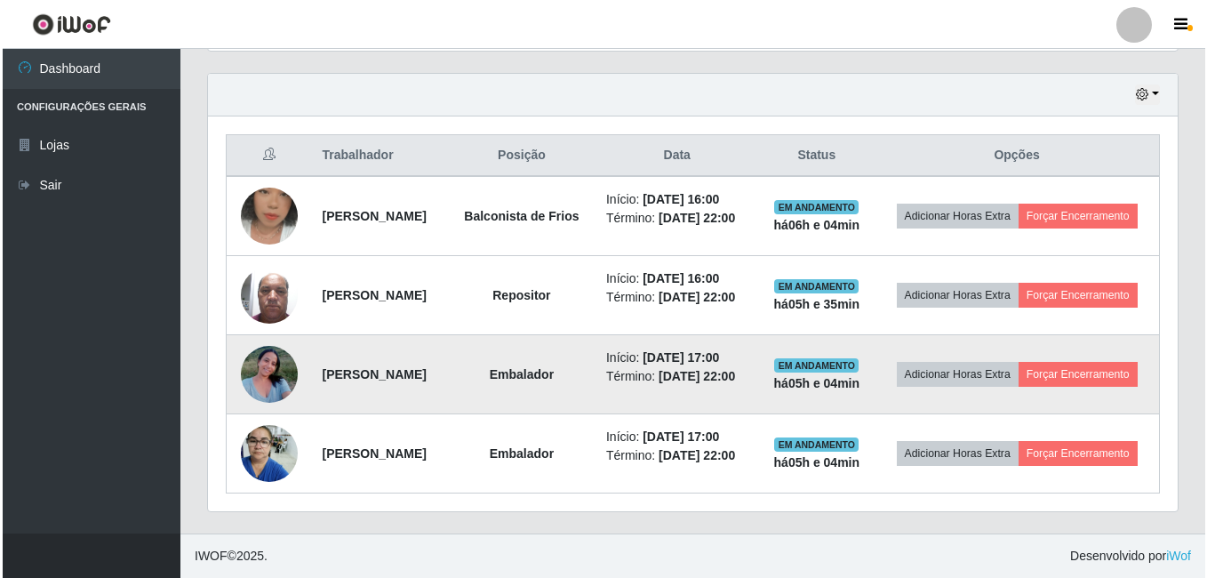
scroll to position [656, 0]
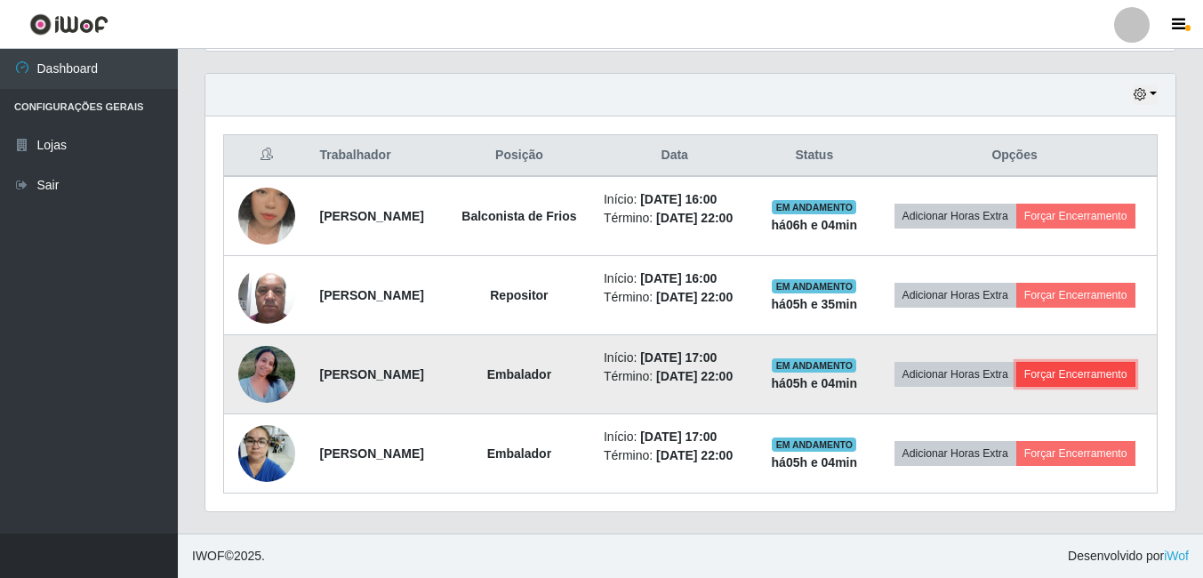
click at [1016, 372] on button "Forçar Encerramento" at bounding box center [1075, 374] width 119 height 25
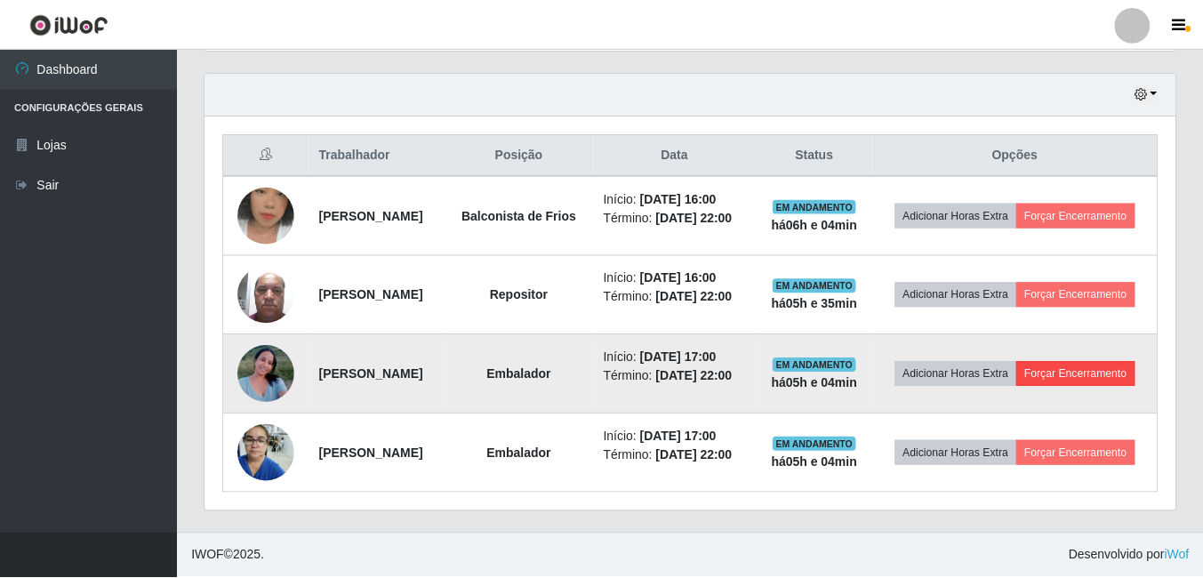
scroll to position [369, 961]
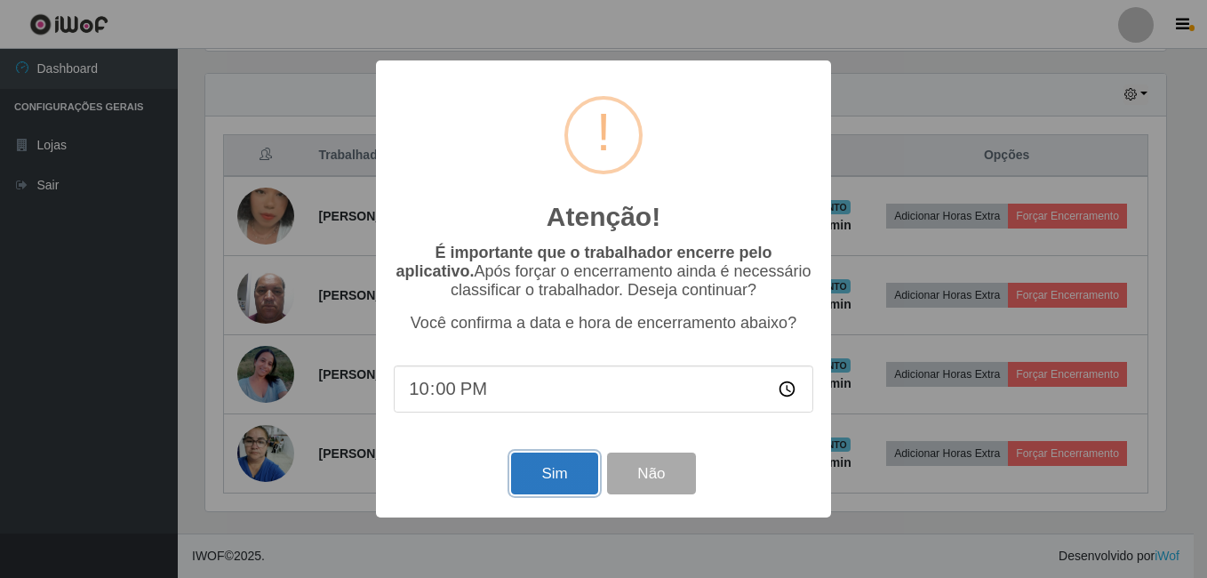
click at [548, 473] on button "Sim" at bounding box center [554, 474] width 86 height 42
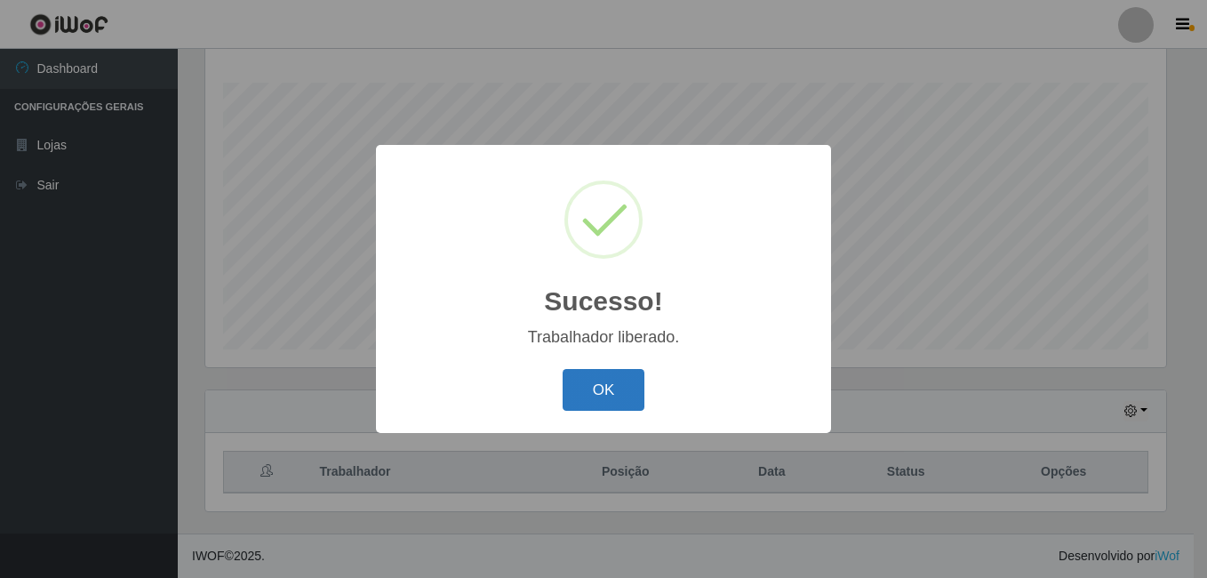
click at [577, 380] on button "OK" at bounding box center [604, 390] width 83 height 42
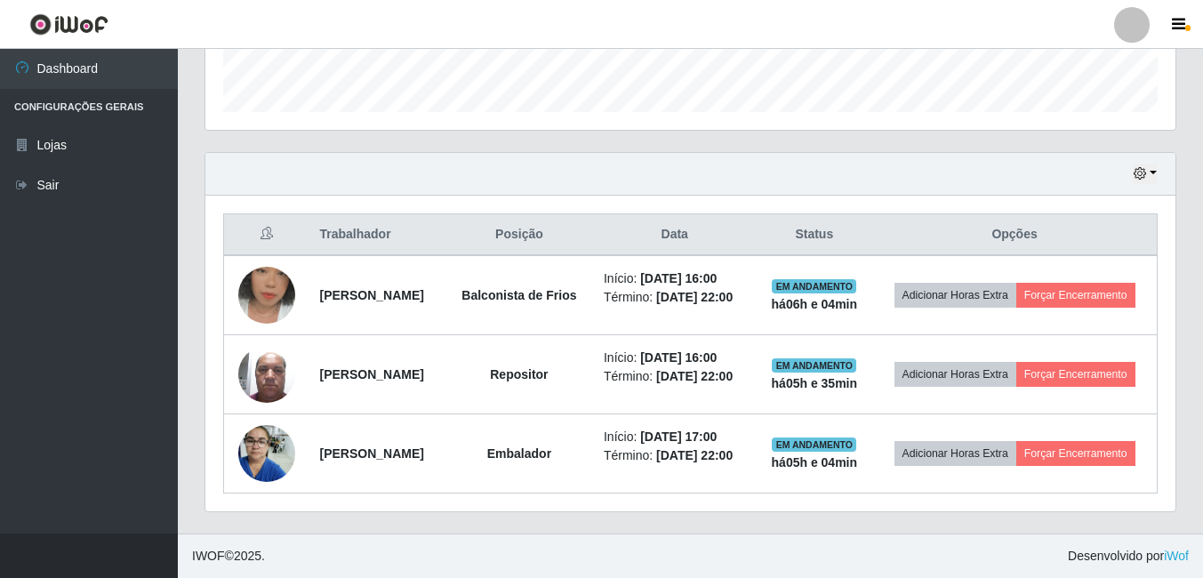
scroll to position [553, 0]
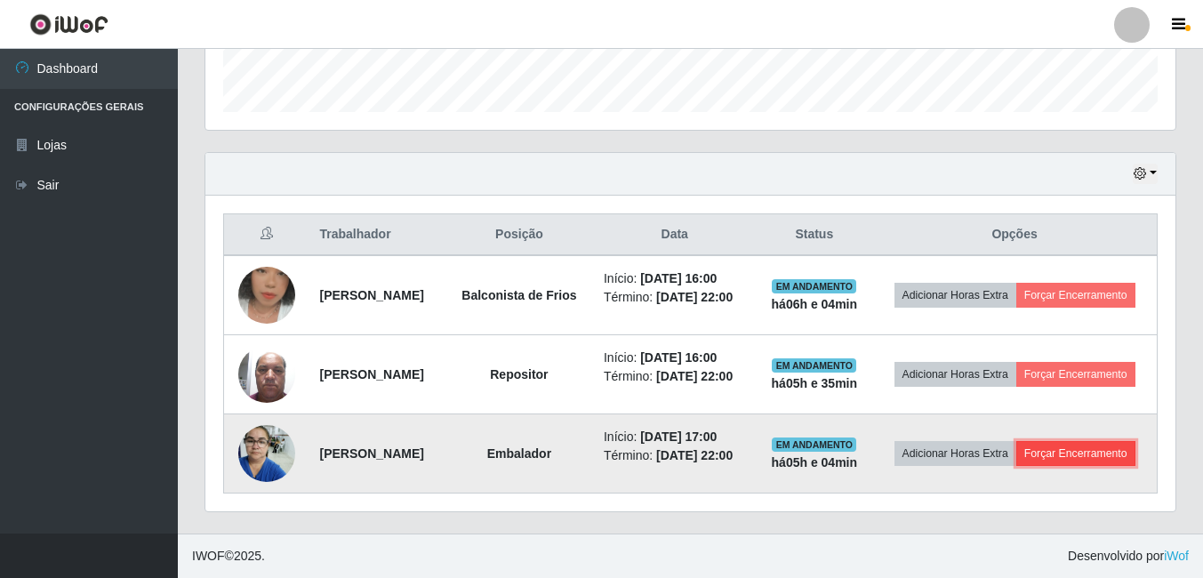
click at [1016, 466] on button "Forçar Encerramento" at bounding box center [1075, 453] width 119 height 25
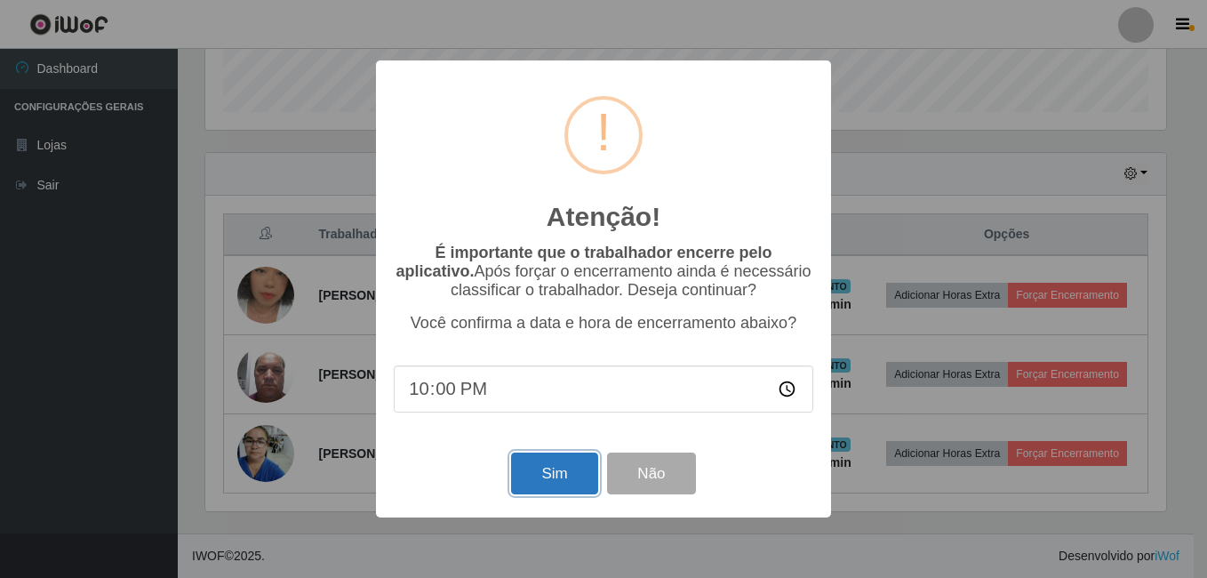
click at [581, 482] on button "Sim" at bounding box center [554, 474] width 86 height 42
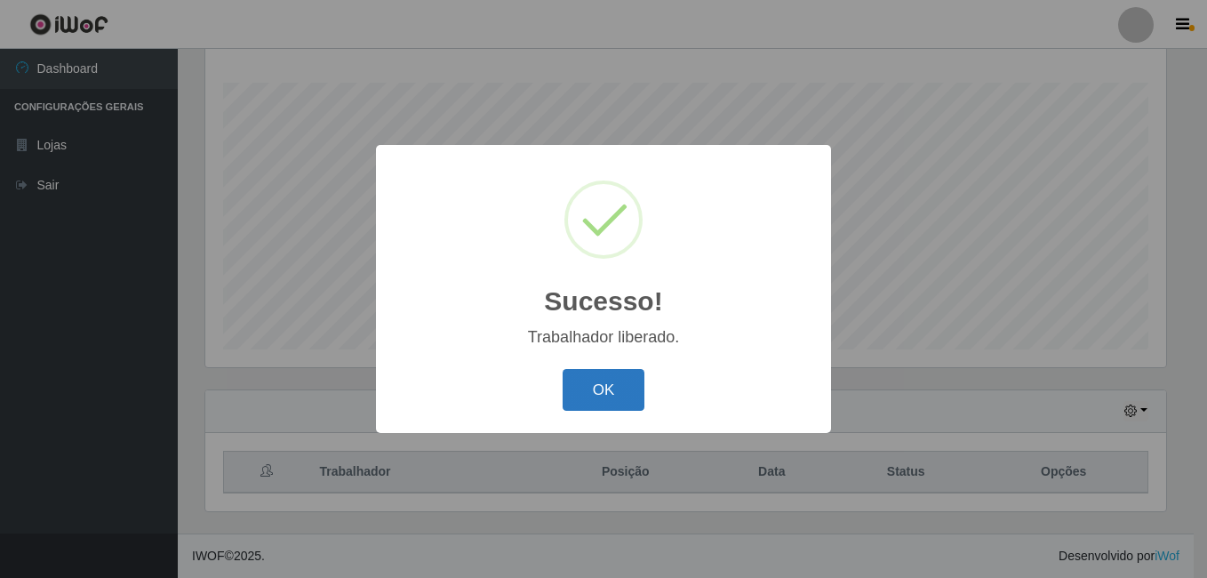
click at [603, 397] on button "OK" at bounding box center [604, 390] width 83 height 42
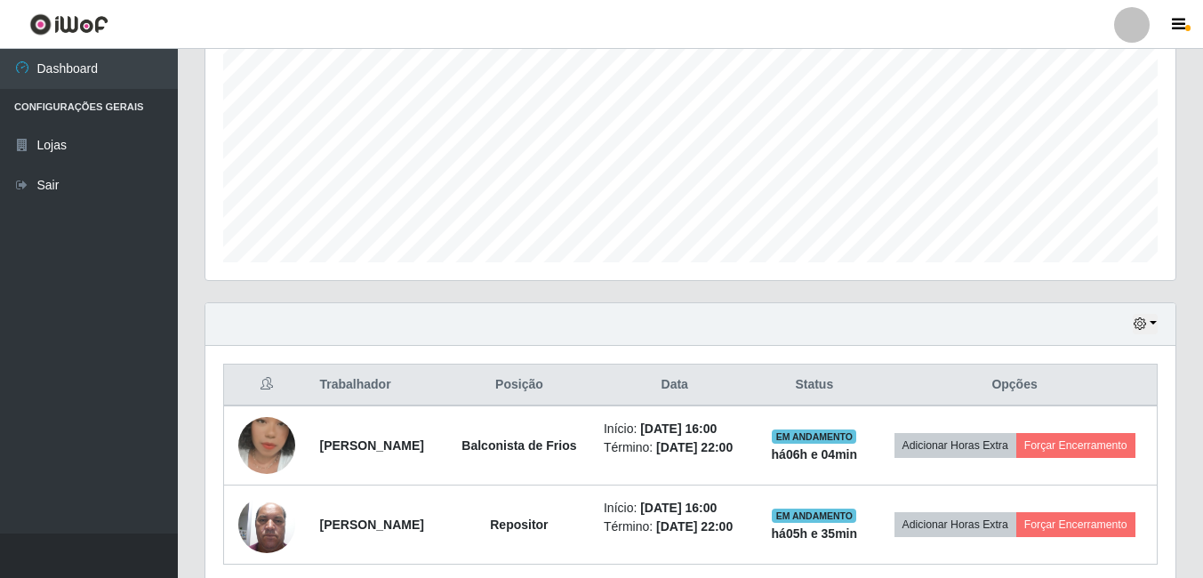
scroll to position [464, 0]
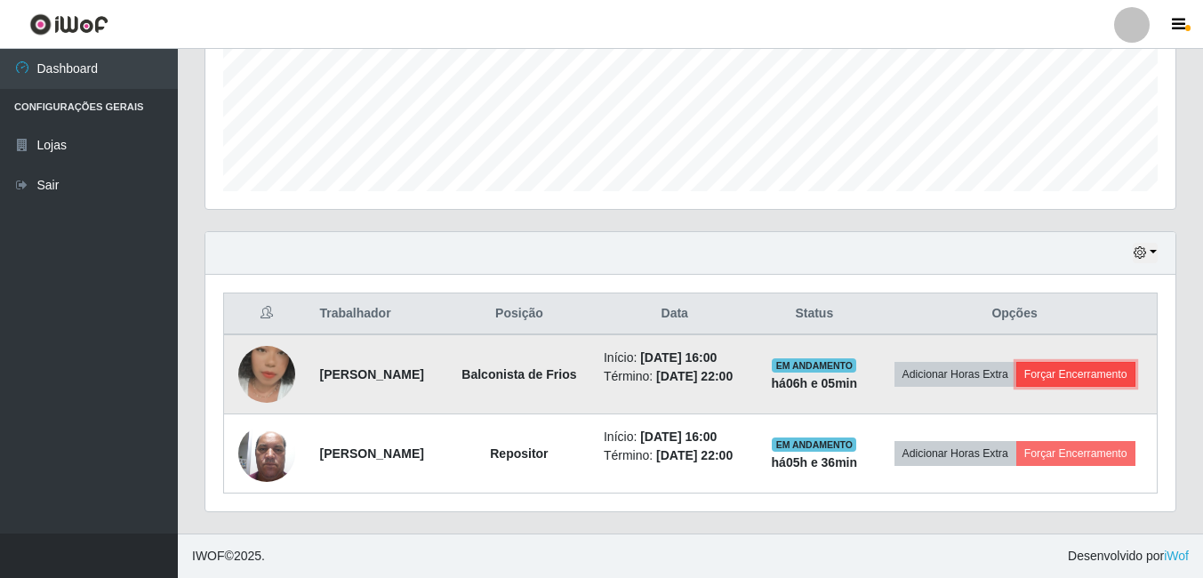
click at [1023, 381] on button "Forçar Encerramento" at bounding box center [1075, 374] width 119 height 25
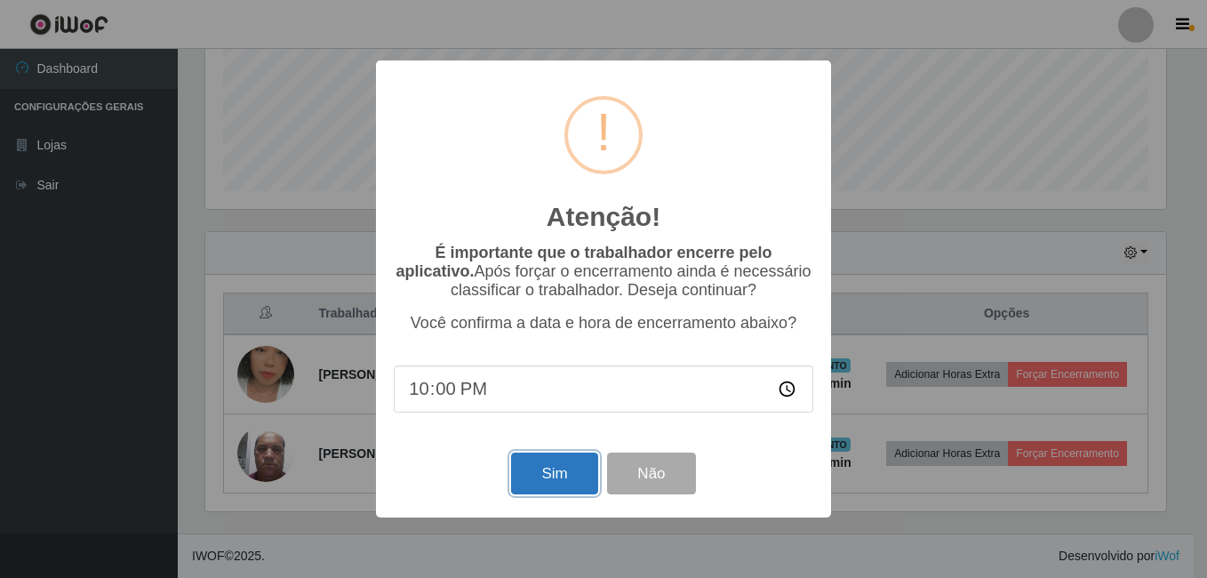
click at [562, 480] on button "Sim" at bounding box center [554, 474] width 86 height 42
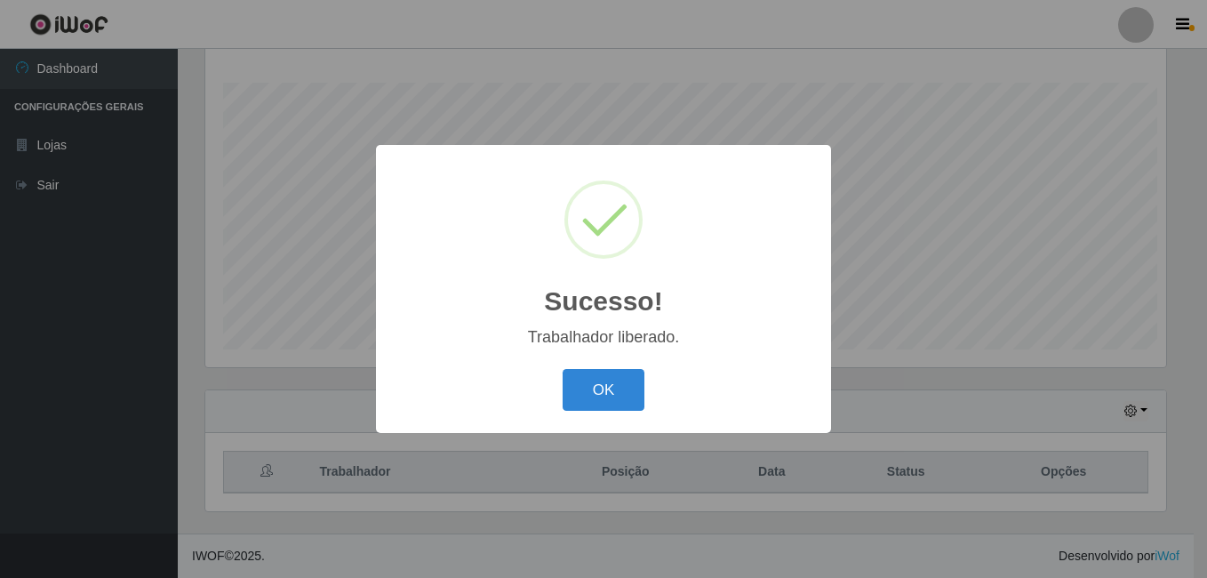
scroll to position [888660, 888068]
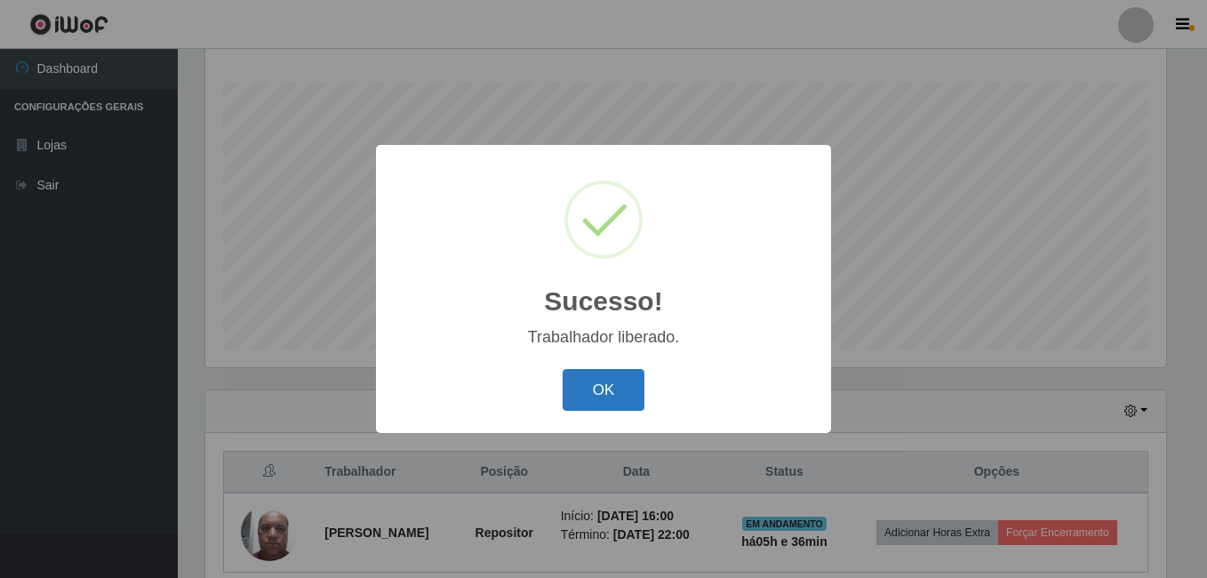
click at [620, 386] on button "OK" at bounding box center [604, 390] width 83 height 42
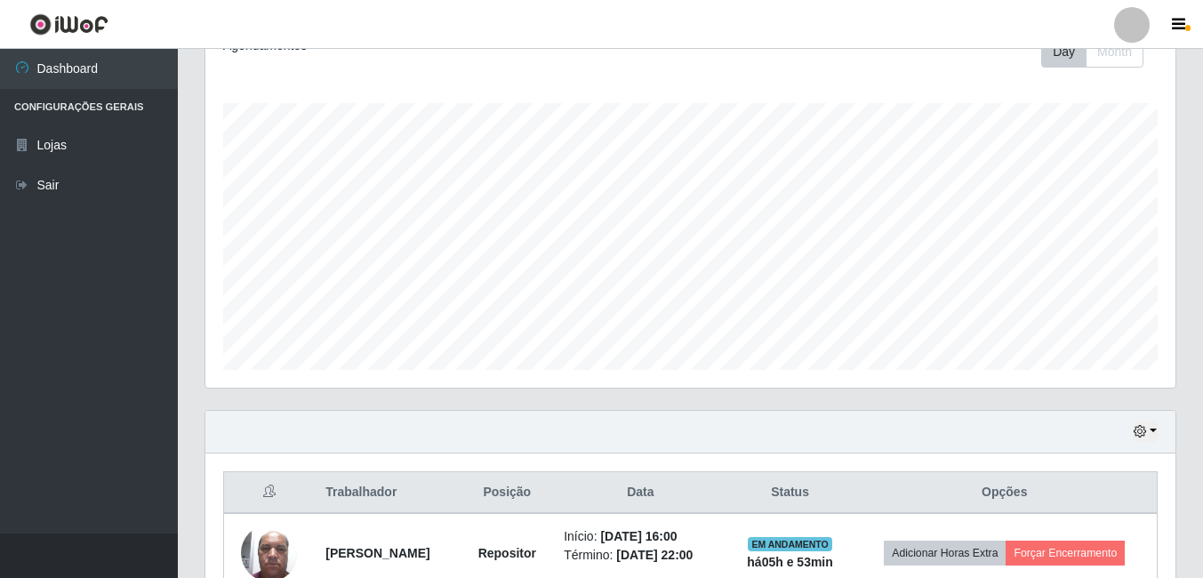
scroll to position [365, 0]
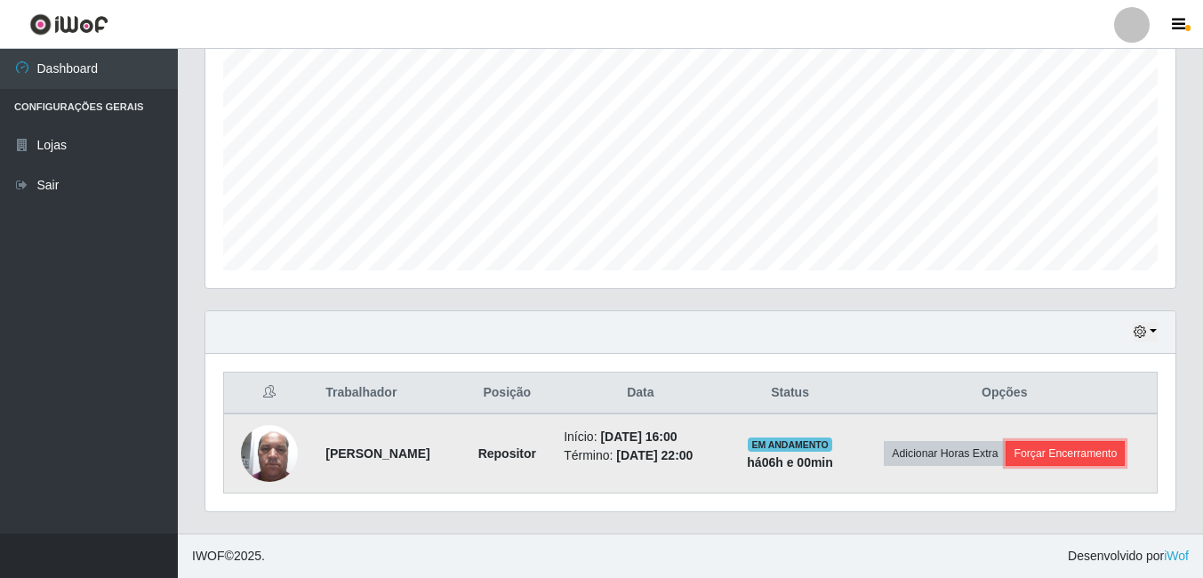
click at [1078, 457] on button "Forçar Encerramento" at bounding box center [1064, 453] width 119 height 25
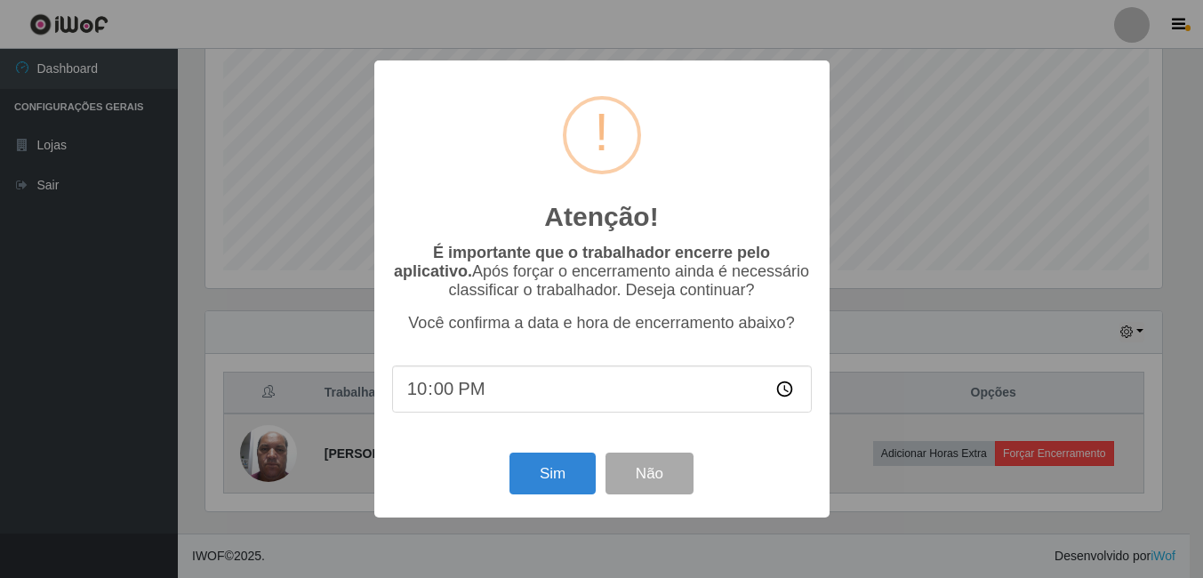
scroll to position [369, 961]
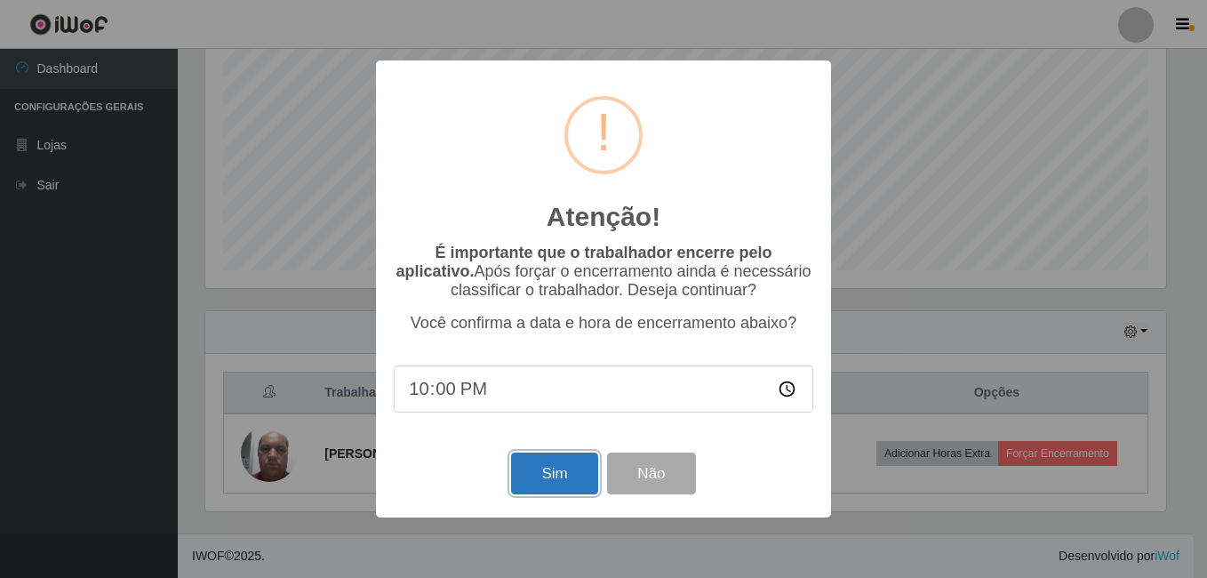
click at [557, 477] on button "Sim" at bounding box center [554, 474] width 86 height 42
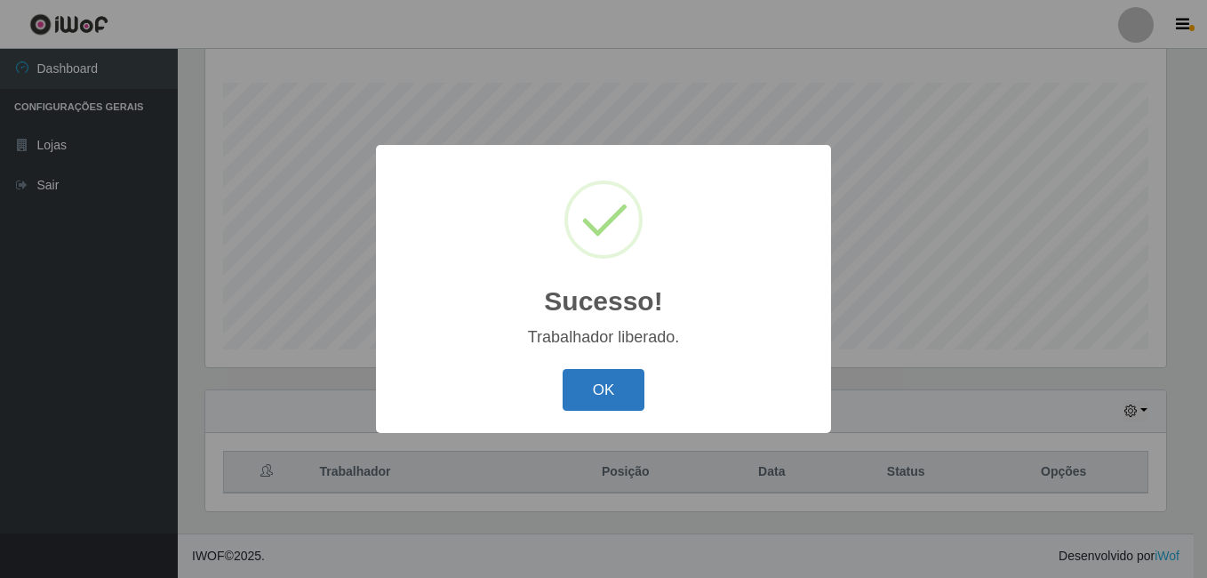
click at [615, 397] on button "OK" at bounding box center [604, 390] width 83 height 42
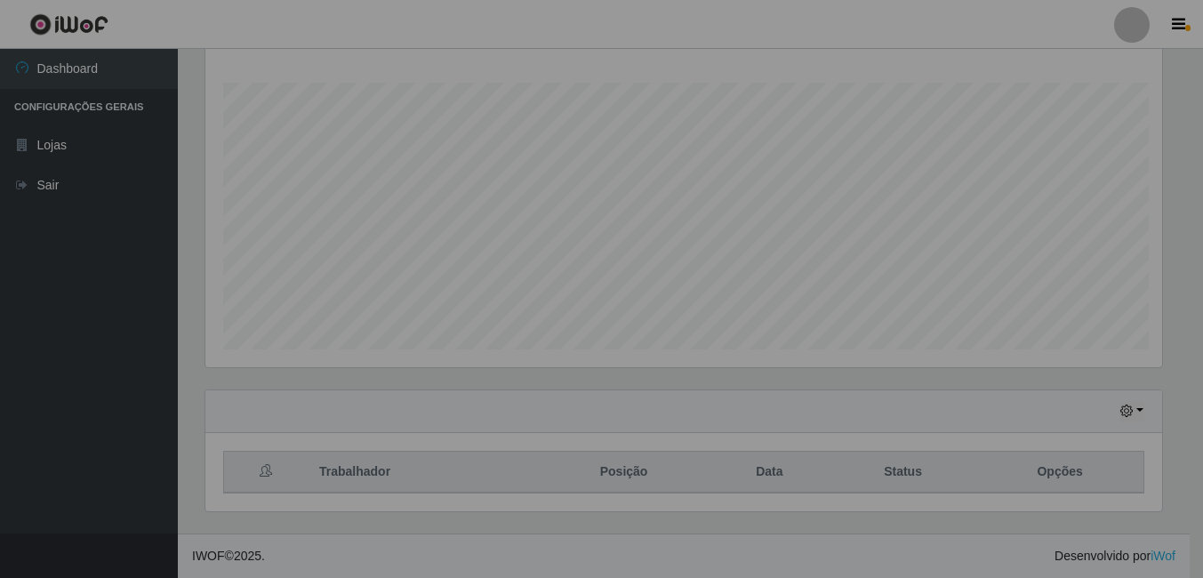
scroll to position [369, 970]
